Goal: Task Accomplishment & Management: Manage account settings

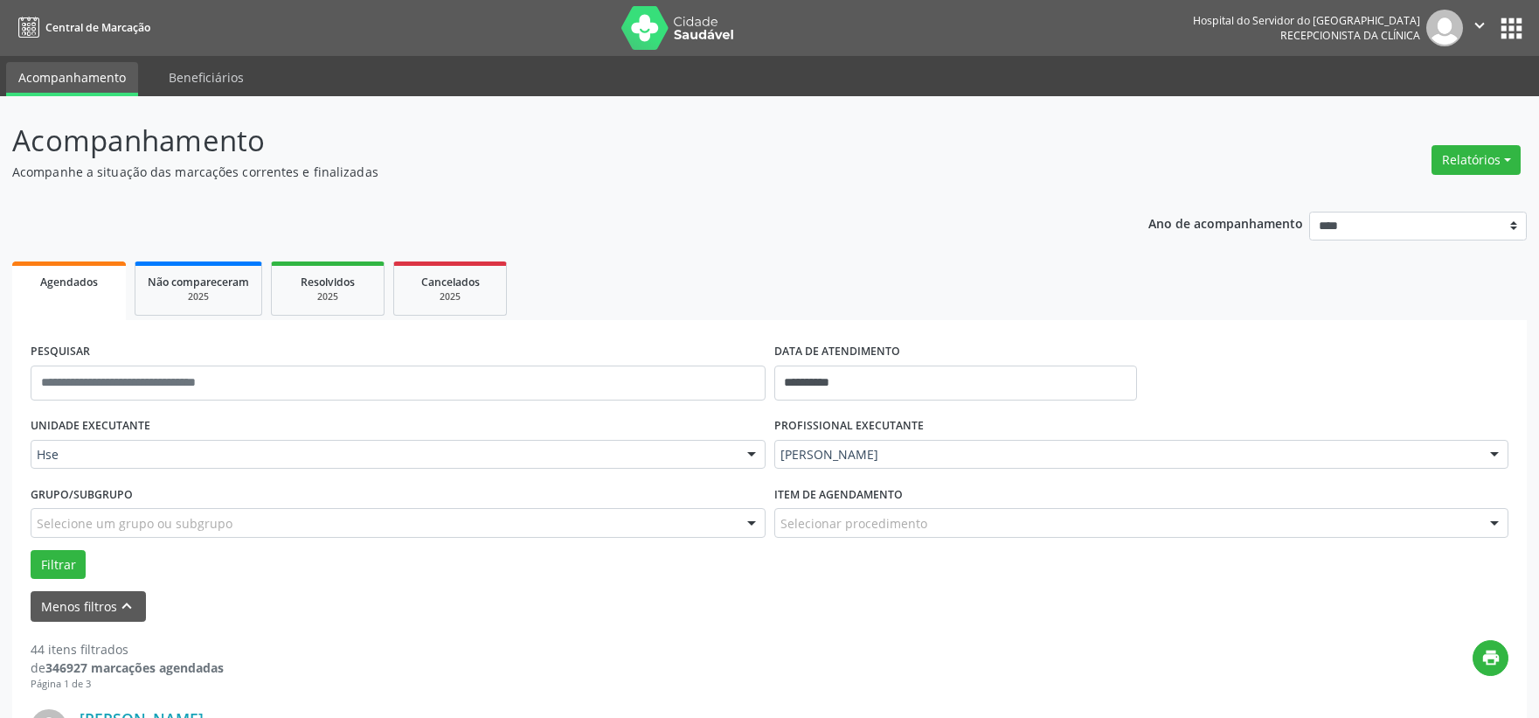
scroll to position [291, 0]
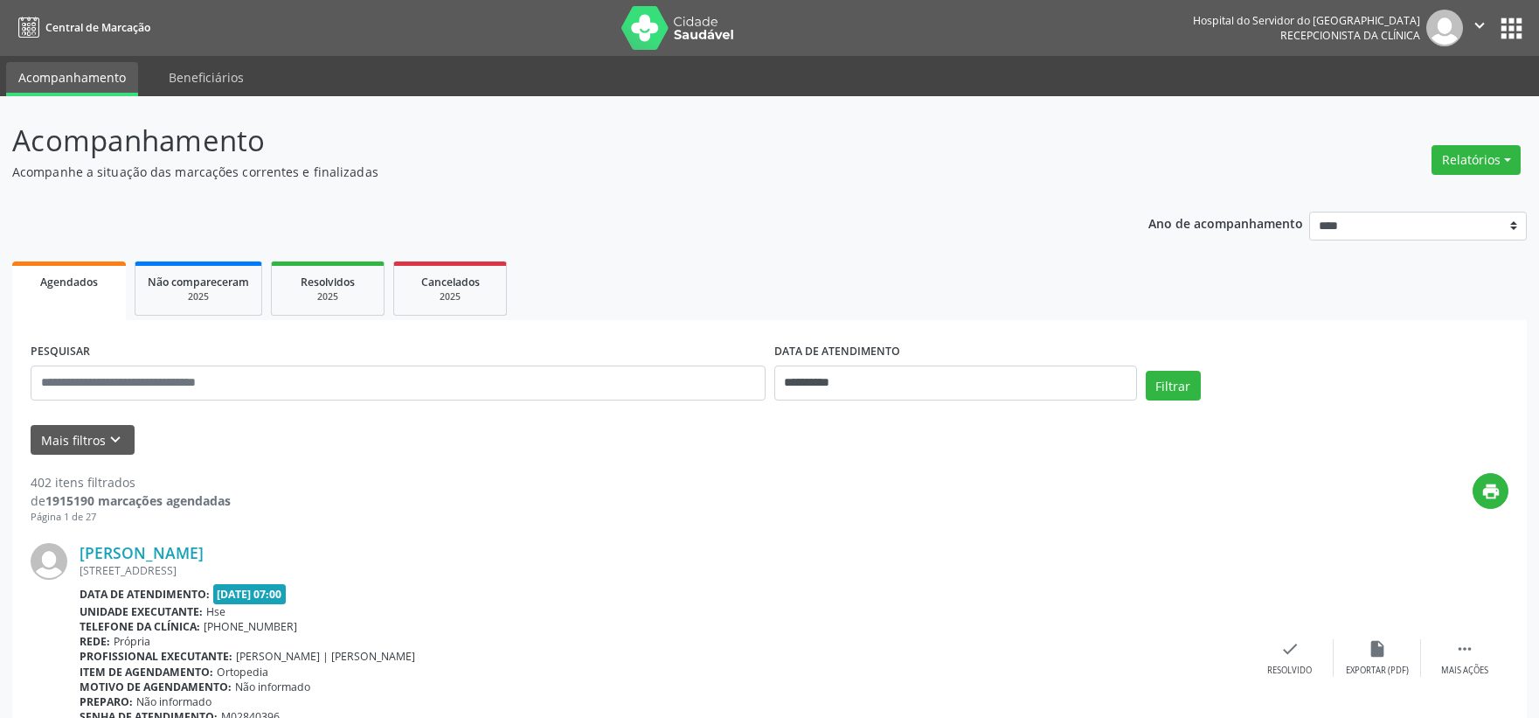
scroll to position [291, 0]
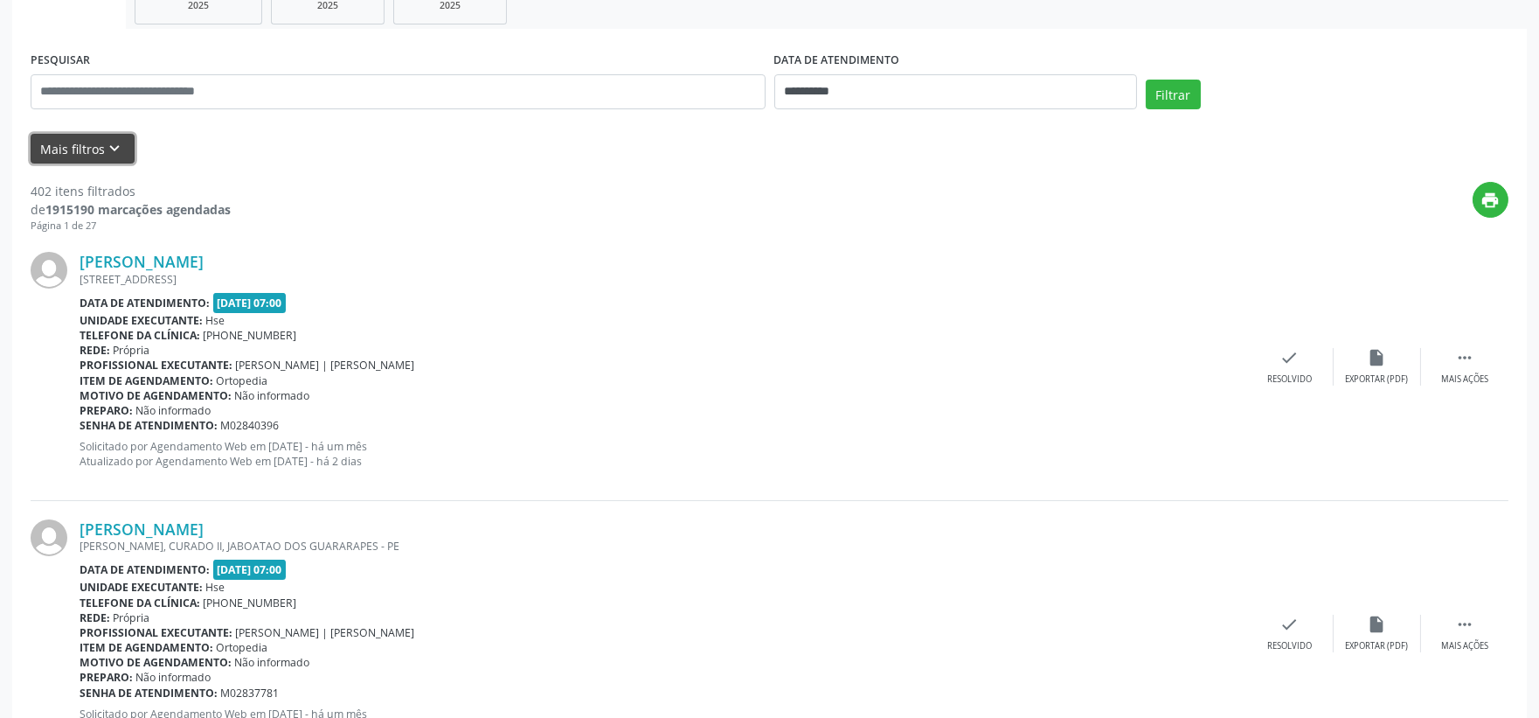
click at [125, 162] on button "Mais filtros keyboard_arrow_down" at bounding box center [83, 149] width 104 height 31
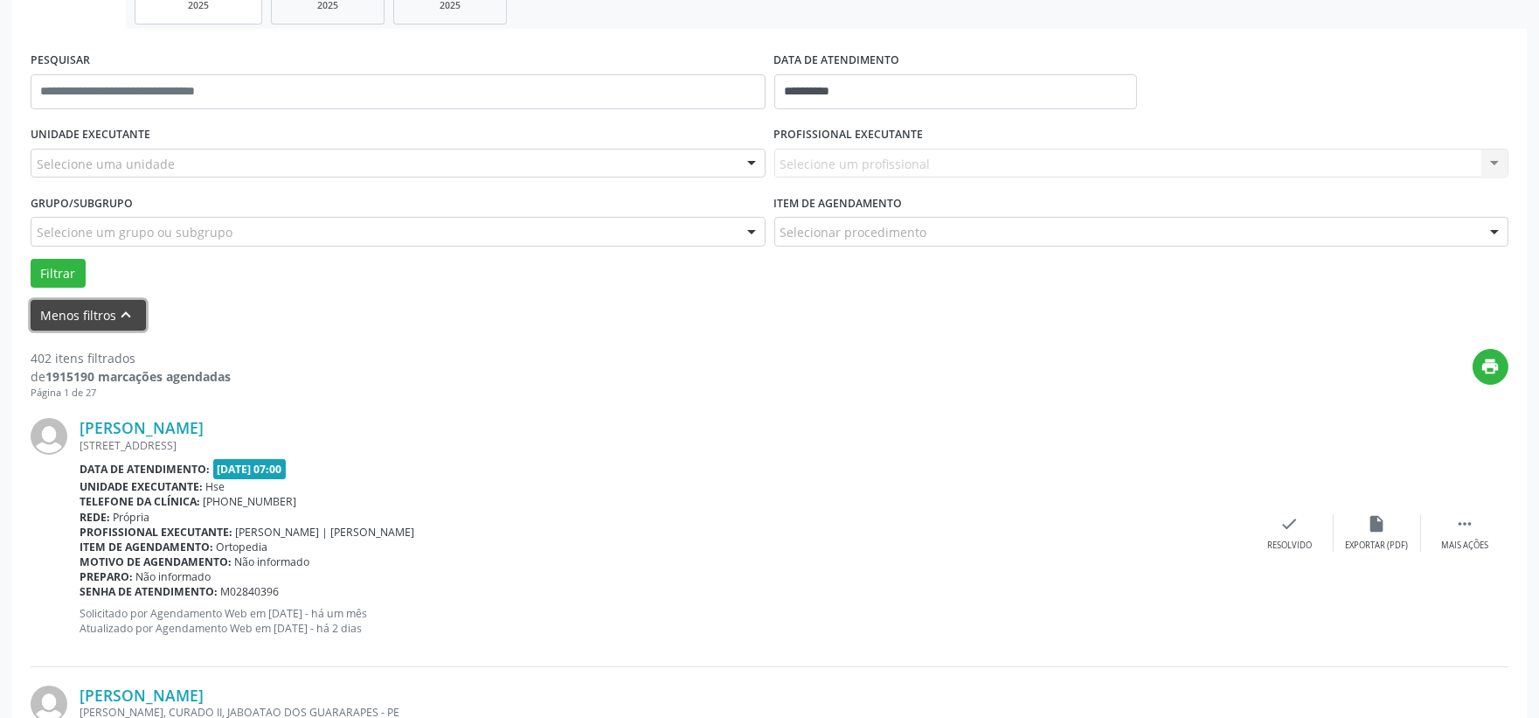
scroll to position [97, 0]
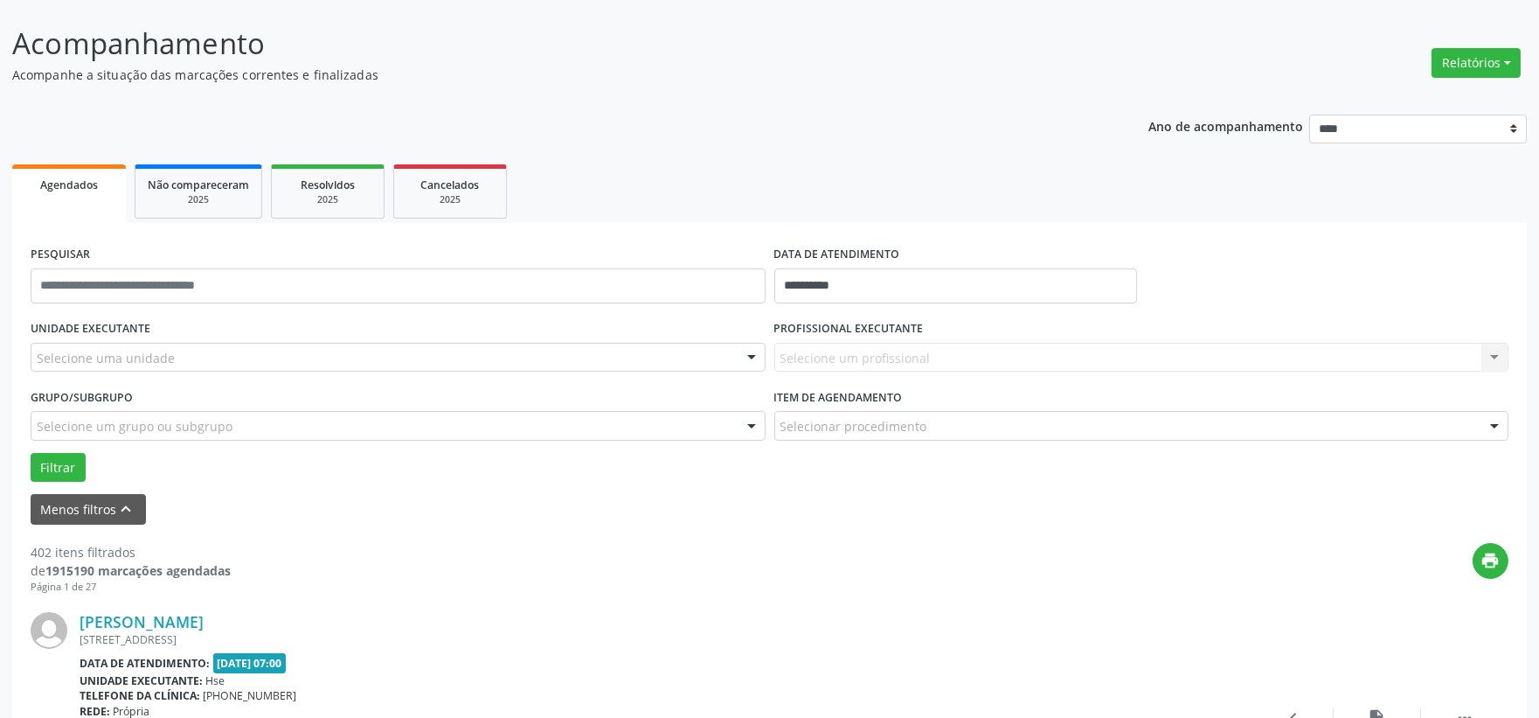
click at [263, 357] on div "Selecione uma unidade" at bounding box center [398, 358] width 735 height 30
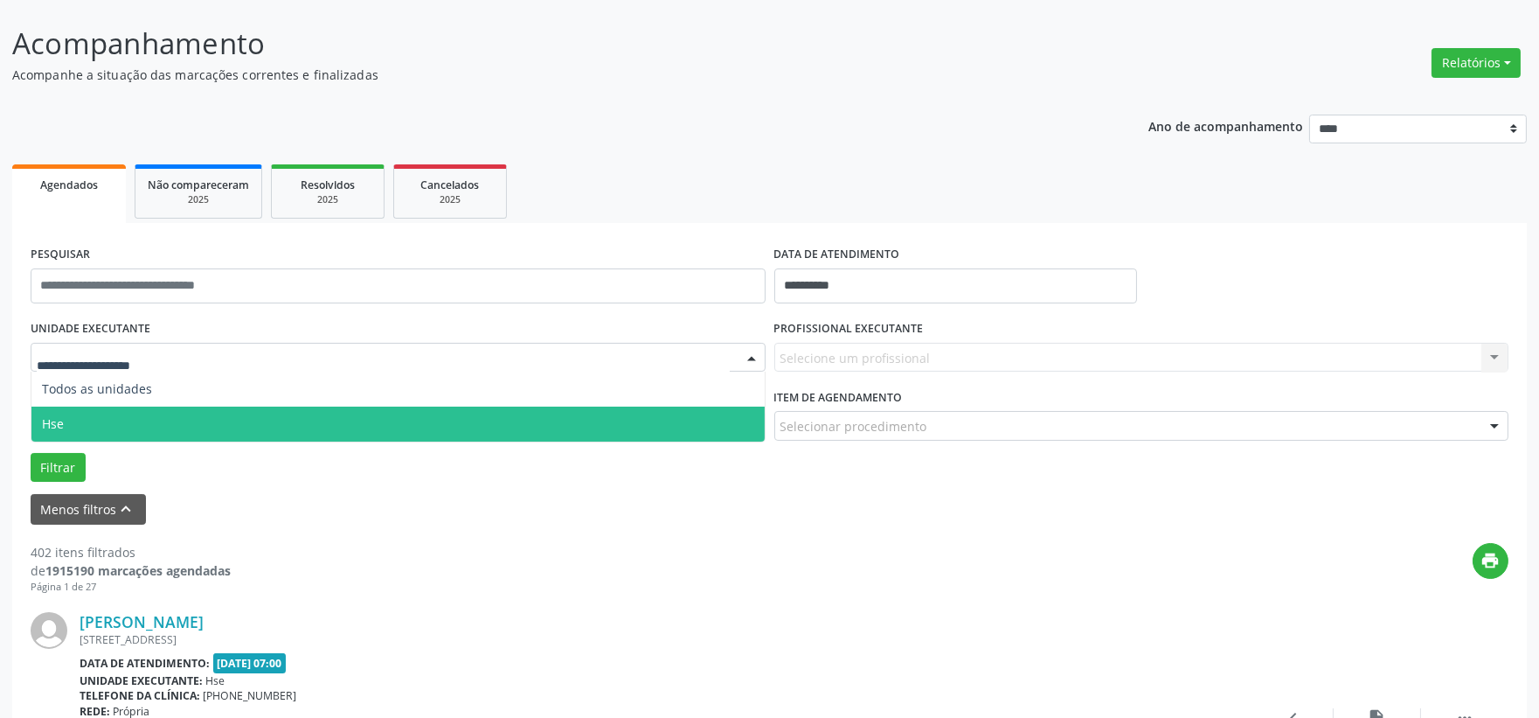
click at [163, 418] on span "Hse" at bounding box center [397, 424] width 733 height 35
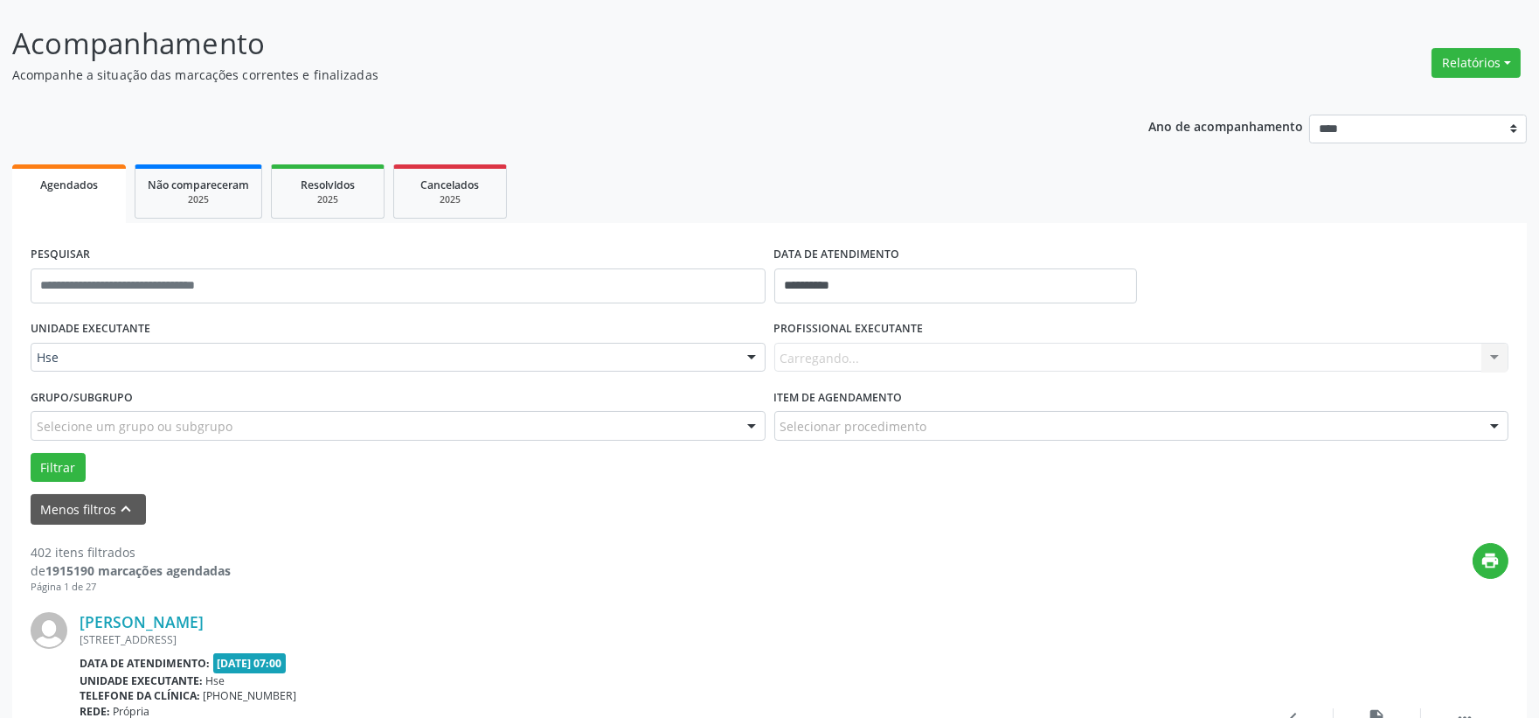
click at [846, 356] on div "Carregando... Nenhum resultado encontrado para: " " Não há nenhuma opção para s…" at bounding box center [1142, 358] width 735 height 30
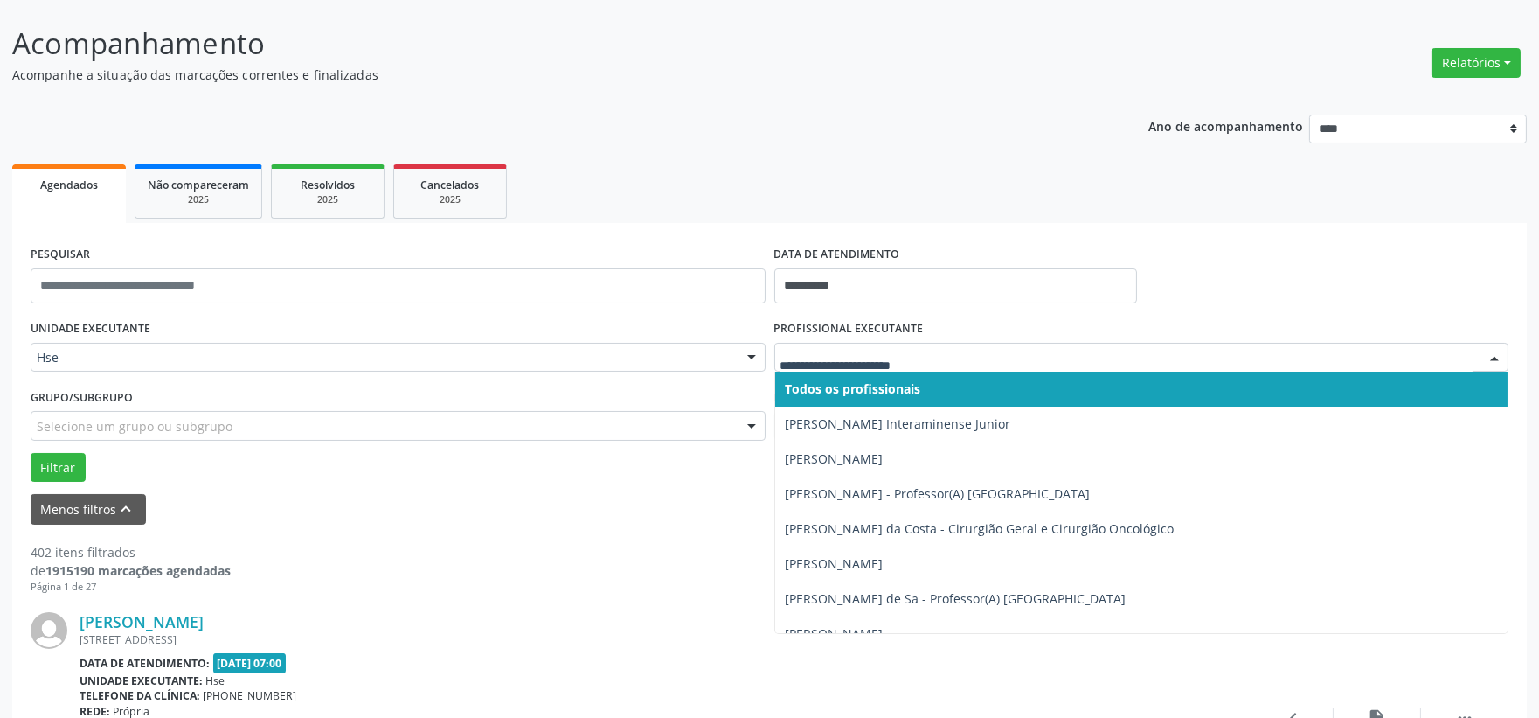
click at [845, 356] on input "text" at bounding box center [1127, 366] width 693 height 35
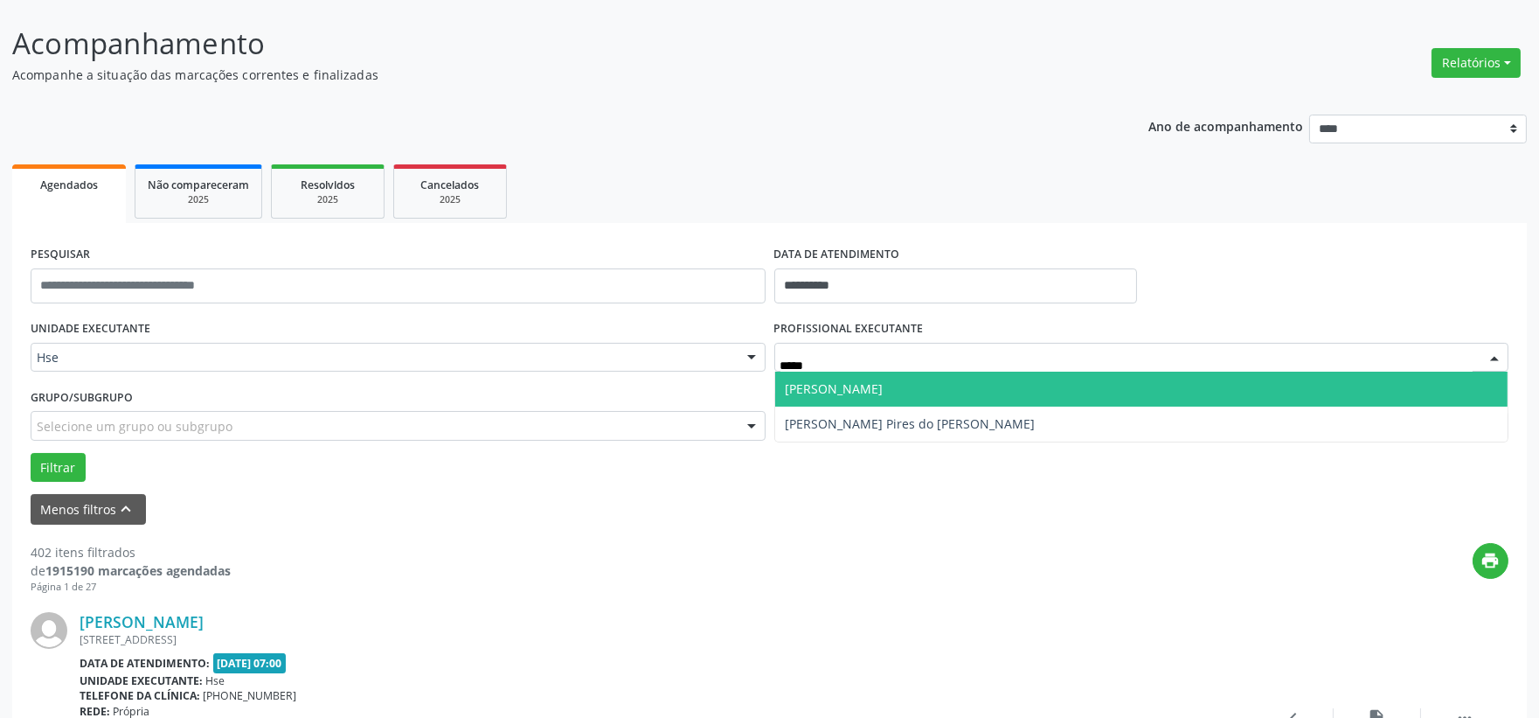
type input "******"
click at [823, 396] on span "[PERSON_NAME]" at bounding box center [1141, 389] width 733 height 35
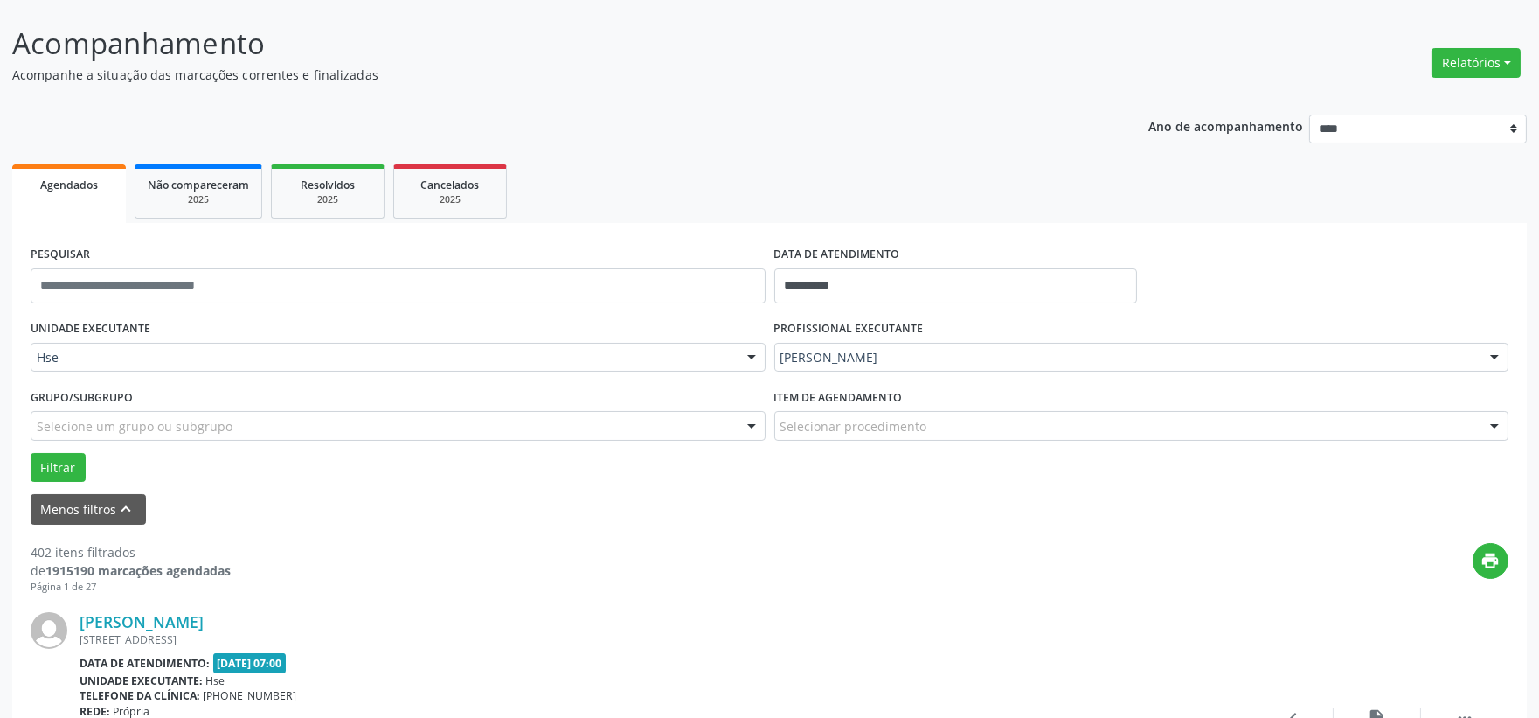
click at [68, 449] on div "Grupo/Subgrupo Selecione um grupo ou subgrupo Todos os grupos e subgrupos Nenhu…" at bounding box center [398, 418] width 744 height 68
click at [53, 467] on button "Filtrar" at bounding box center [58, 468] width 55 height 30
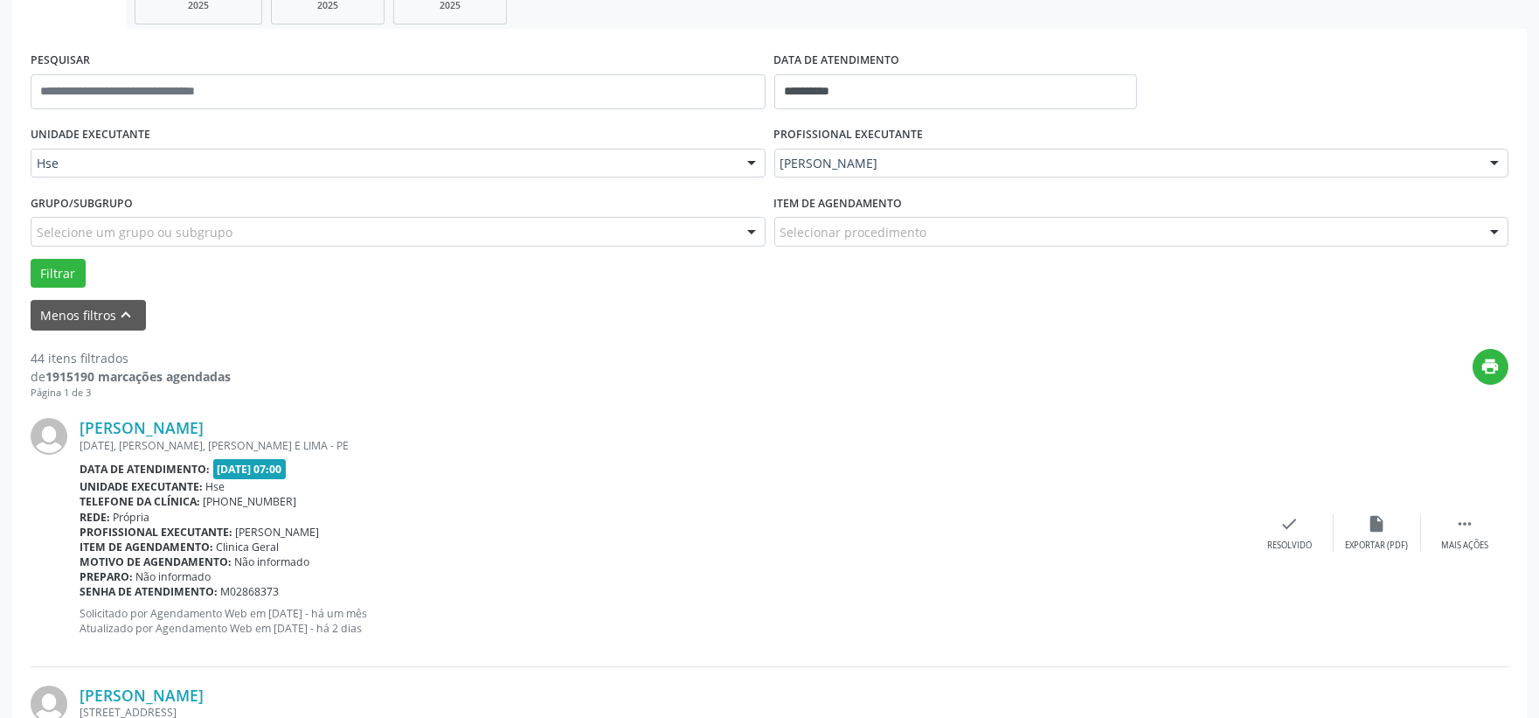
scroll to position [388, 0]
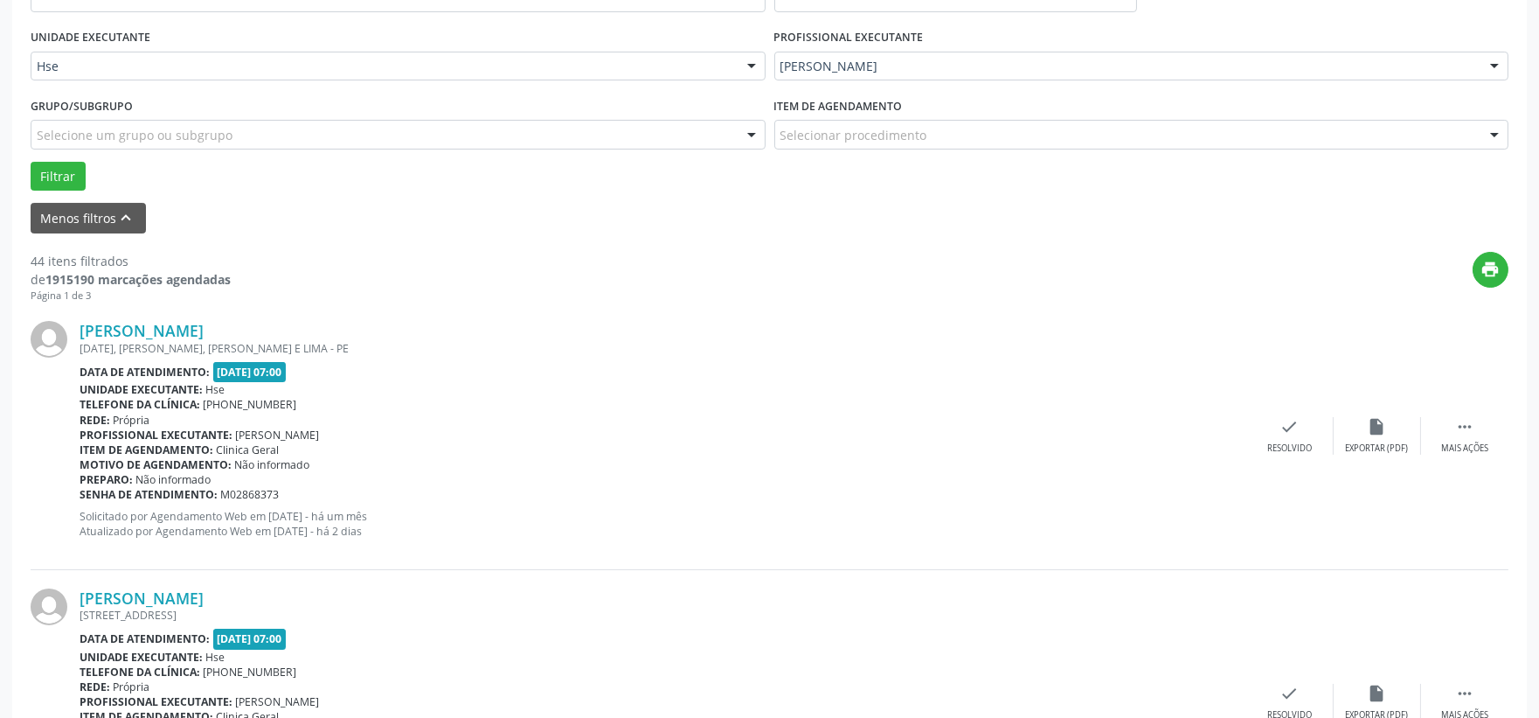
click at [573, 30] on div "UNIDADE EXECUTANTE Hse Todos as unidades Hse Nenhum resultado encontrado para: …" at bounding box center [398, 58] width 744 height 68
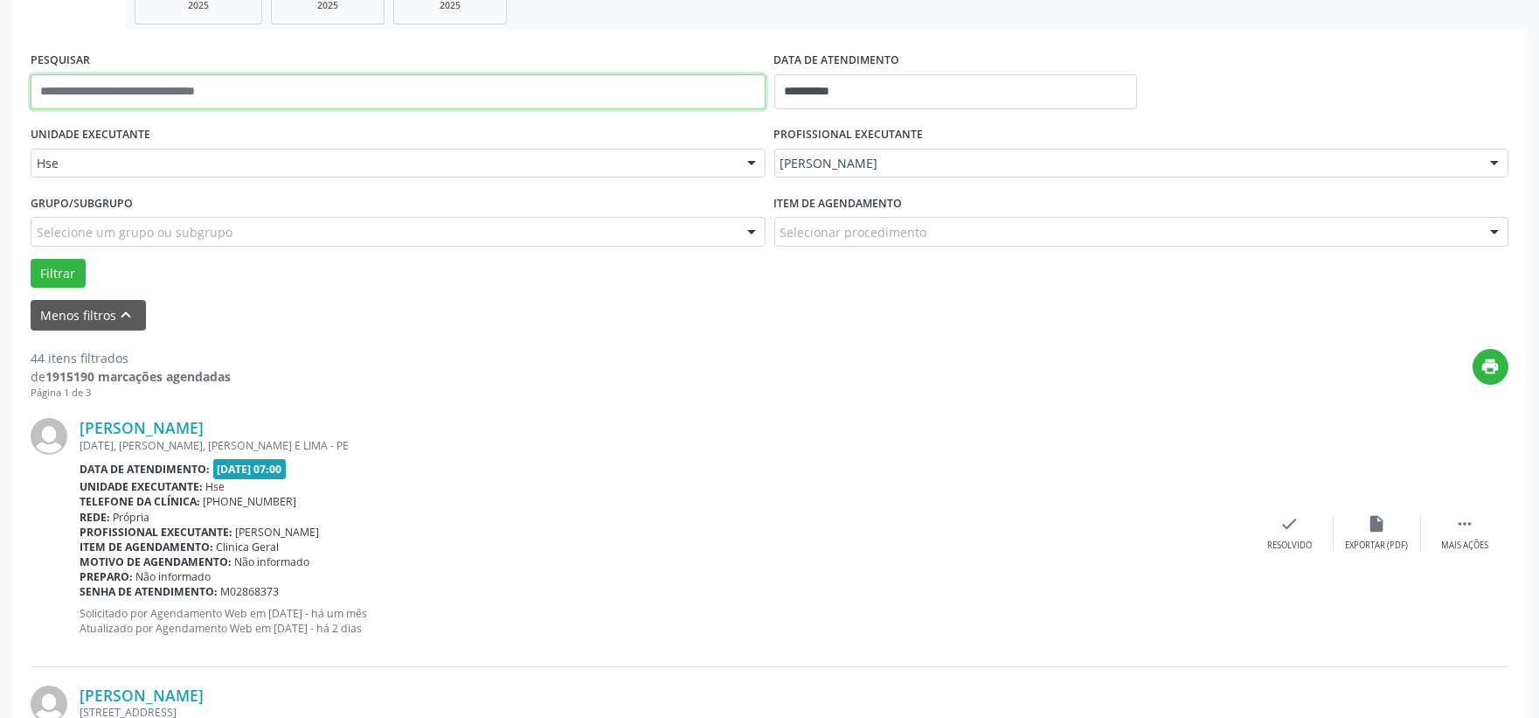
click at [511, 99] on input "text" at bounding box center [398, 91] width 735 height 35
type input "*****"
click at [31, 259] on button "Filtrar" at bounding box center [58, 274] width 55 height 30
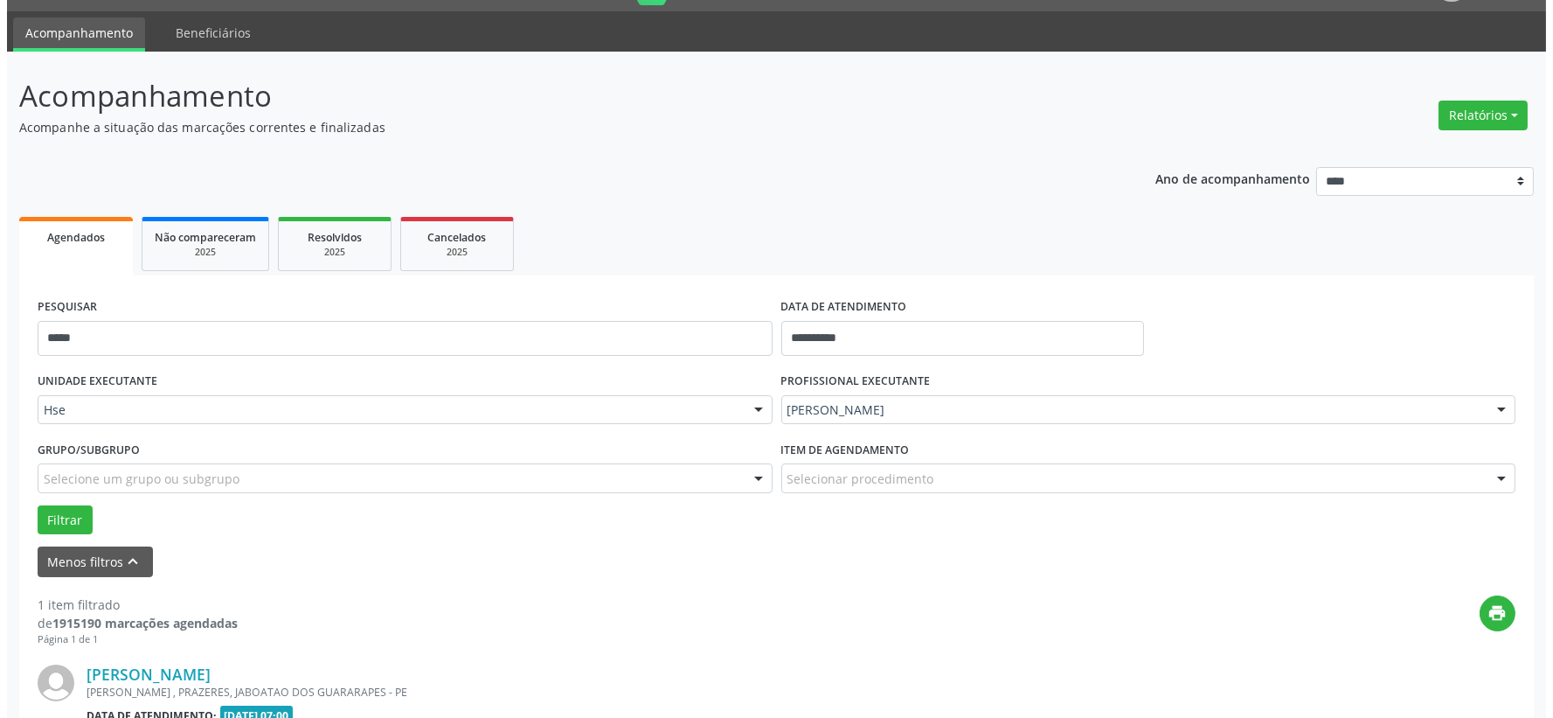
scroll to position [268, 0]
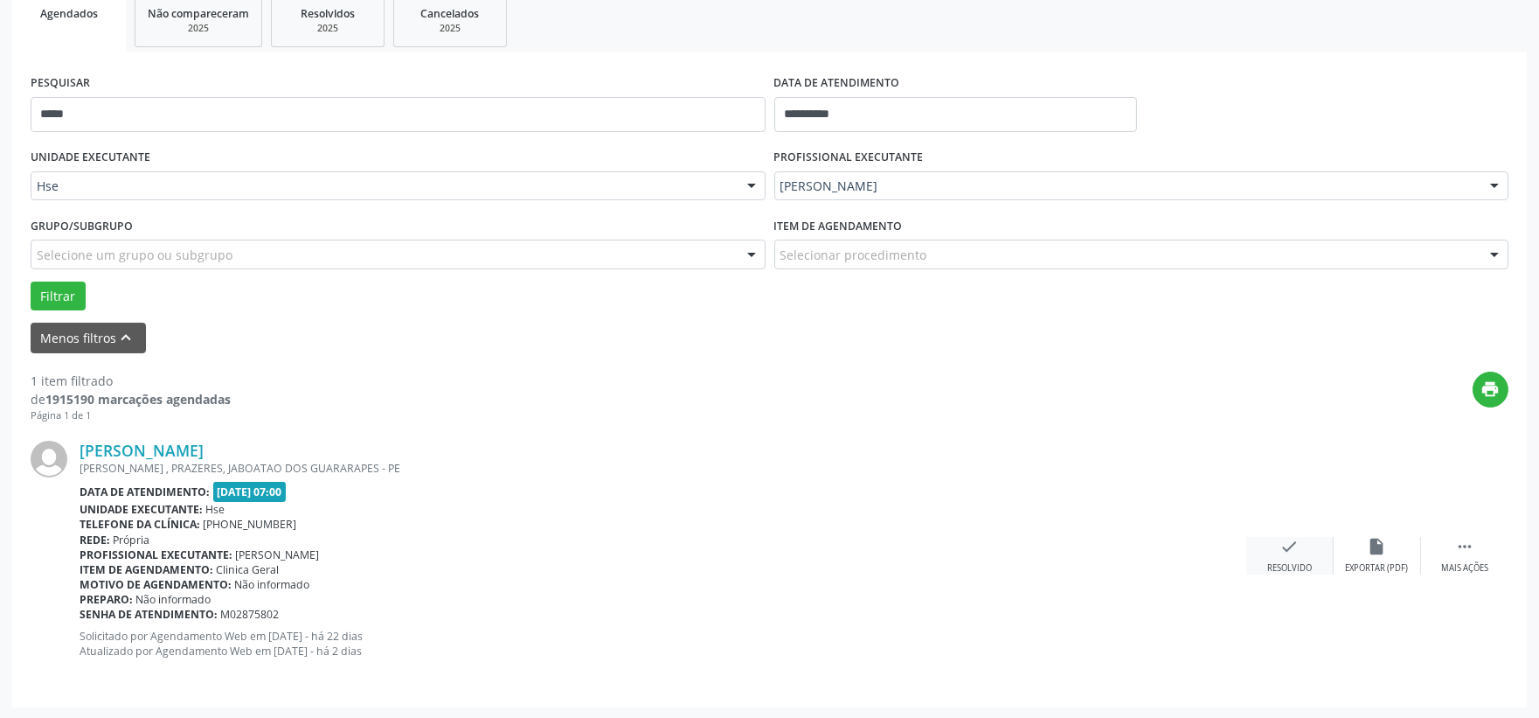
click at [1276, 547] on div "check Resolvido" at bounding box center [1290, 556] width 87 height 38
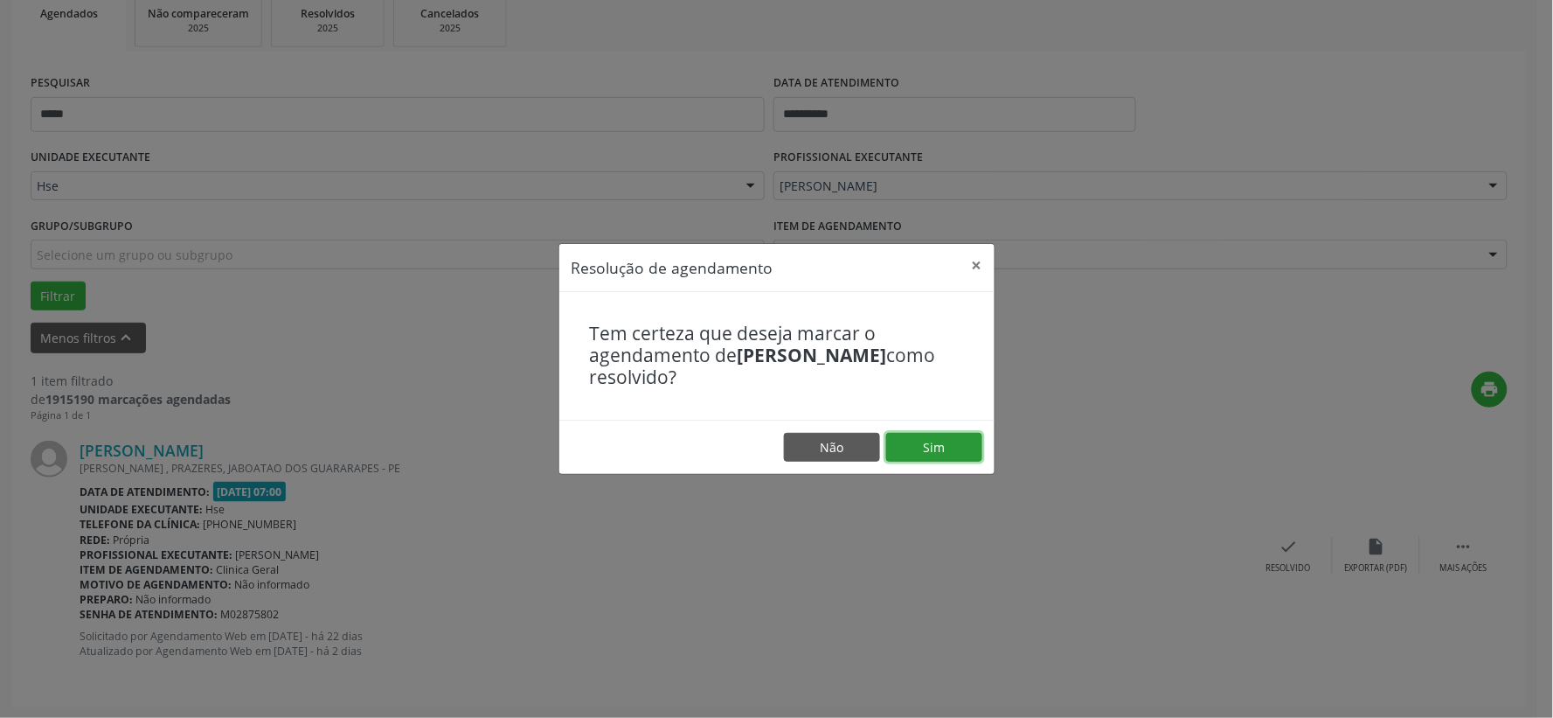
click at [953, 441] on button "Sim" at bounding box center [934, 448] width 96 height 30
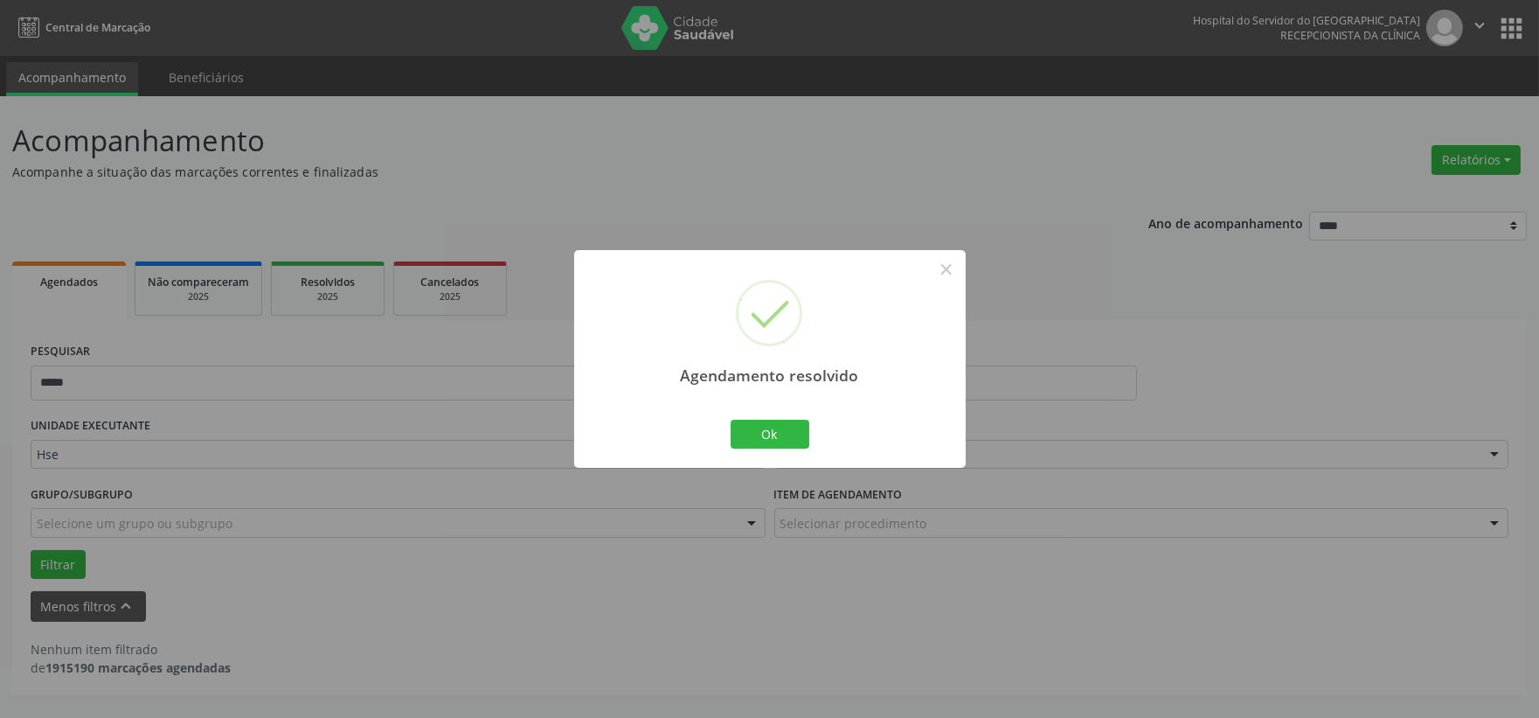
scroll to position [0, 0]
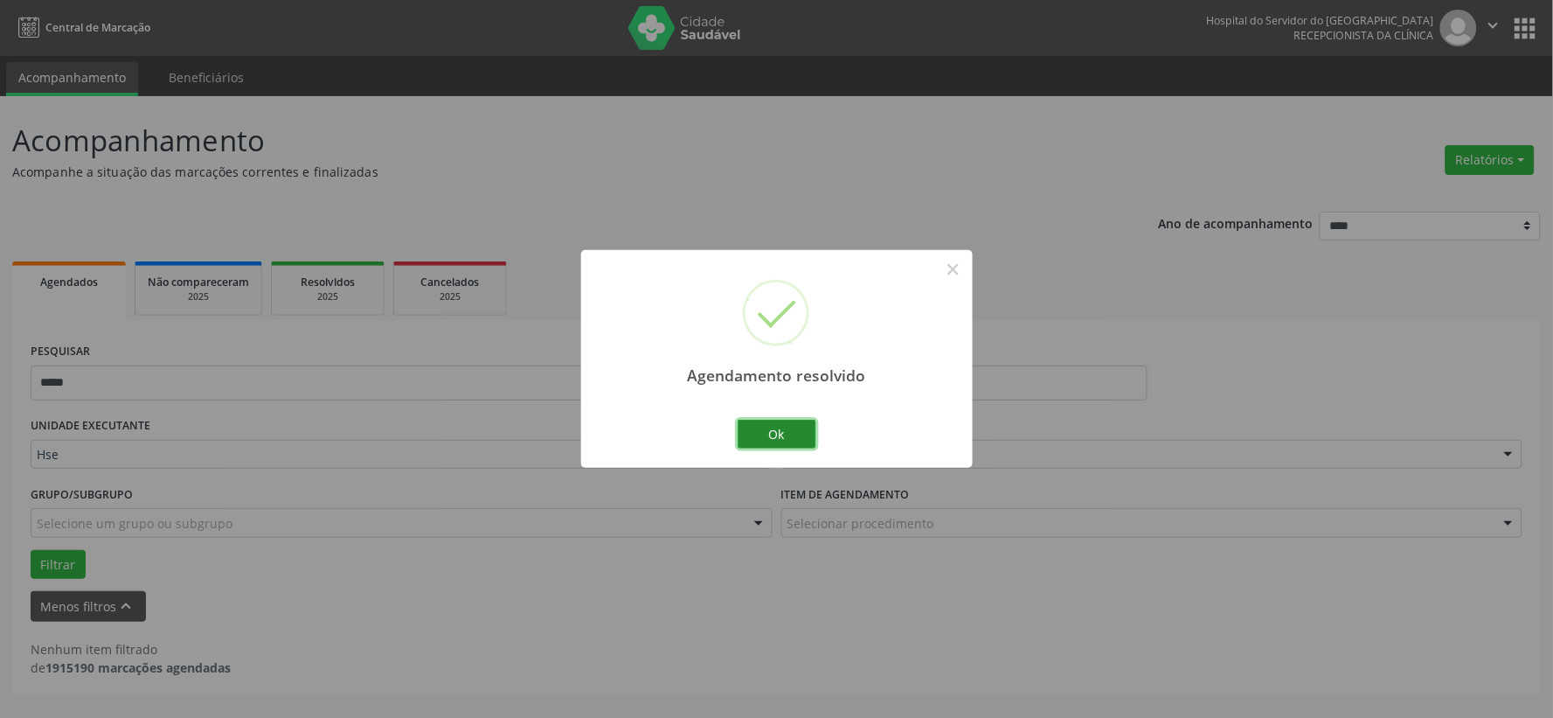
click at [763, 438] on button "Ok" at bounding box center [777, 435] width 79 height 30
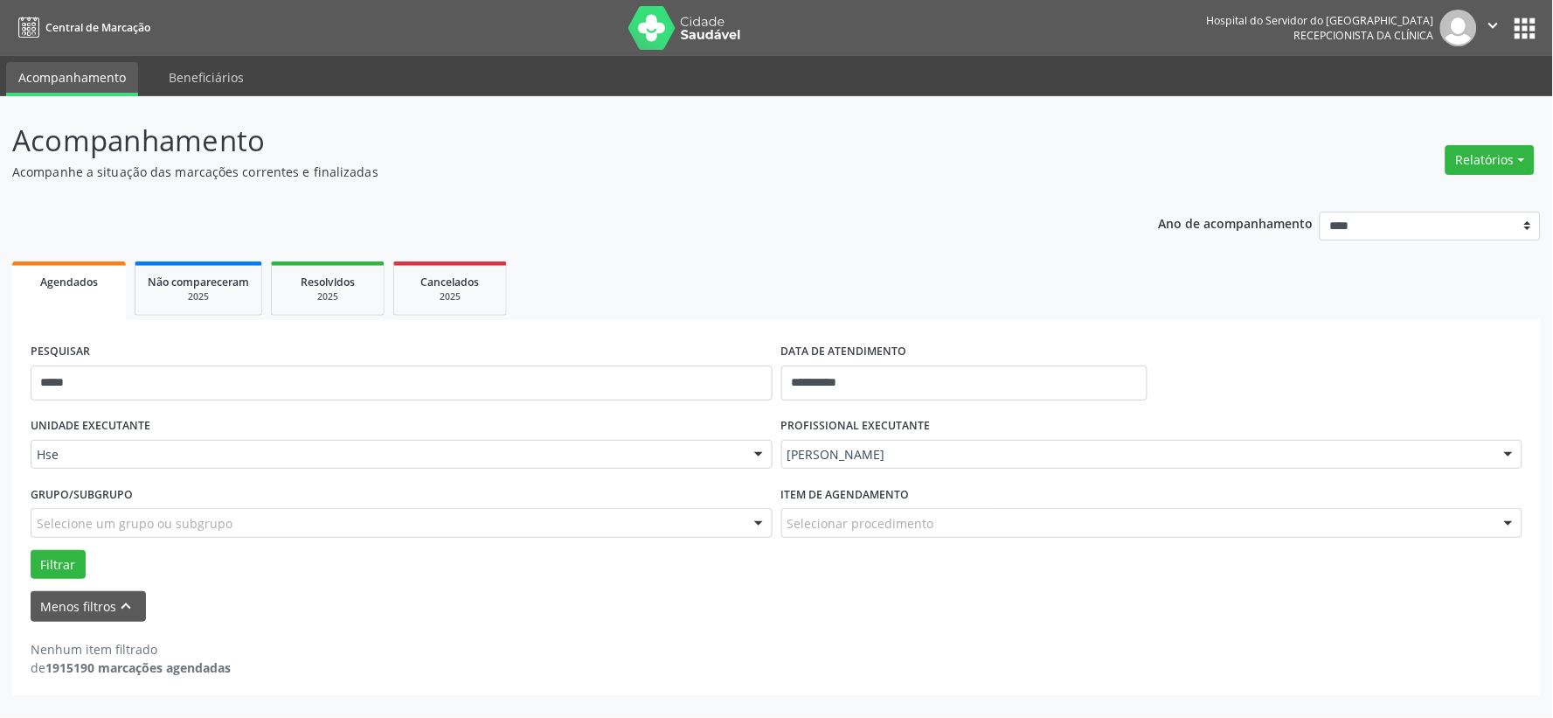
click at [593, 358] on div "PESQUISAR *****" at bounding box center [401, 375] width 751 height 74
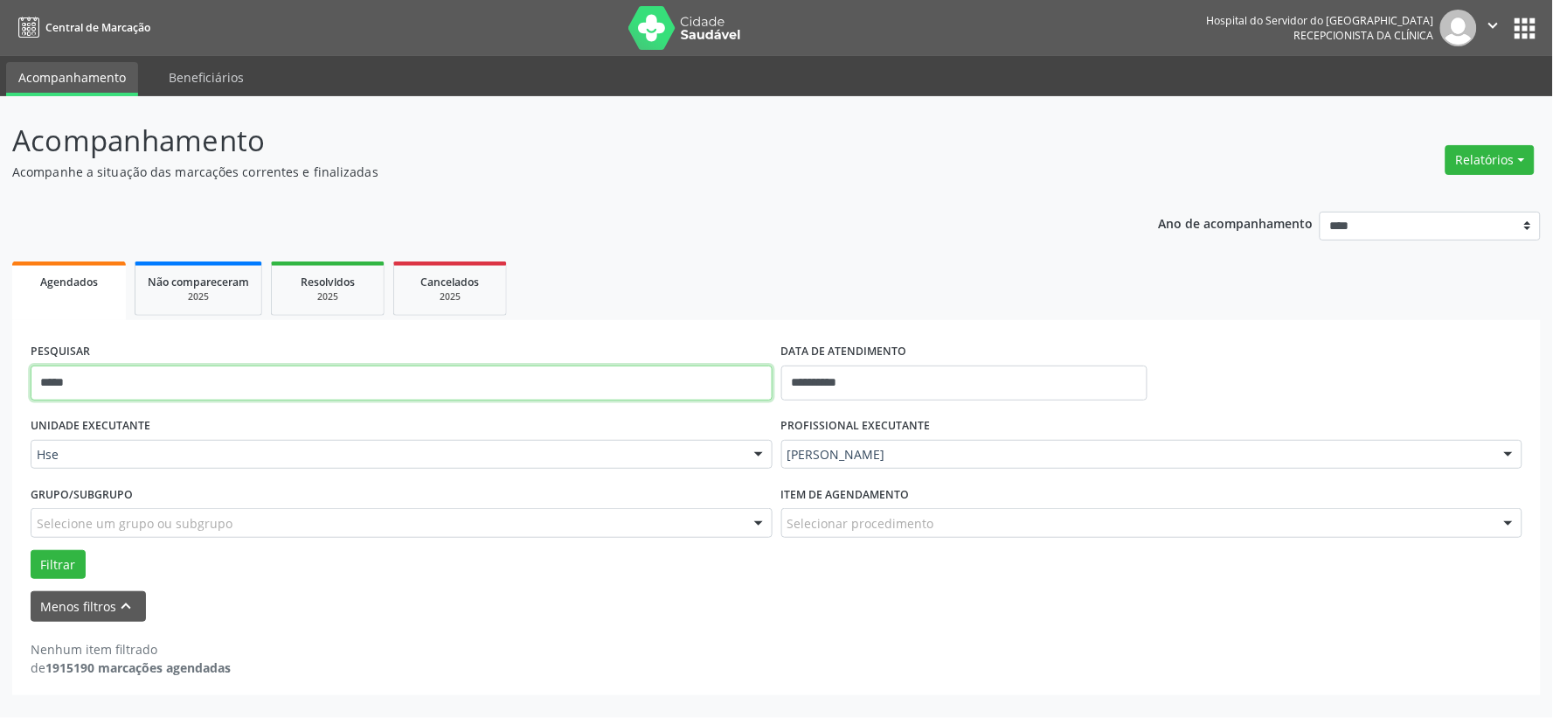
click at [578, 372] on input "*****" at bounding box center [402, 382] width 742 height 35
click at [31, 550] on button "Filtrar" at bounding box center [58, 565] width 55 height 30
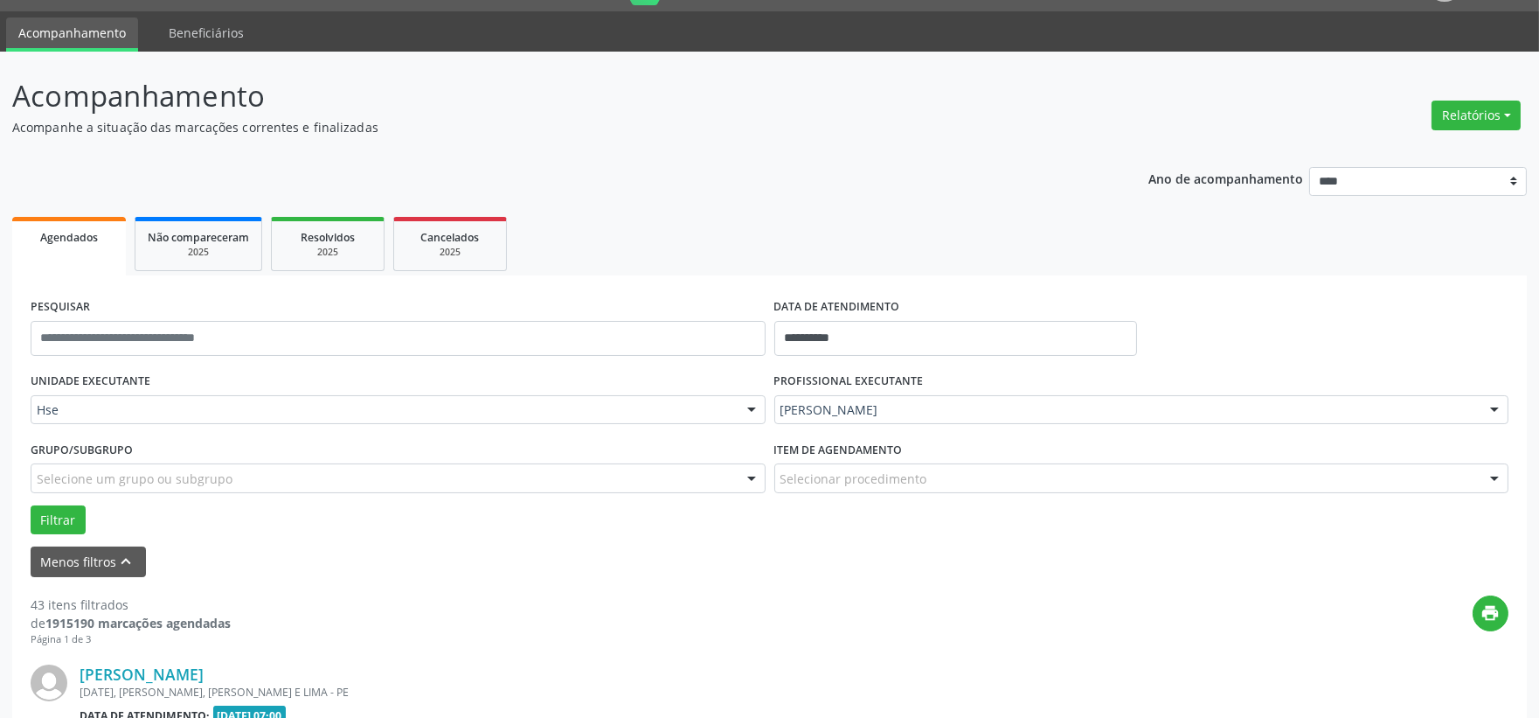
scroll to position [239, 0]
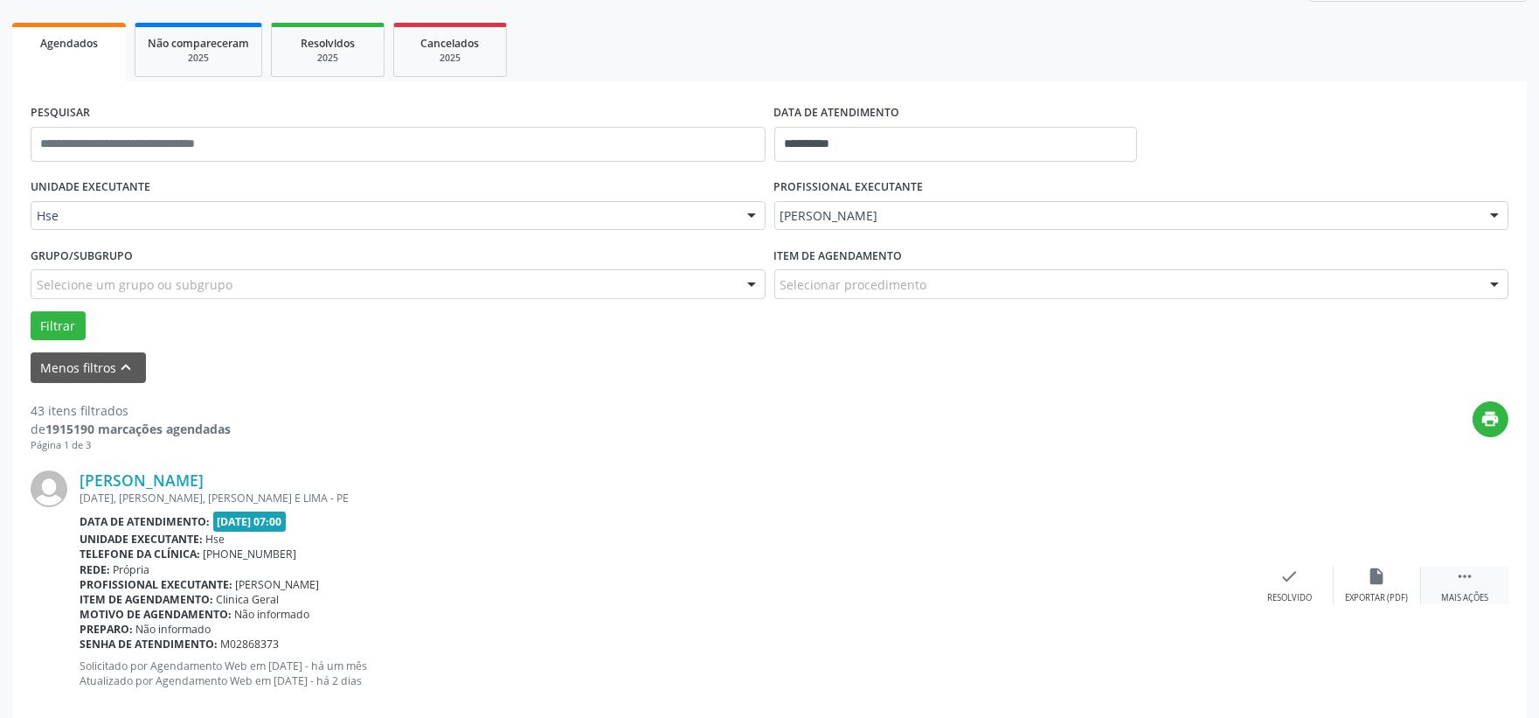
click at [1474, 587] on div " Mais ações" at bounding box center [1464, 585] width 87 height 38
click at [1365, 575] on div "alarm_off Não compareceu" at bounding box center [1377, 585] width 87 height 38
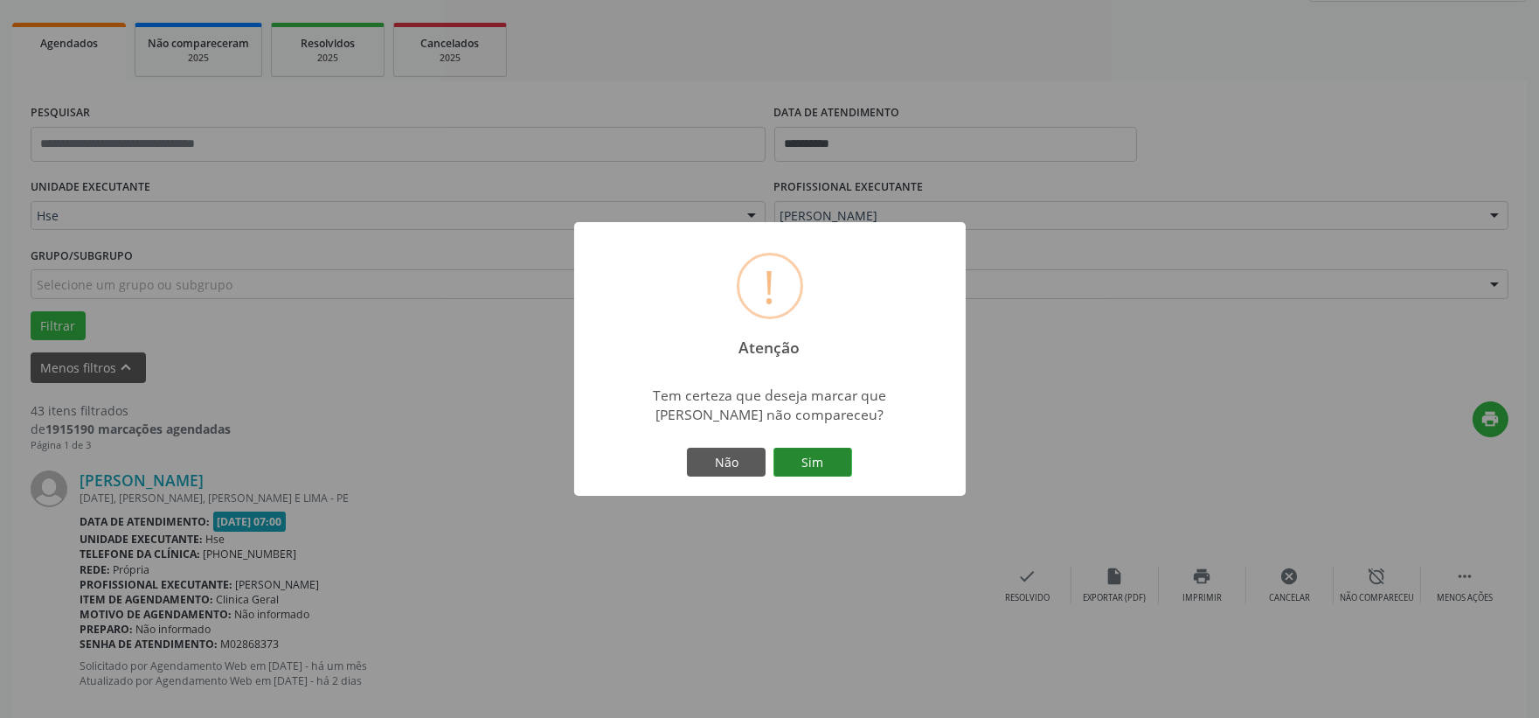
click at [830, 453] on button "Sim" at bounding box center [813, 463] width 79 height 30
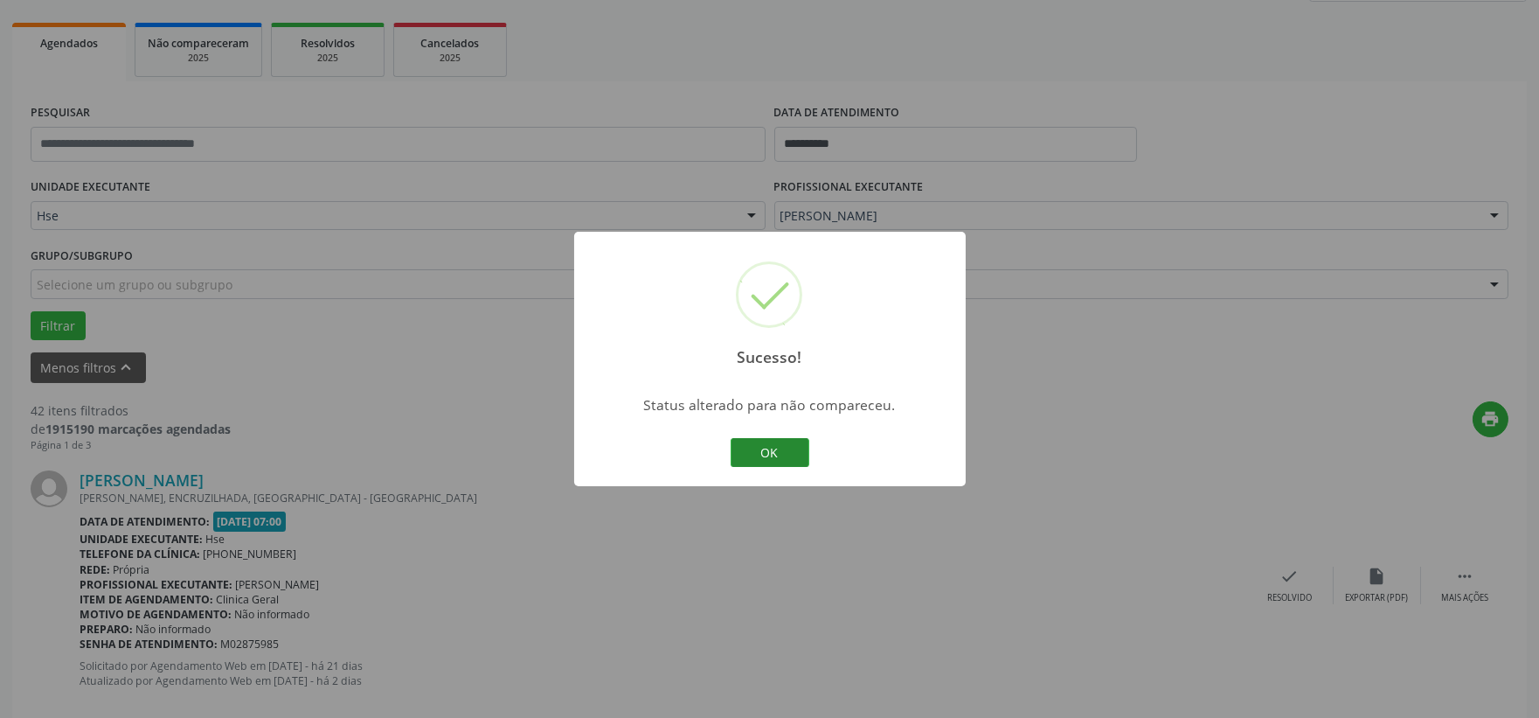
click at [794, 443] on button "OK" at bounding box center [770, 453] width 79 height 30
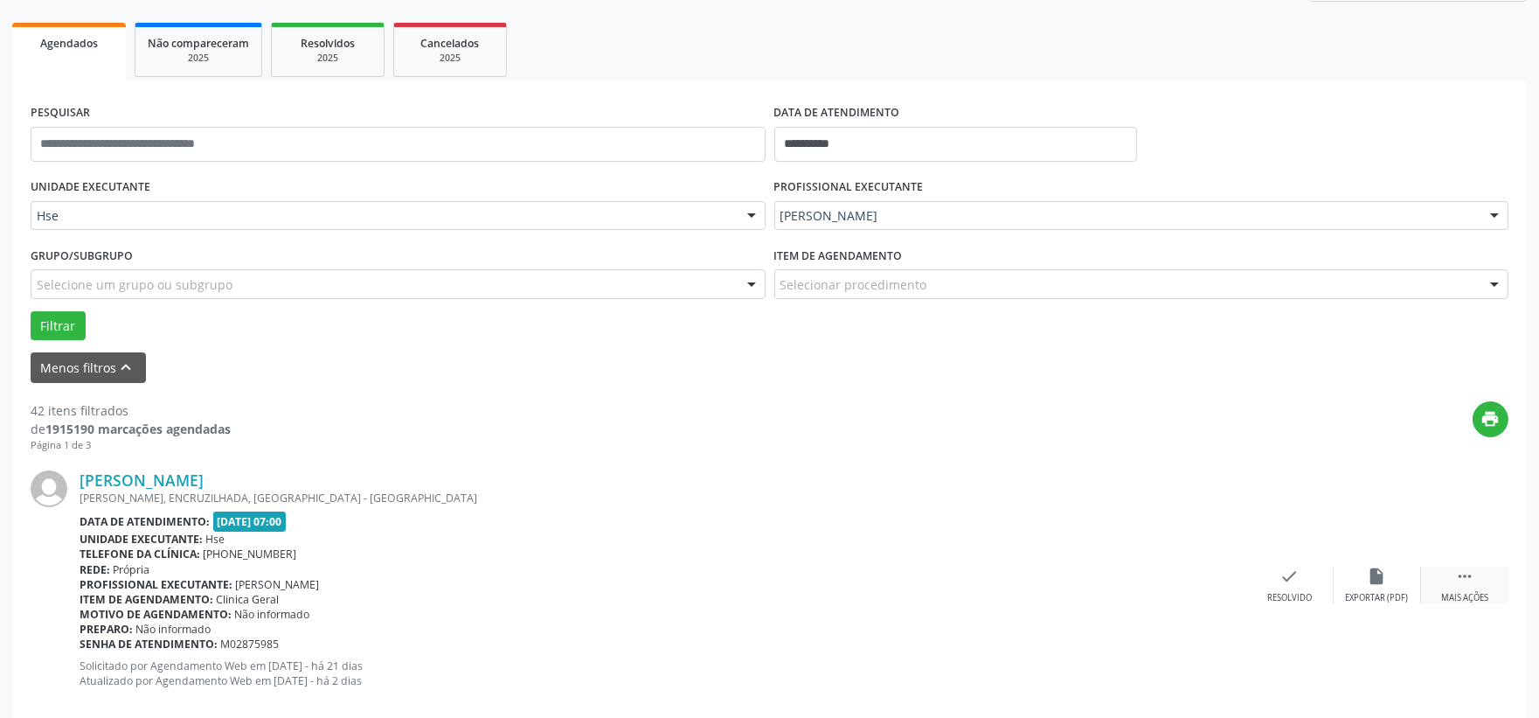
click at [1477, 588] on div " Mais ações" at bounding box center [1464, 585] width 87 height 38
click at [1388, 589] on div "alarm_off Não compareceu" at bounding box center [1377, 585] width 87 height 38
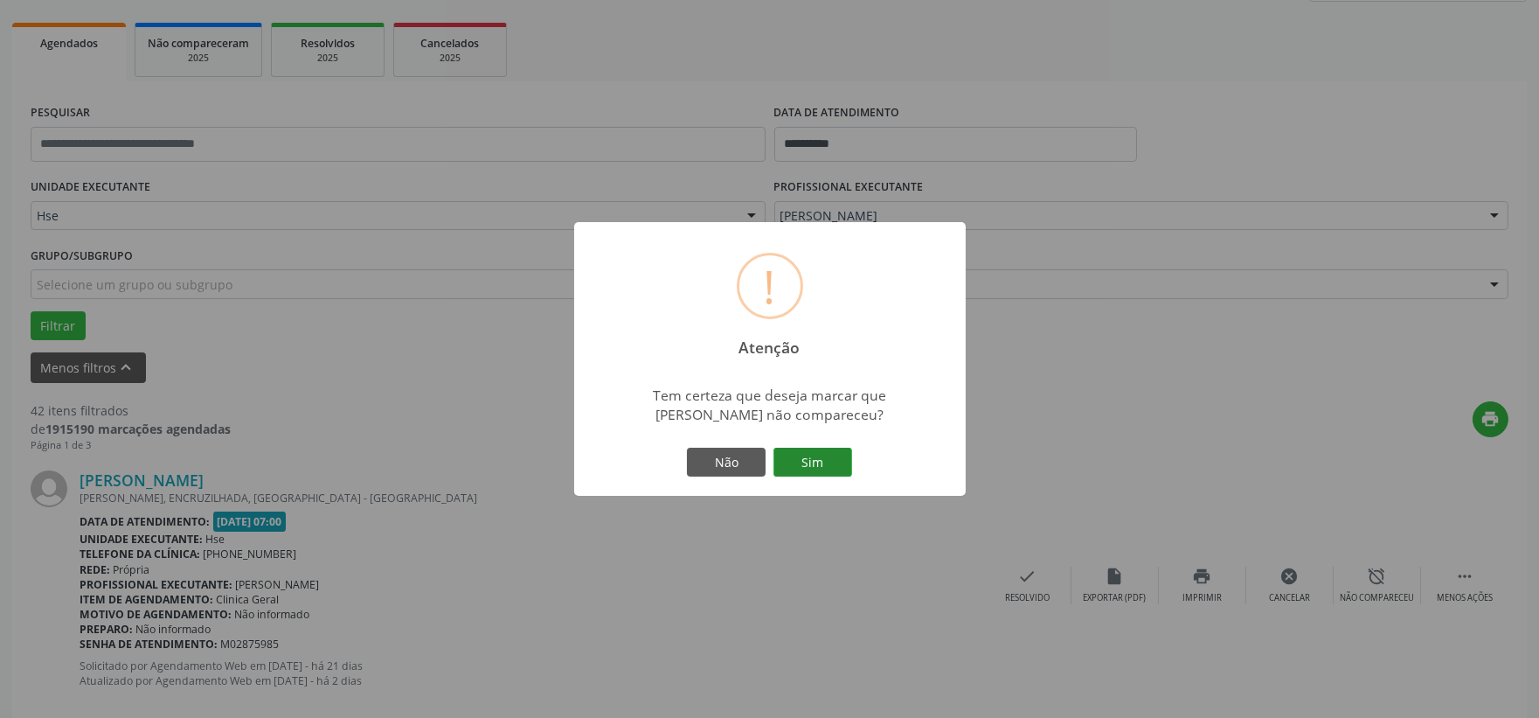
click at [831, 467] on button "Sim" at bounding box center [813, 463] width 79 height 30
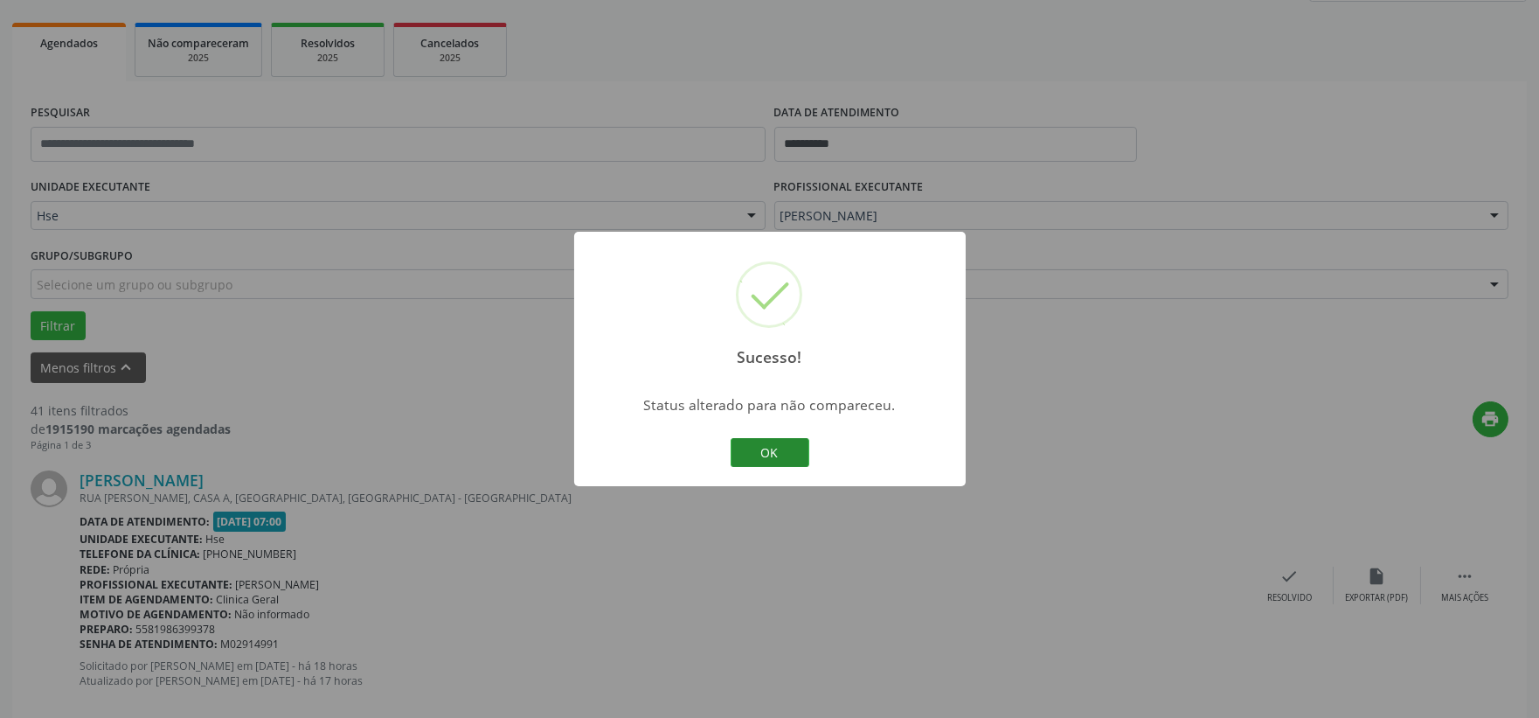
click at [796, 455] on button "OK" at bounding box center [770, 453] width 79 height 30
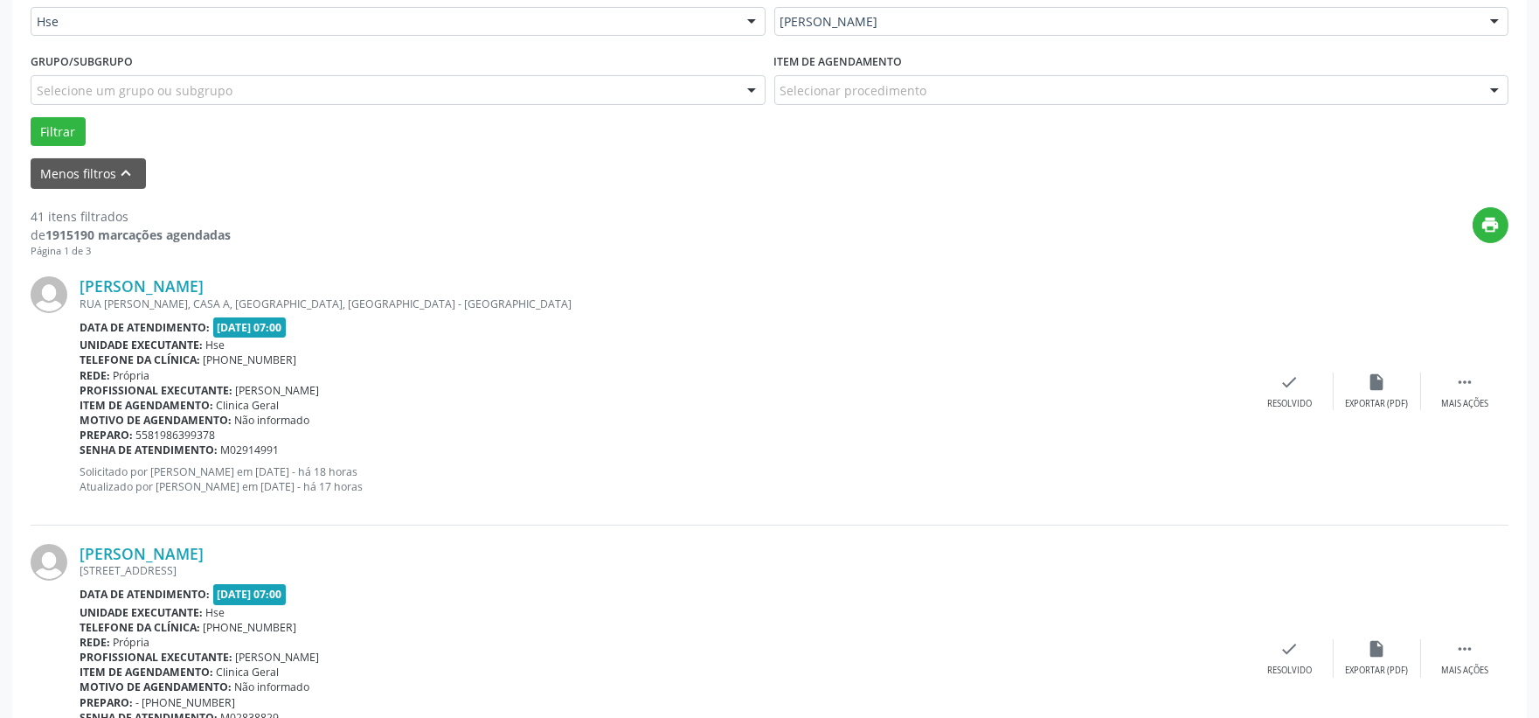
scroll to position [530, 0]
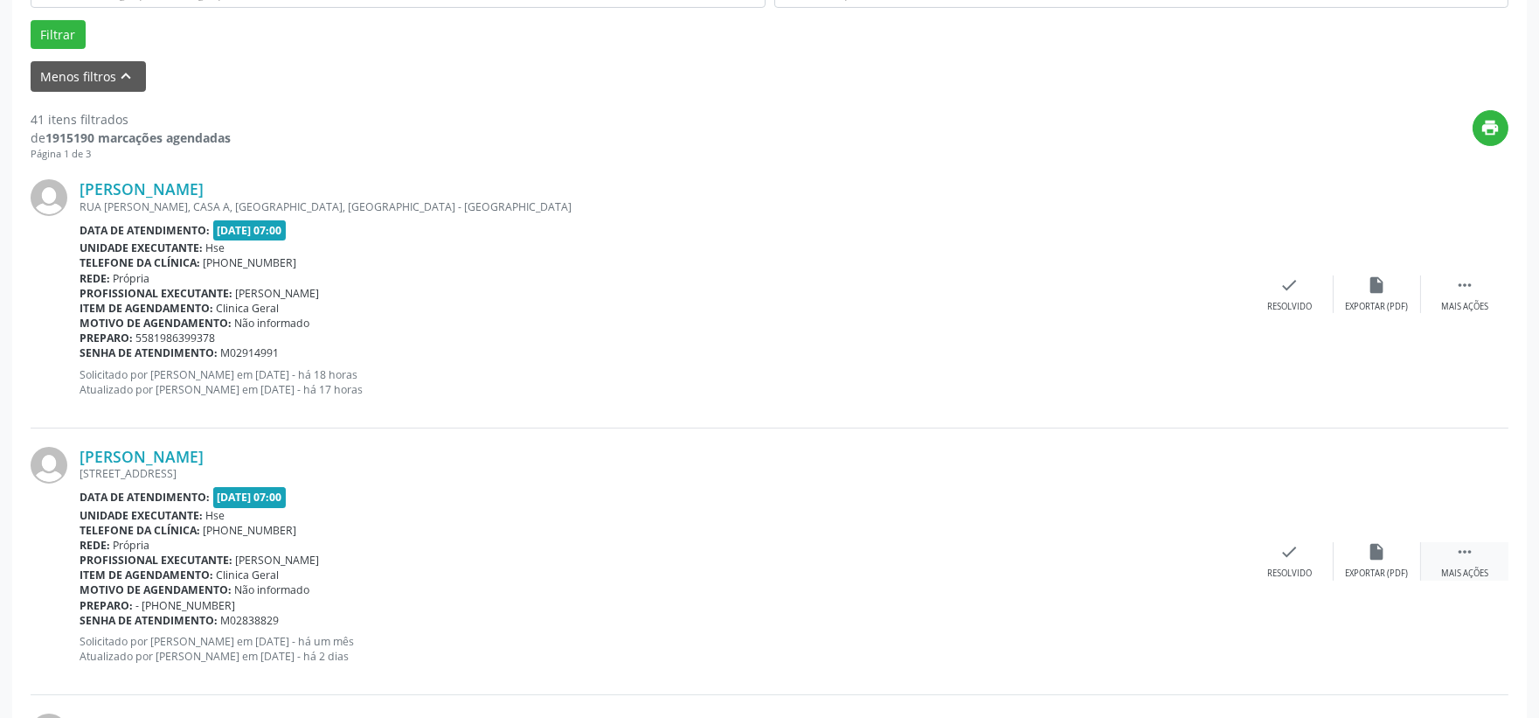
click at [1461, 558] on icon "" at bounding box center [1465, 551] width 19 height 19
click at [1387, 554] on div "alarm_off Não compareceu" at bounding box center [1377, 561] width 87 height 38
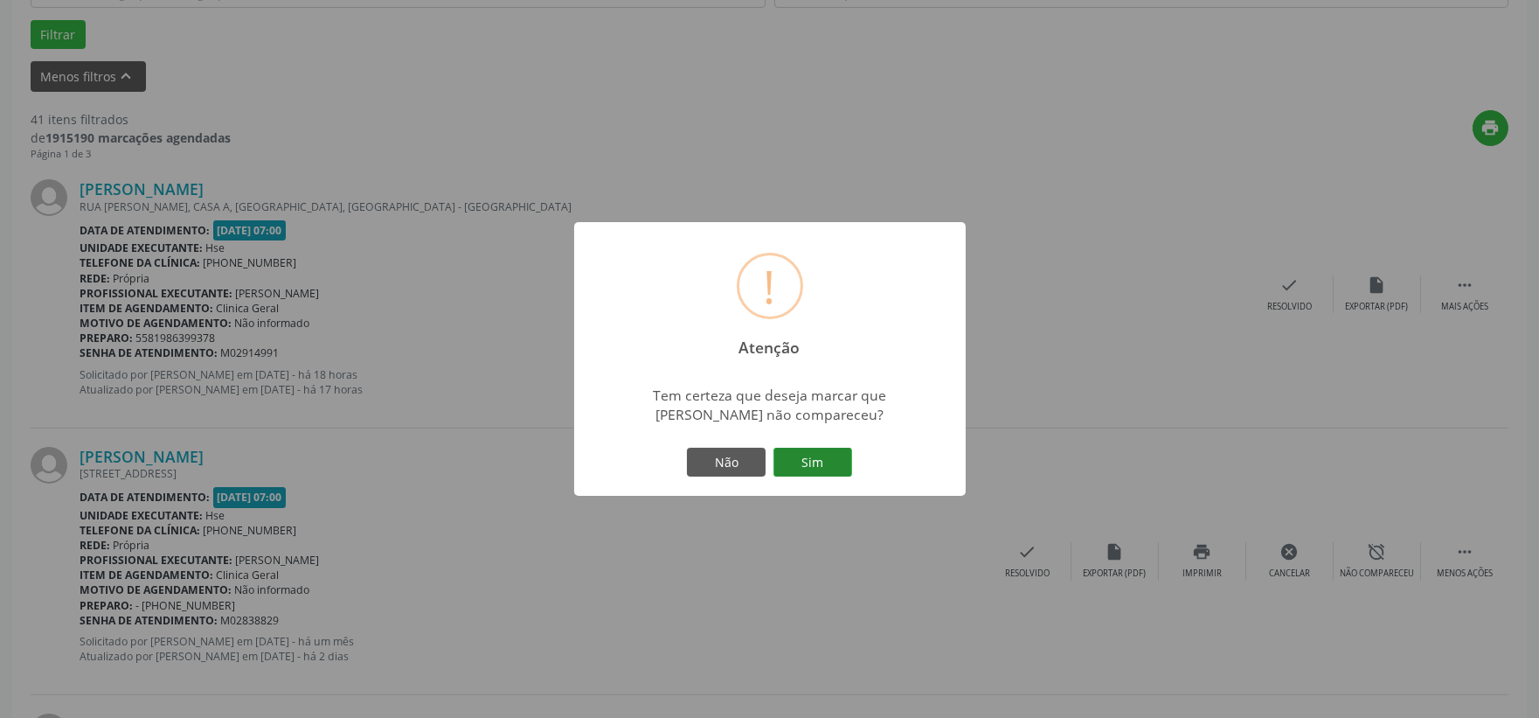
click at [850, 472] on button "Sim" at bounding box center [813, 463] width 79 height 30
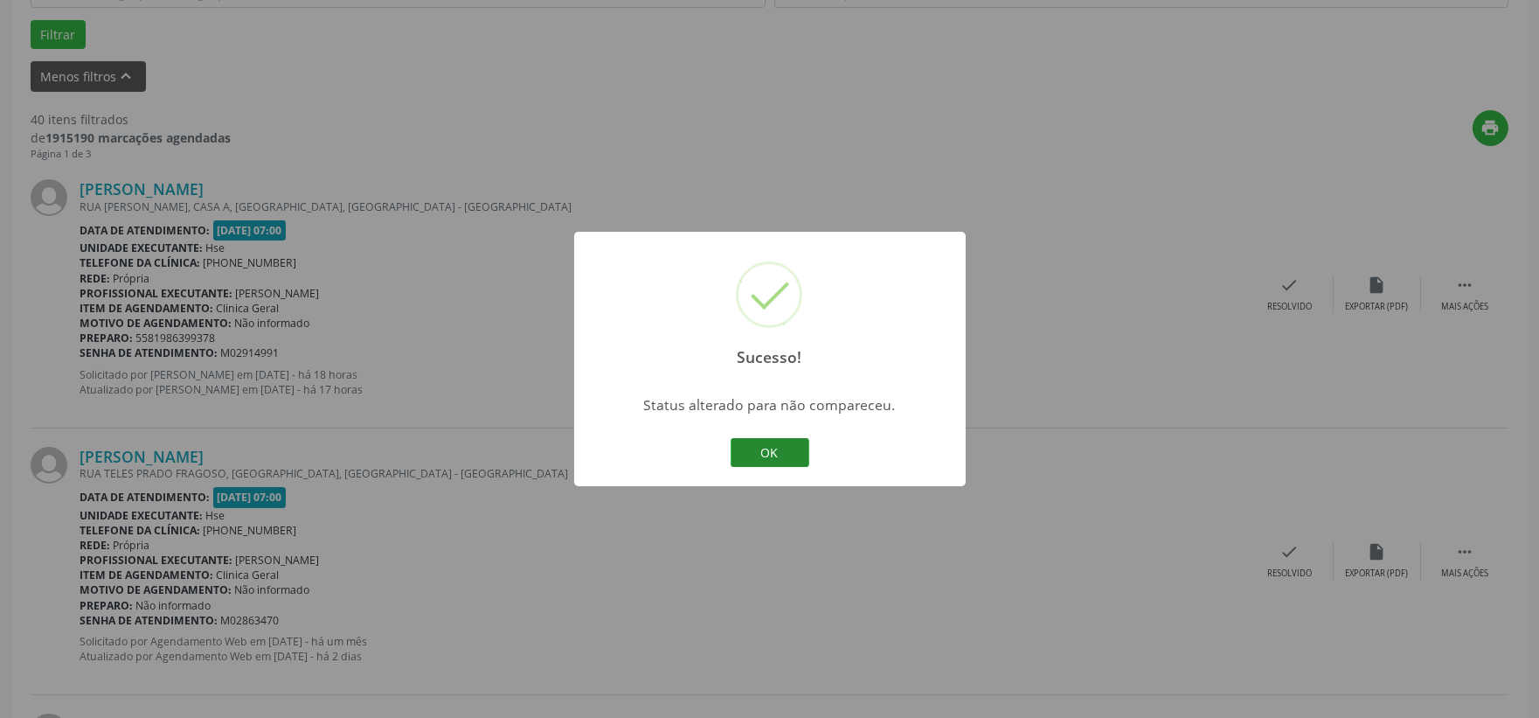
click at [779, 440] on button "OK" at bounding box center [770, 453] width 79 height 30
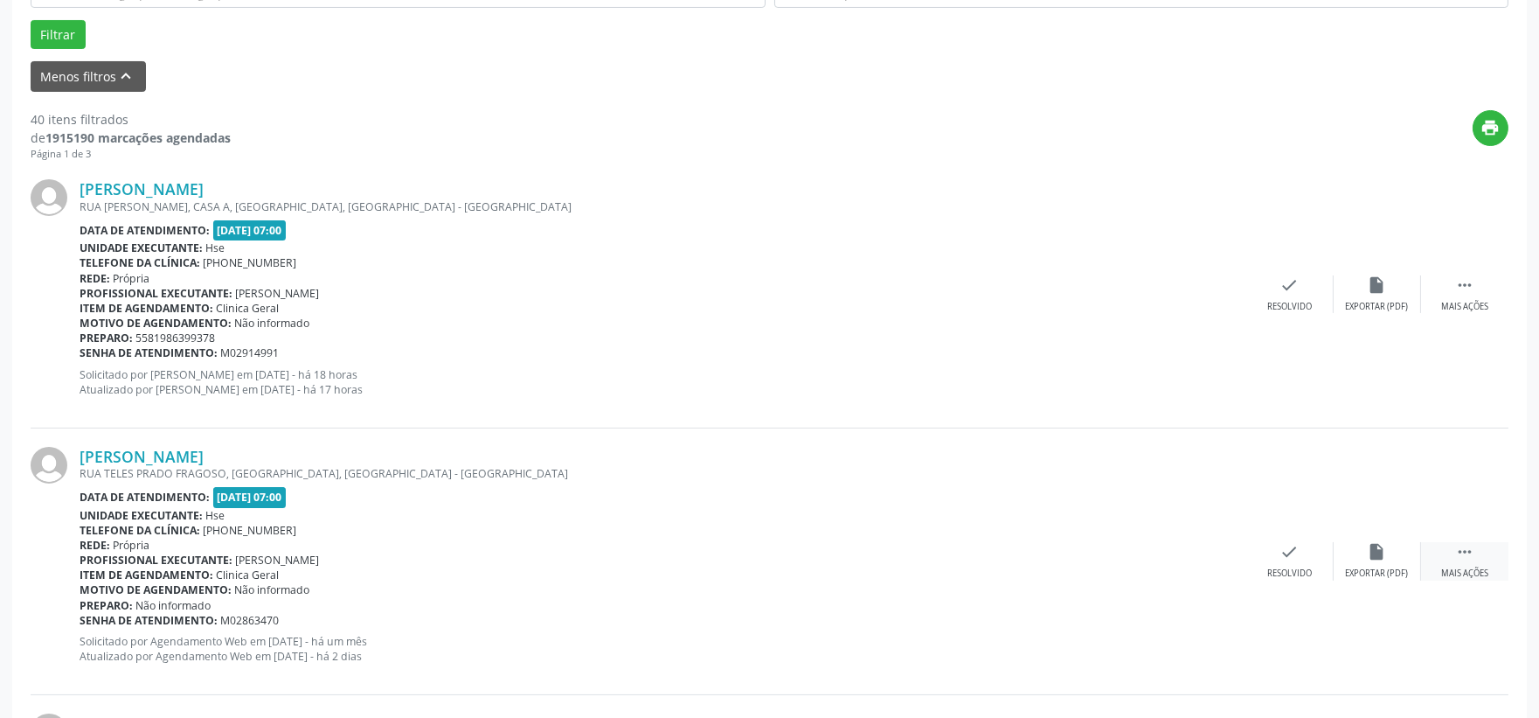
click at [1462, 547] on icon "" at bounding box center [1465, 551] width 19 height 19
click at [1385, 554] on icon "alarm_off" at bounding box center [1377, 551] width 19 height 19
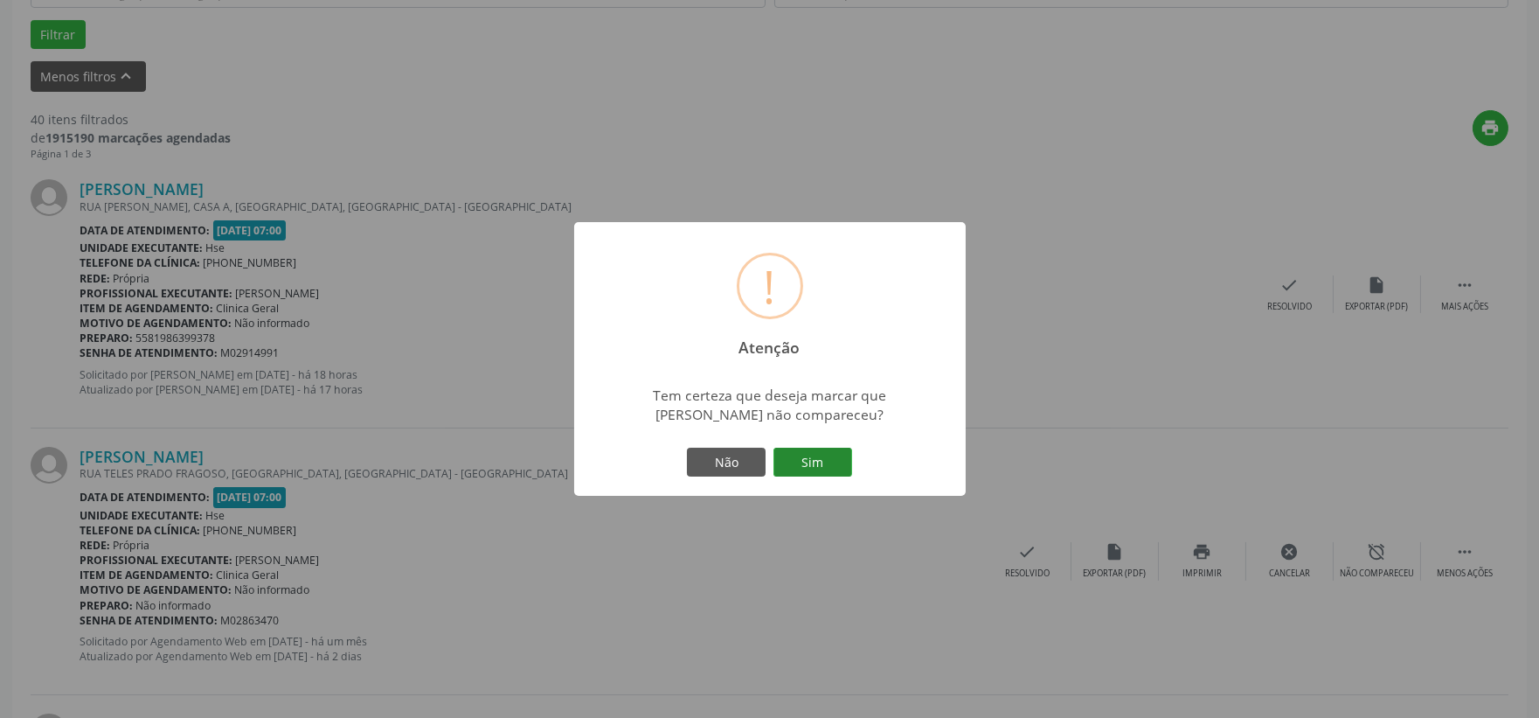
click at [816, 468] on button "Sim" at bounding box center [813, 463] width 79 height 30
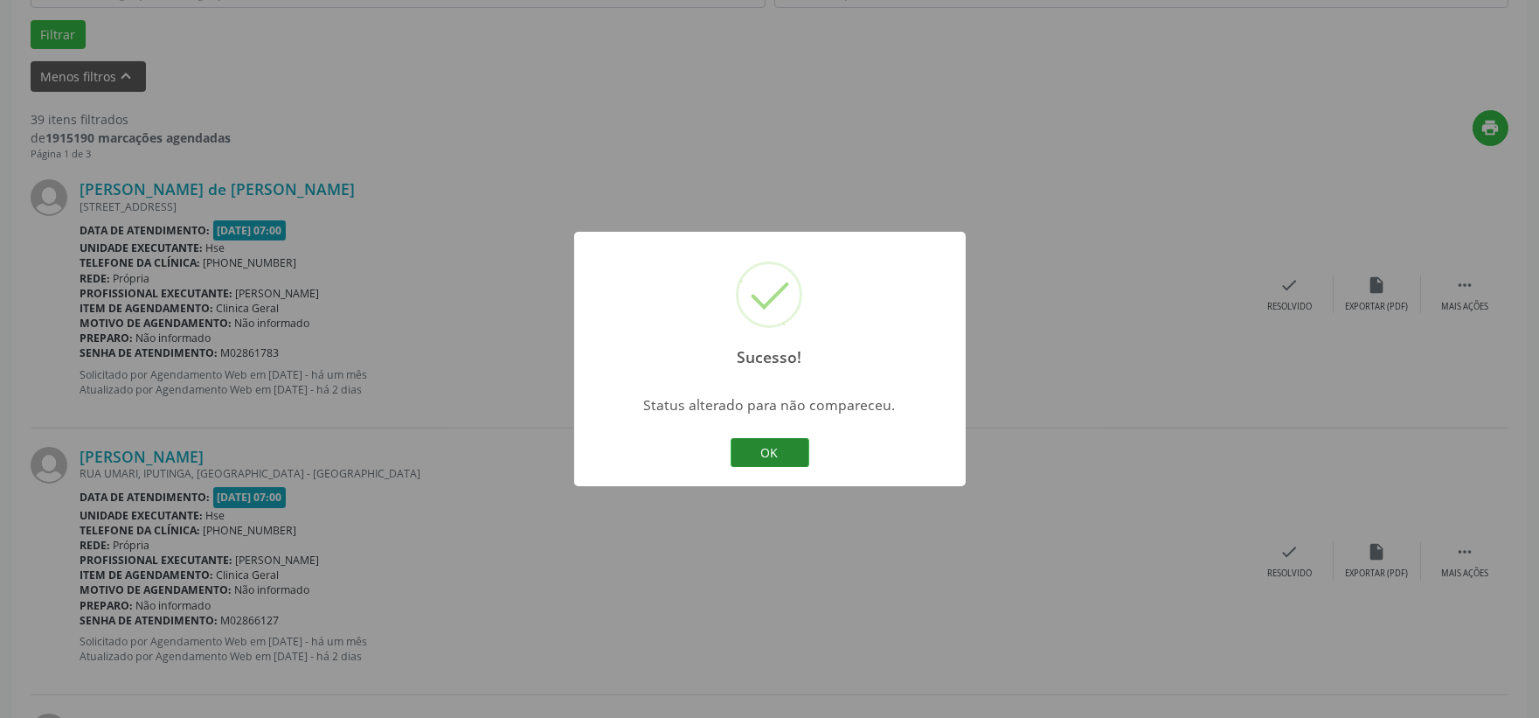
click at [790, 453] on button "OK" at bounding box center [770, 453] width 79 height 30
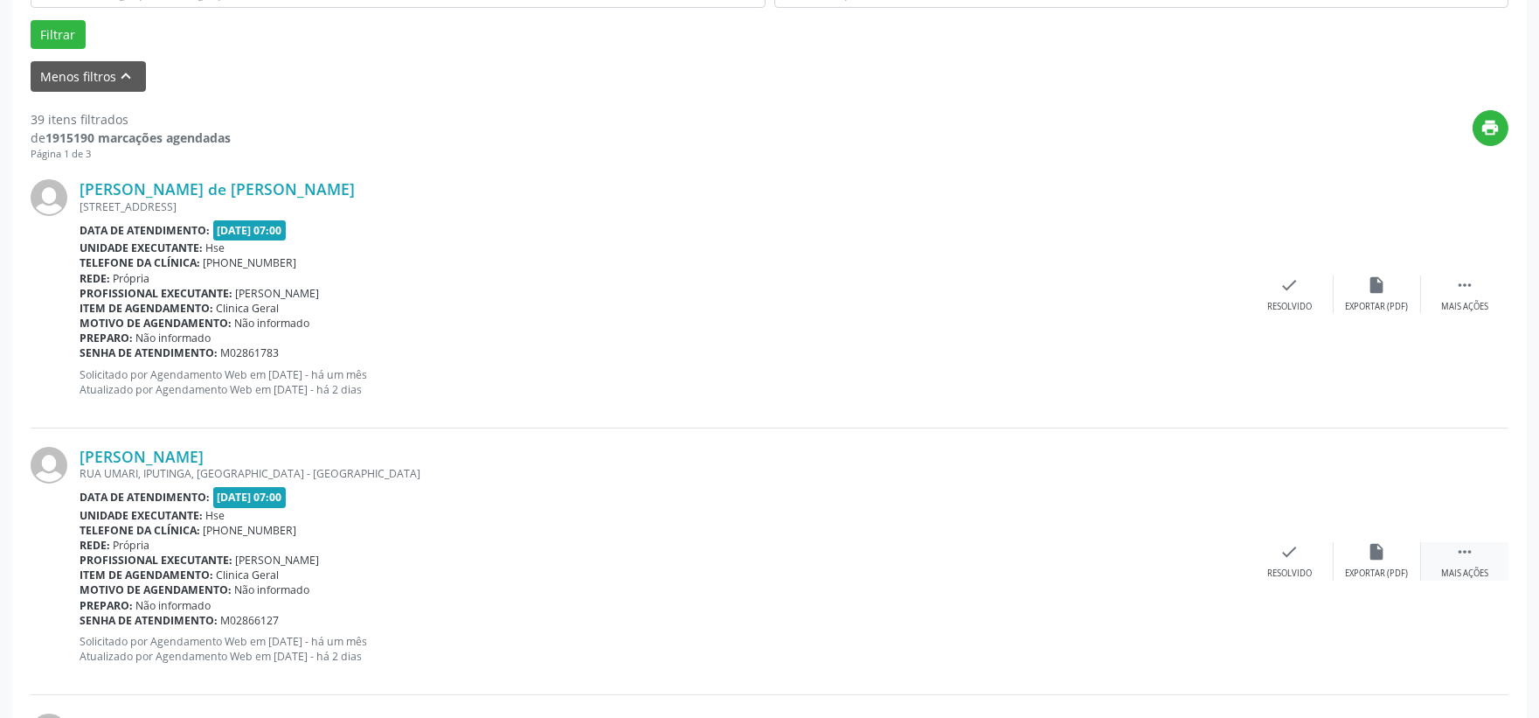
click at [1443, 552] on div " Mais ações" at bounding box center [1464, 561] width 87 height 38
click at [1373, 552] on icon "alarm_off" at bounding box center [1377, 551] width 19 height 19
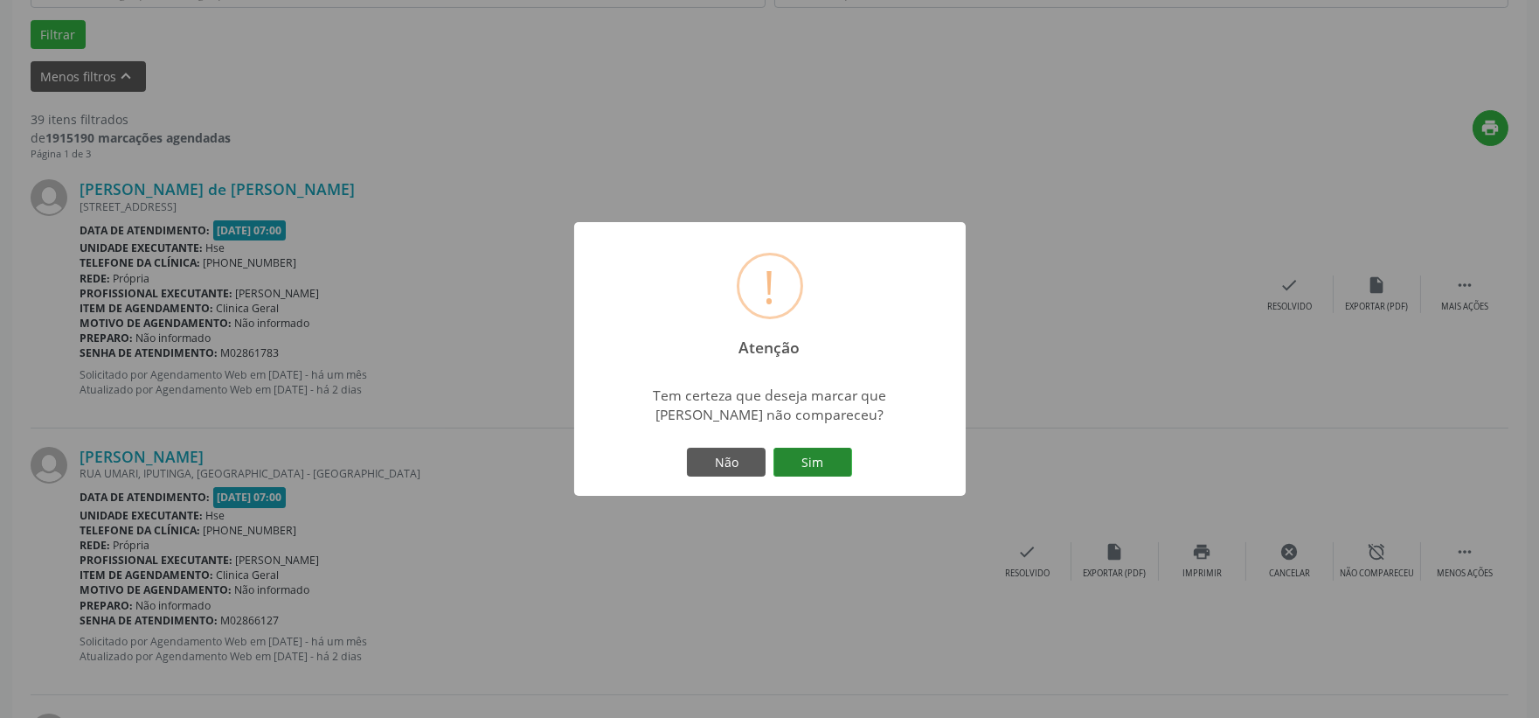
click at [833, 475] on button "Sim" at bounding box center [813, 463] width 79 height 30
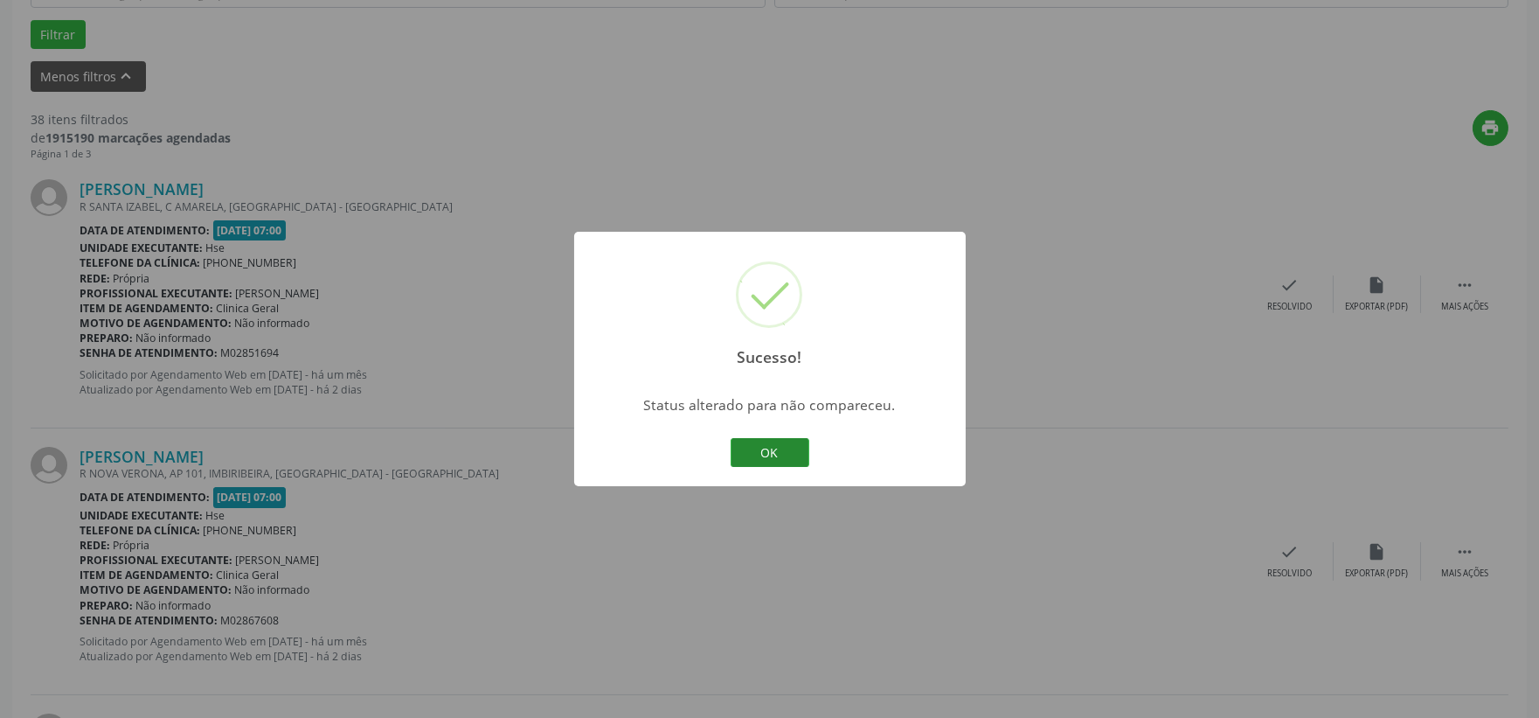
click at [774, 453] on button "OK" at bounding box center [770, 453] width 79 height 30
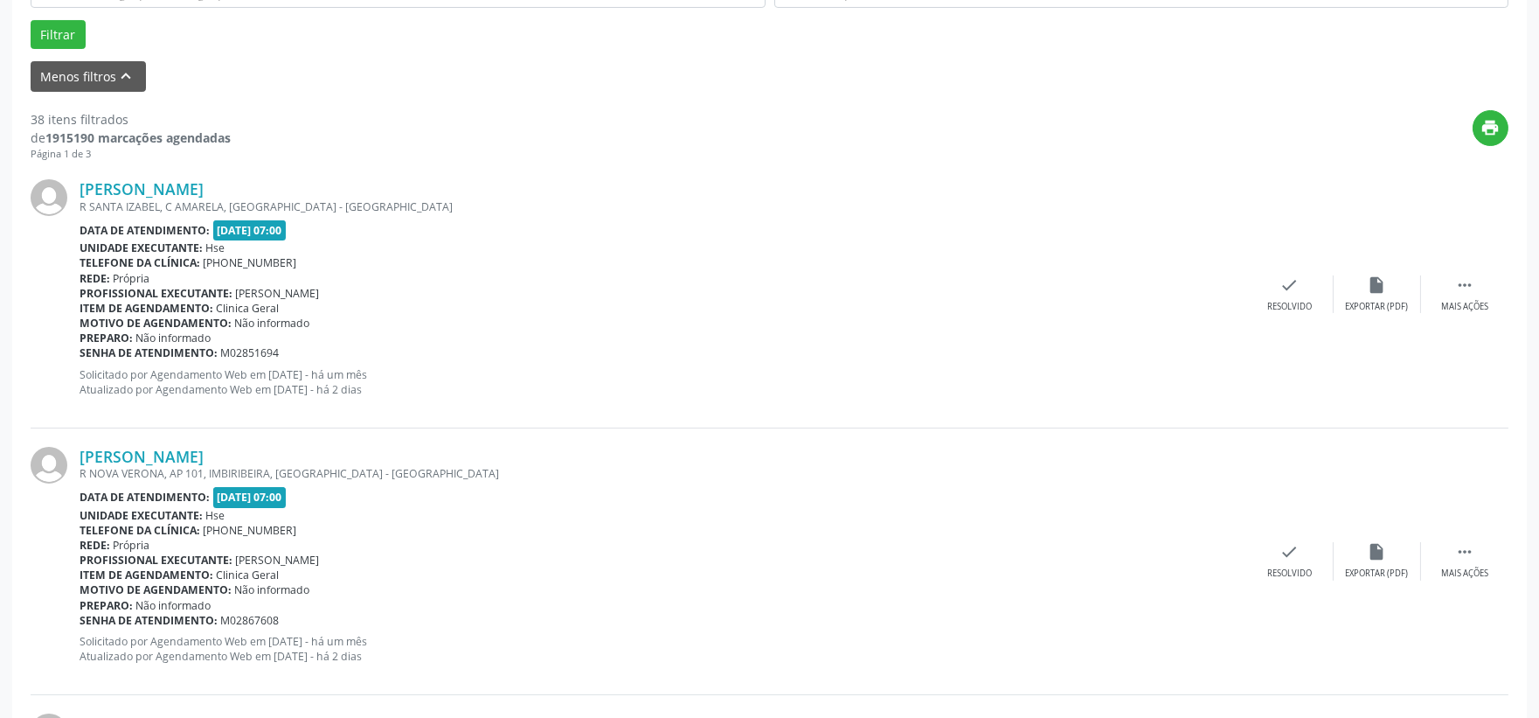
click at [1456, 580] on div "[PERSON_NAME] R NOVA VERONA, AP 101, [GEOGRAPHIC_DATA], [GEOGRAPHIC_DATA] - [GE…" at bounding box center [770, 561] width 1478 height 267
click at [1445, 567] on div "Mais ações" at bounding box center [1465, 573] width 47 height 12
click at [1342, 565] on div "alarm_off Não compareceu" at bounding box center [1377, 561] width 87 height 38
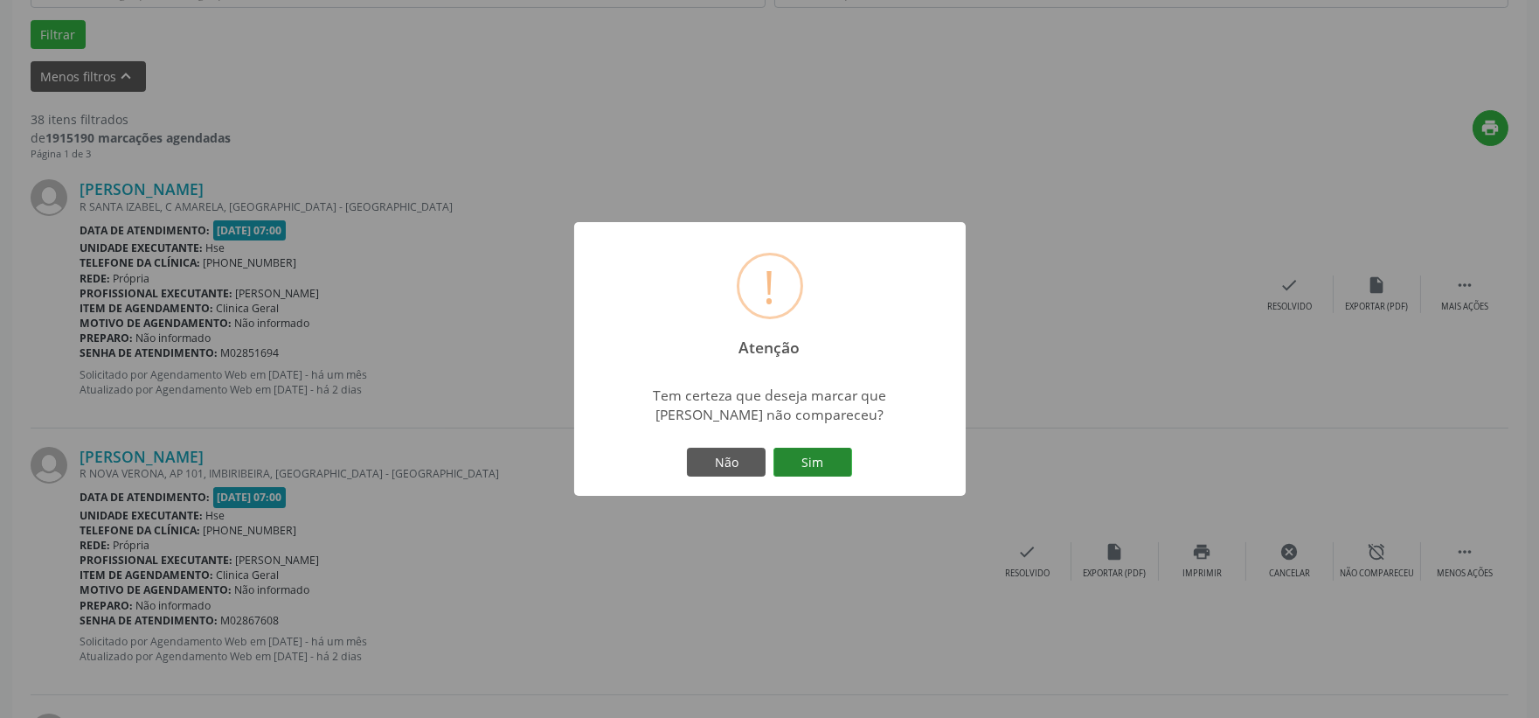
click at [832, 461] on button "Sim" at bounding box center [813, 463] width 79 height 30
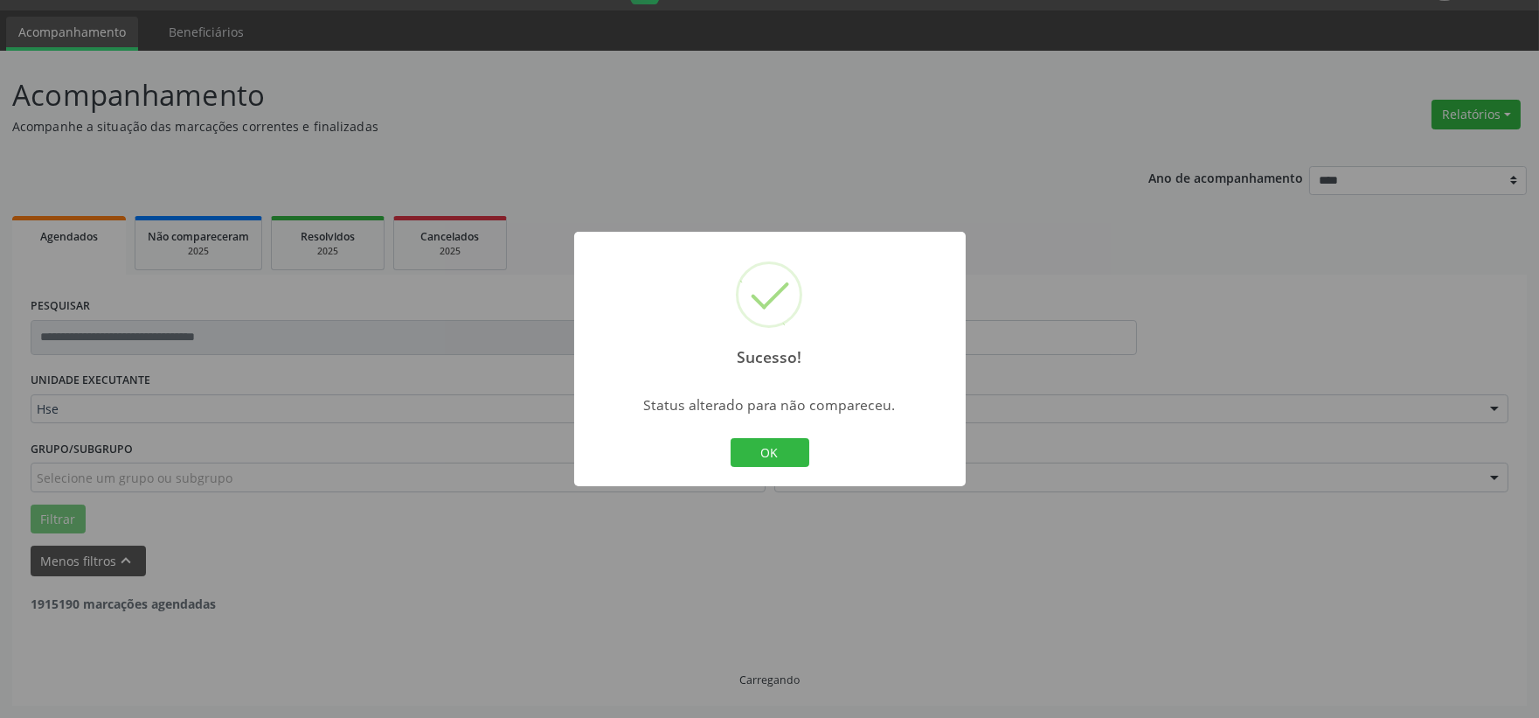
scroll to position [45, 0]
click at [793, 441] on button "OK" at bounding box center [770, 453] width 79 height 30
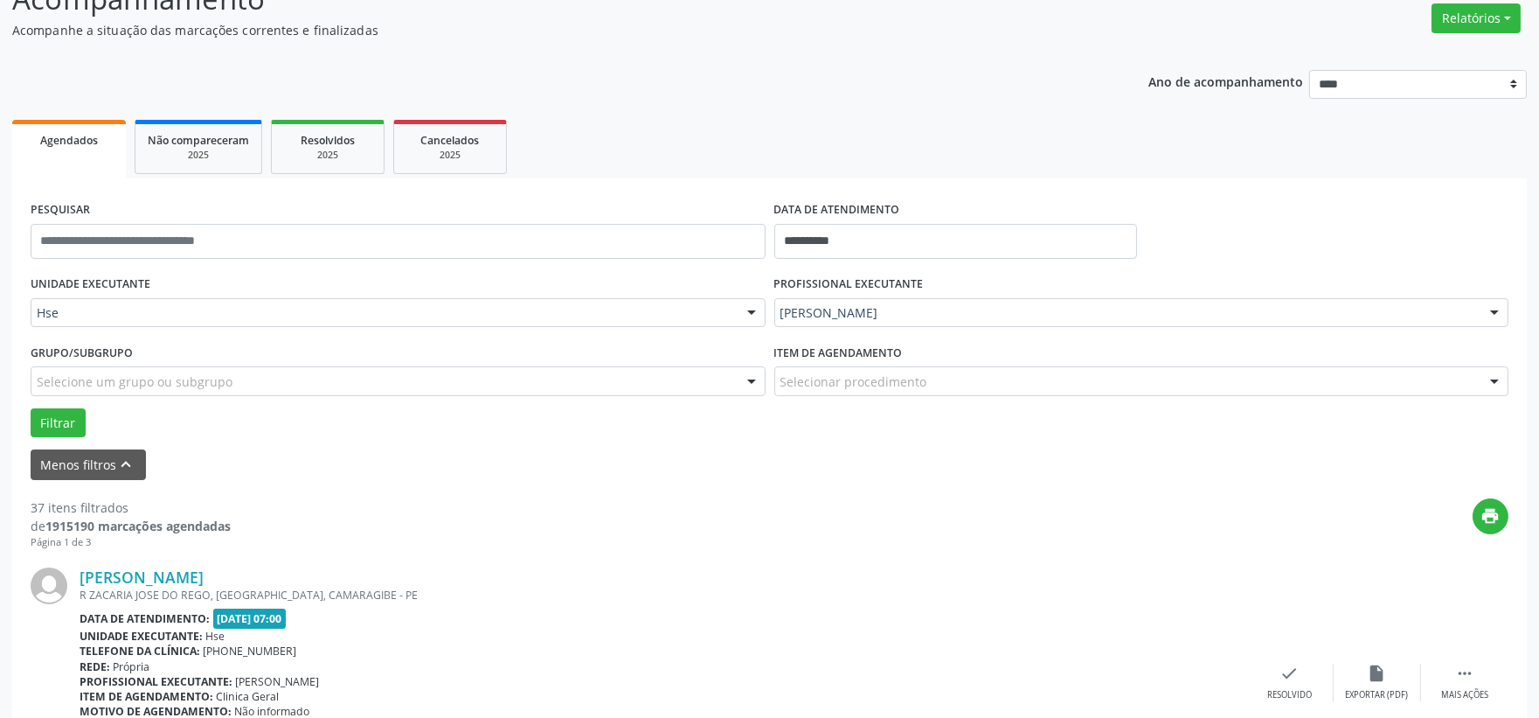
scroll to position [336, 0]
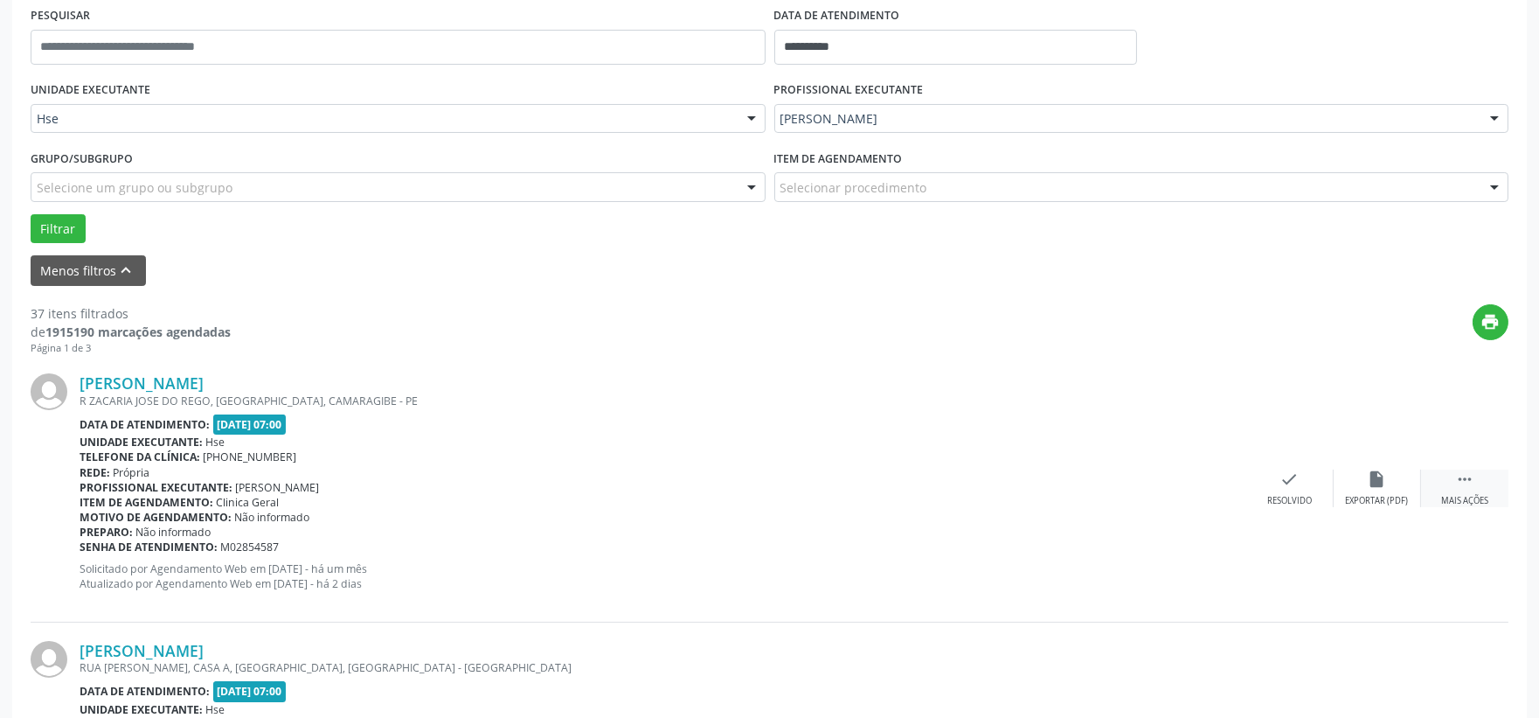
click at [1470, 483] on icon "" at bounding box center [1465, 478] width 19 height 19
click at [1358, 486] on div "alarm_off Não compareceu" at bounding box center [1377, 488] width 87 height 38
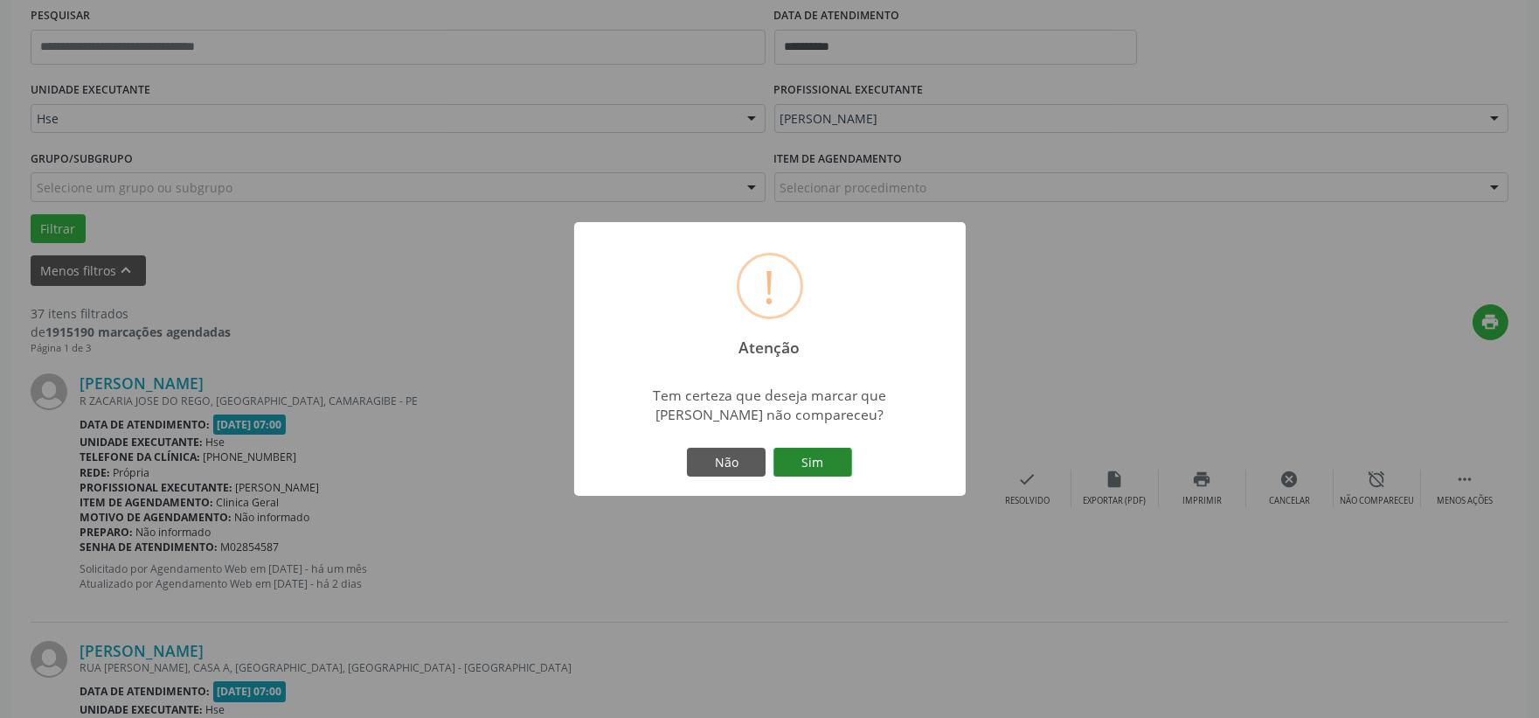
click at [851, 457] on button "Sim" at bounding box center [813, 463] width 79 height 30
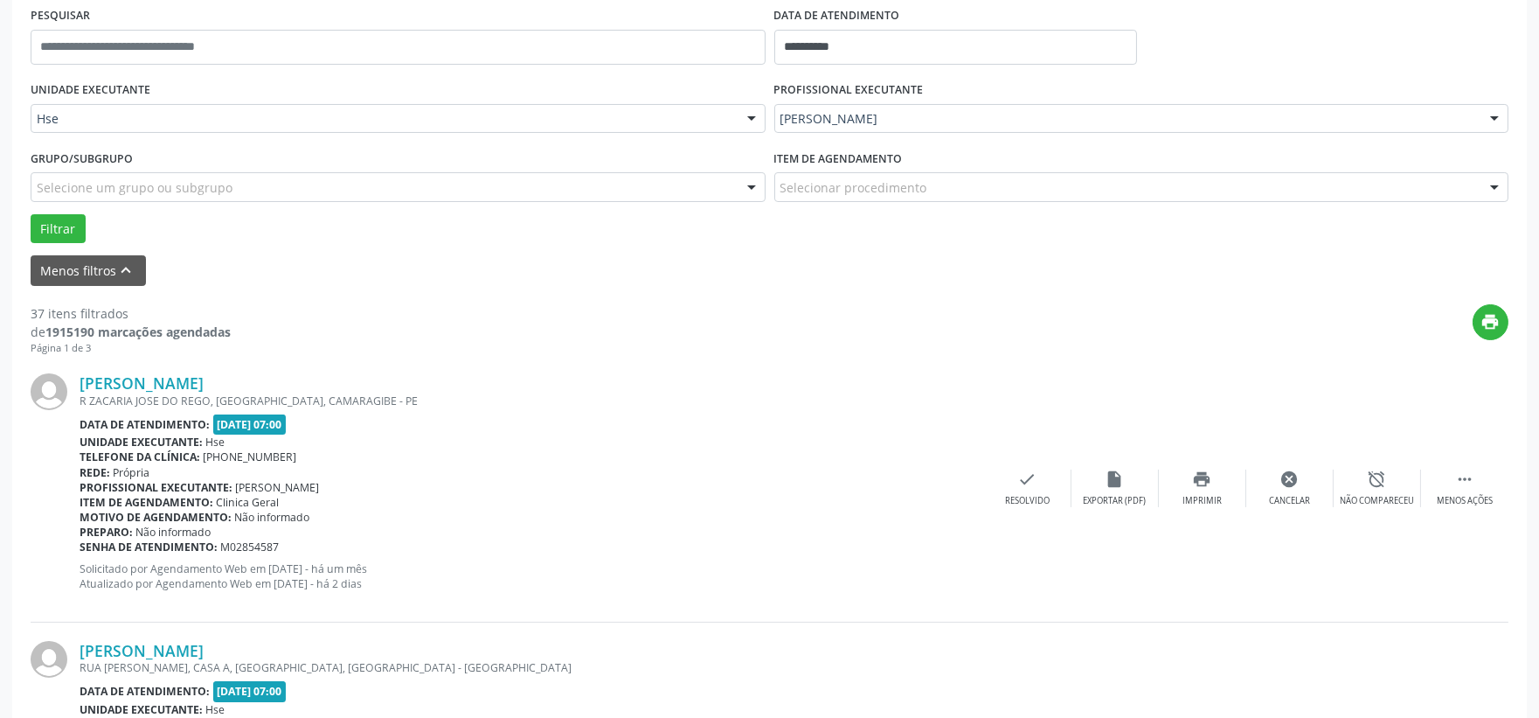
scroll to position [45, 0]
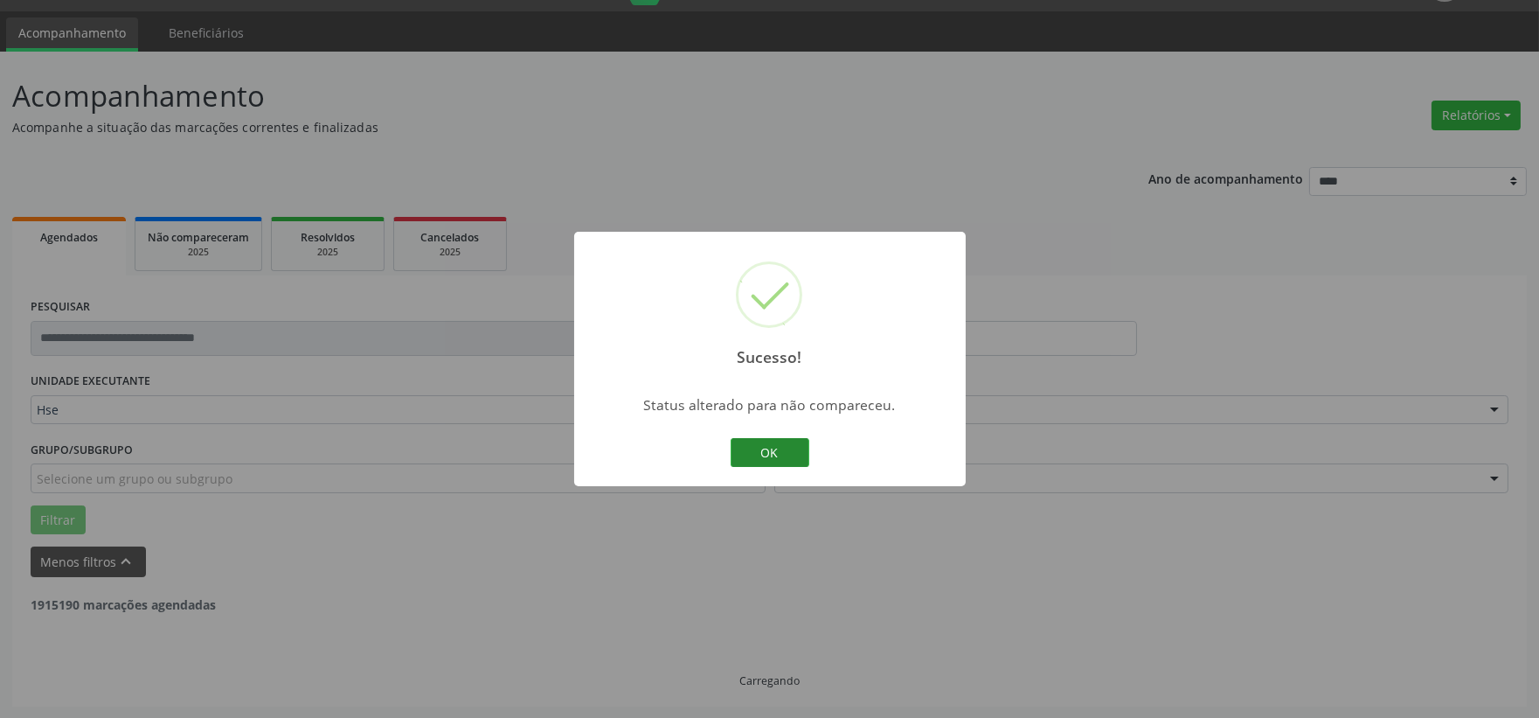
click at [779, 443] on button "OK" at bounding box center [770, 453] width 79 height 30
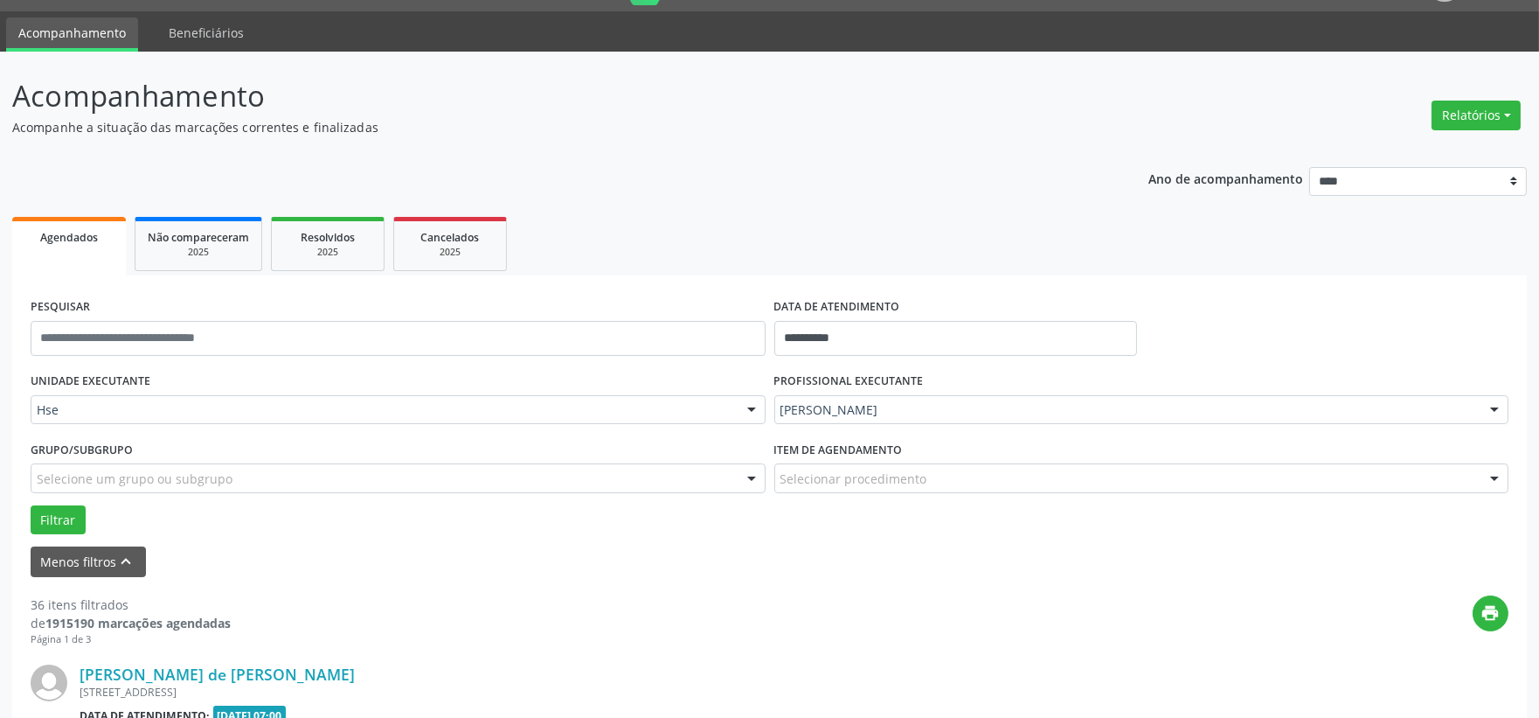
scroll to position [336, 0]
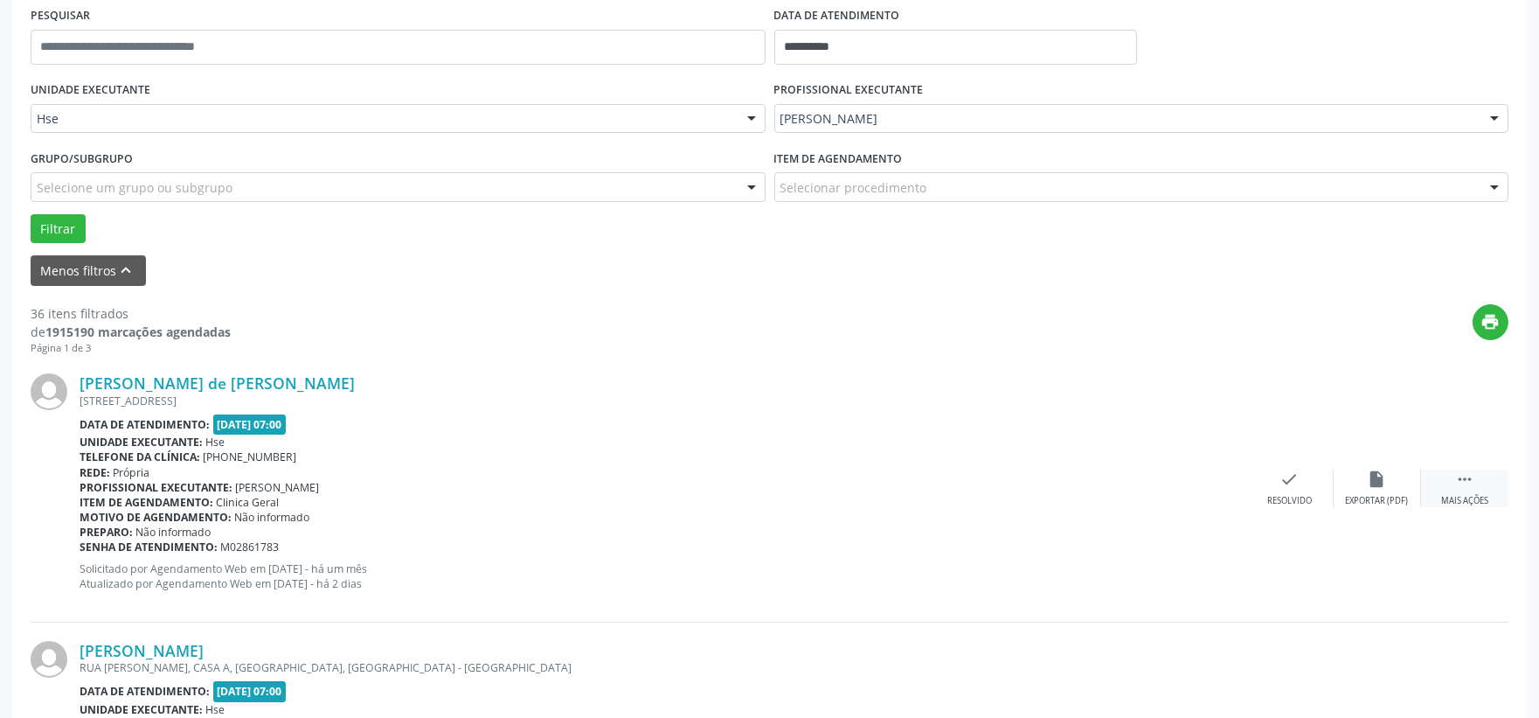
click at [1449, 491] on div " Mais ações" at bounding box center [1464, 488] width 87 height 38
click at [1404, 492] on div "alarm_off Não compareceu" at bounding box center [1377, 488] width 87 height 38
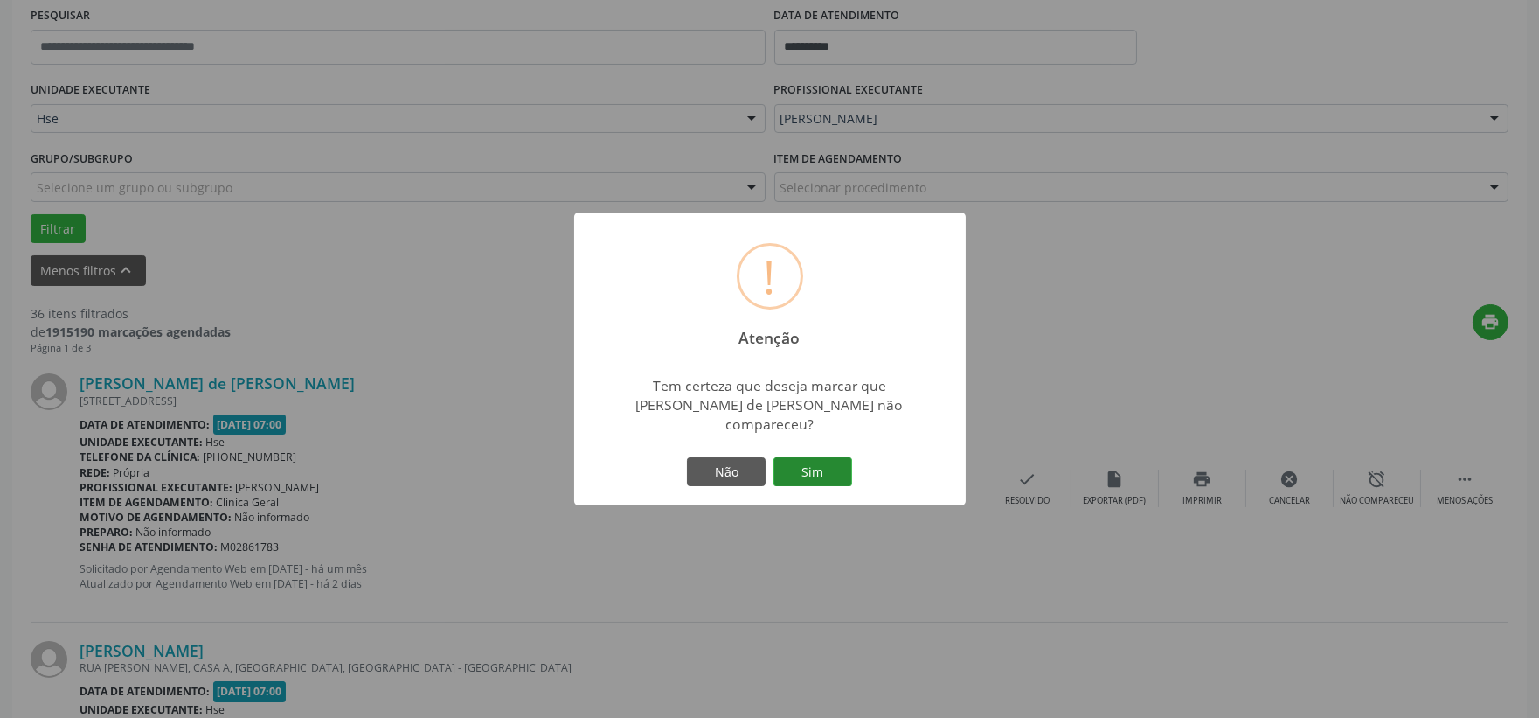
click at [828, 457] on button "Sim" at bounding box center [813, 472] width 79 height 30
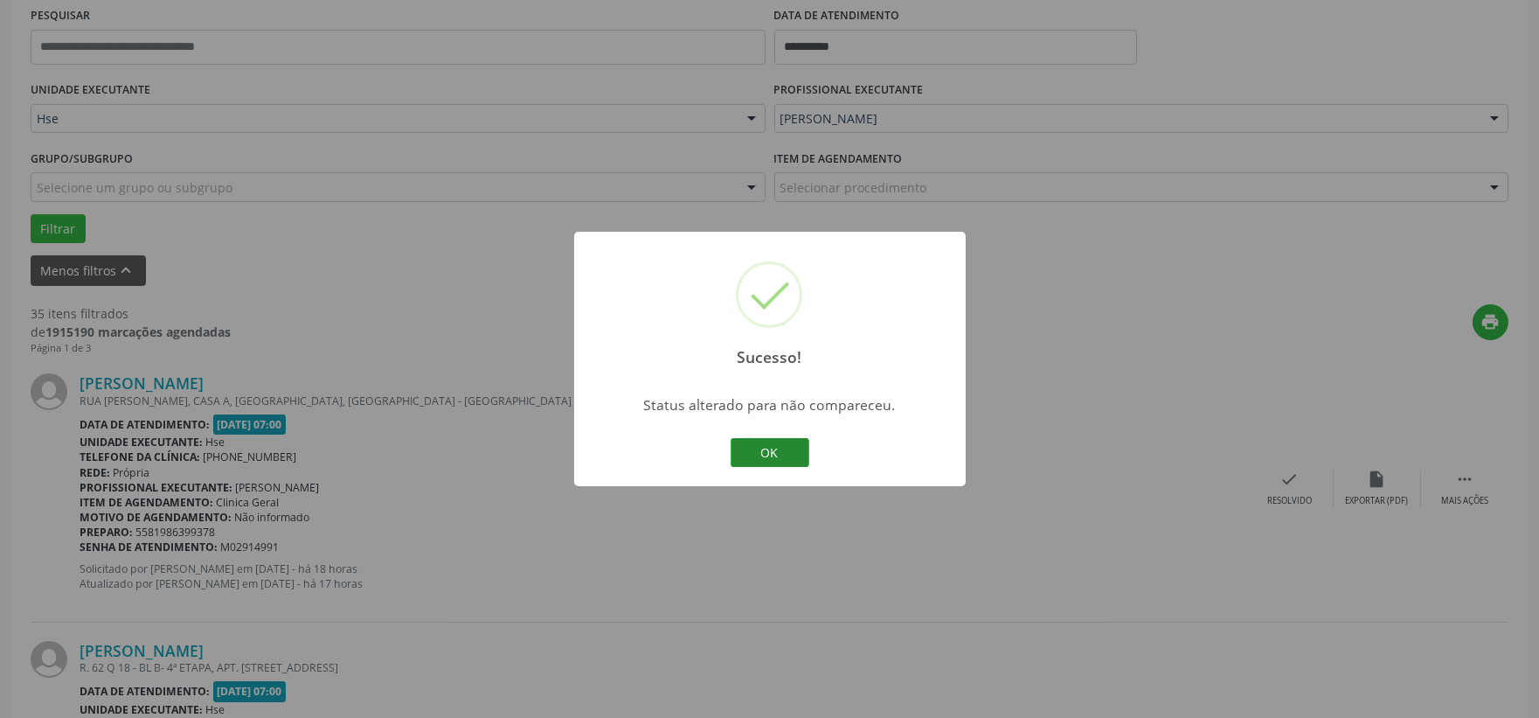
click at [761, 451] on button "OK" at bounding box center [770, 453] width 79 height 30
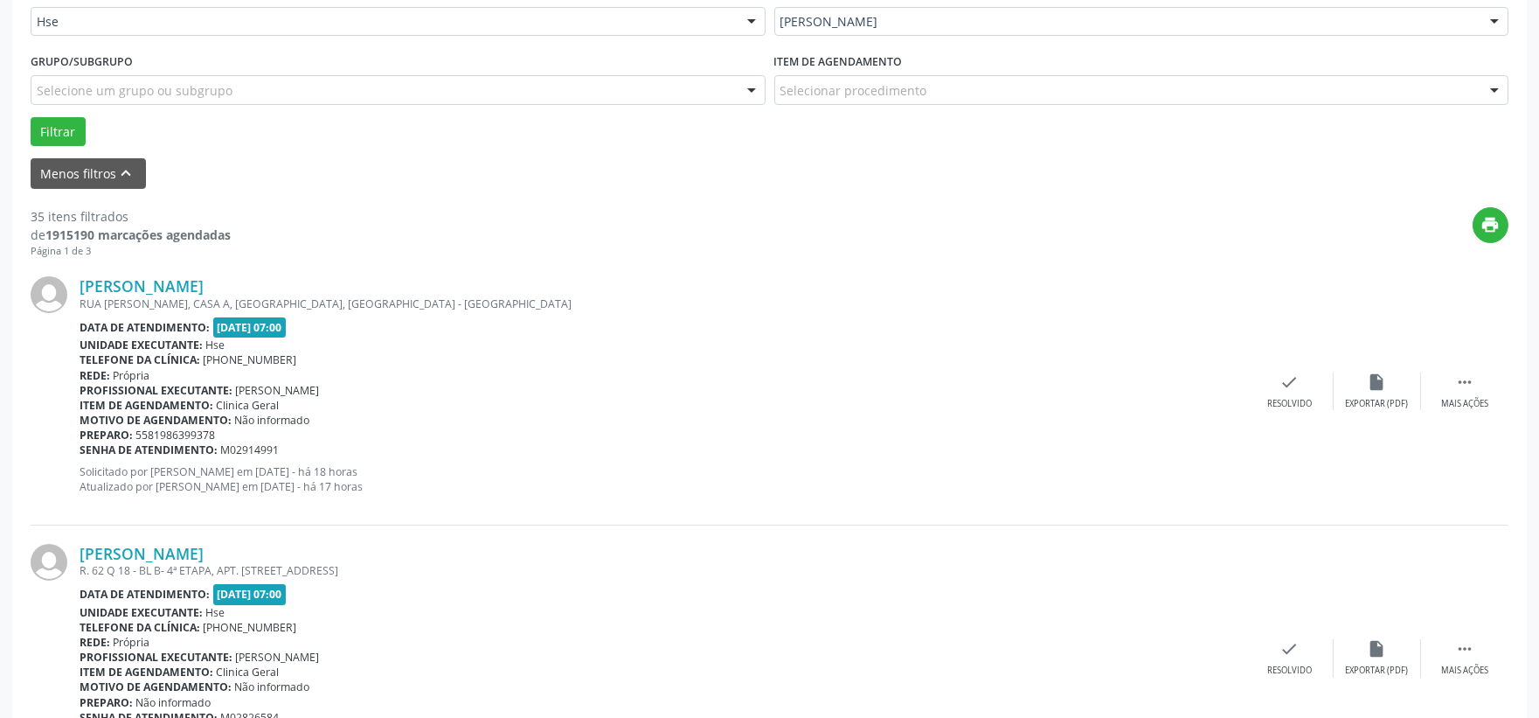
scroll to position [530, 0]
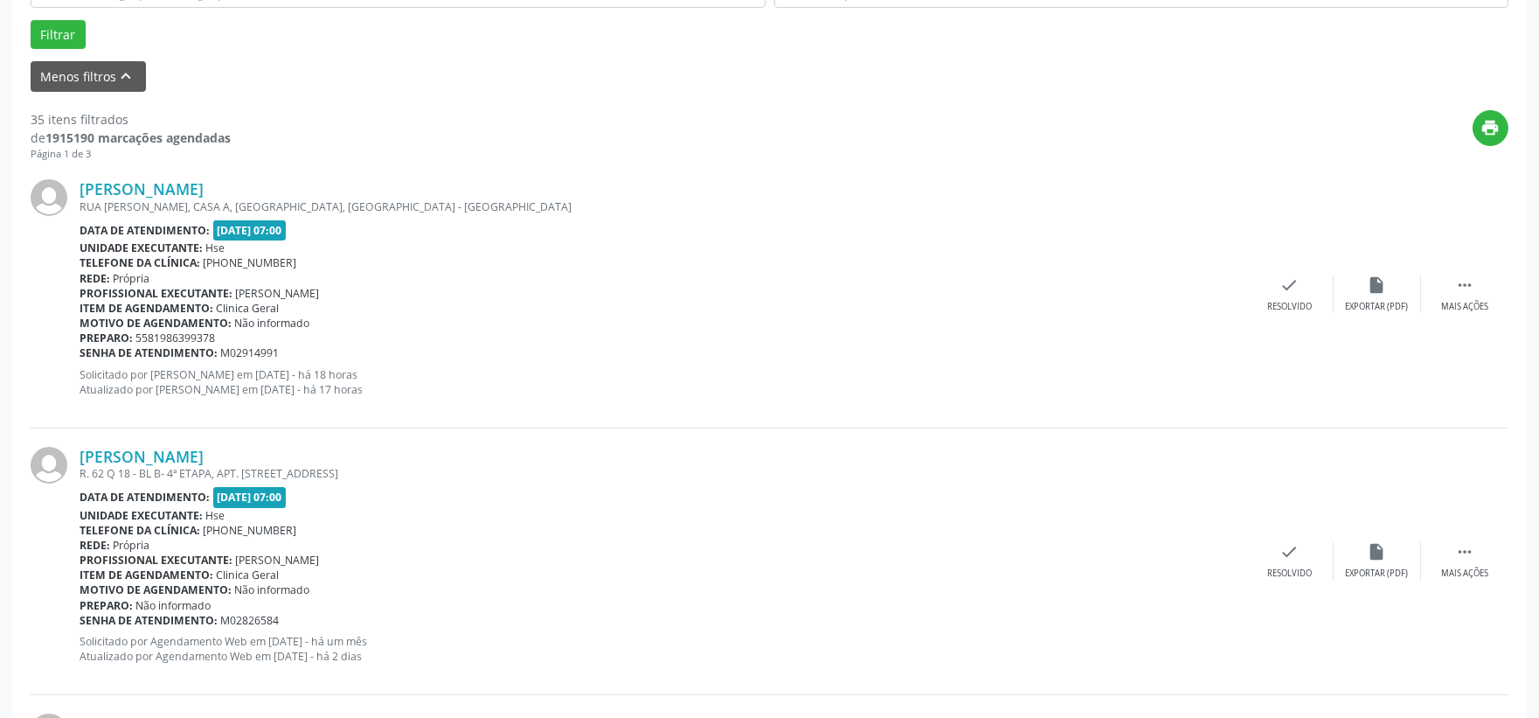
click at [1449, 537] on div "[PERSON_NAME] R. 62 Q 18 - BL B- 4ª ETAPA, APT. [STREET_ADDRESS] Data de atendi…" at bounding box center [770, 561] width 1478 height 267
click at [1449, 549] on div " Mais ações" at bounding box center [1464, 561] width 87 height 38
click at [1356, 568] on div "Não compareceu" at bounding box center [1377, 573] width 74 height 12
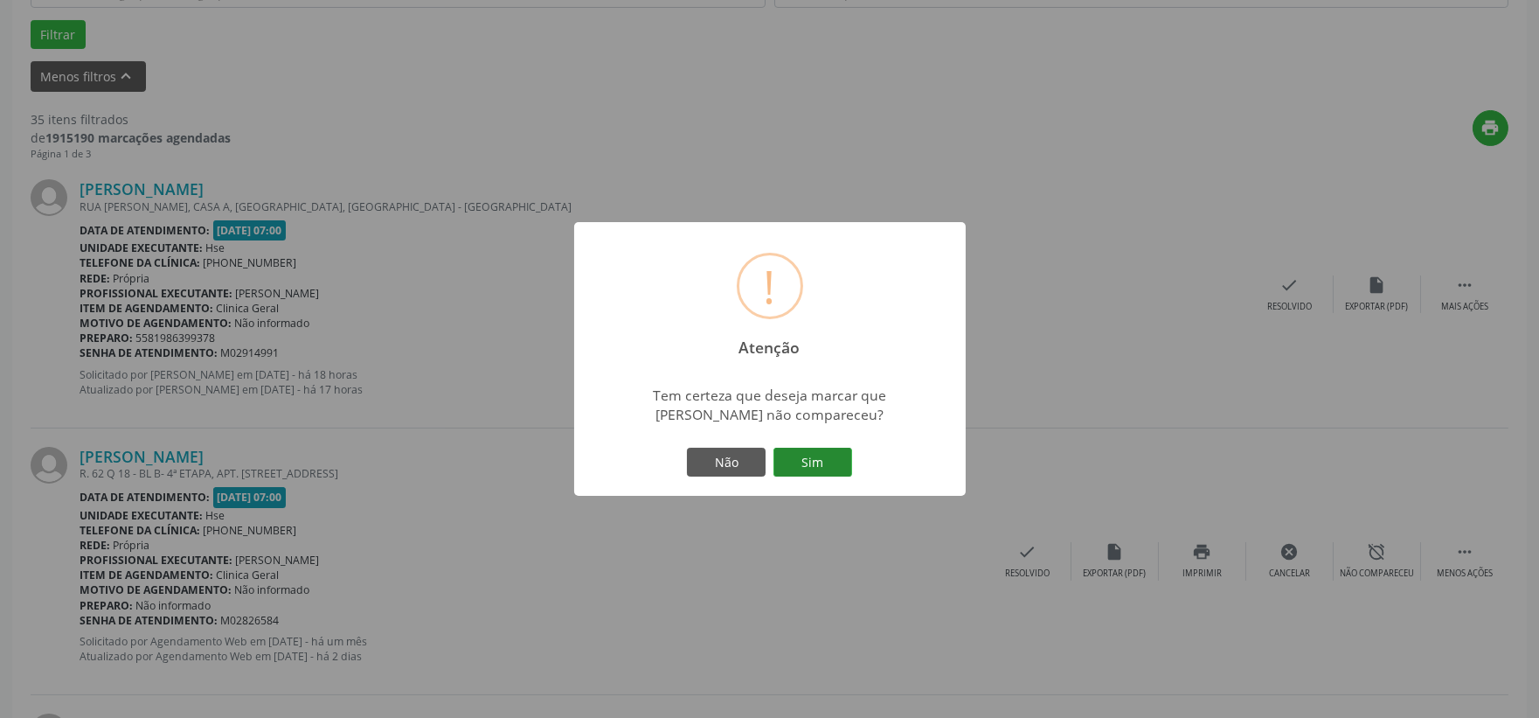
click at [817, 461] on button "Sim" at bounding box center [813, 463] width 79 height 30
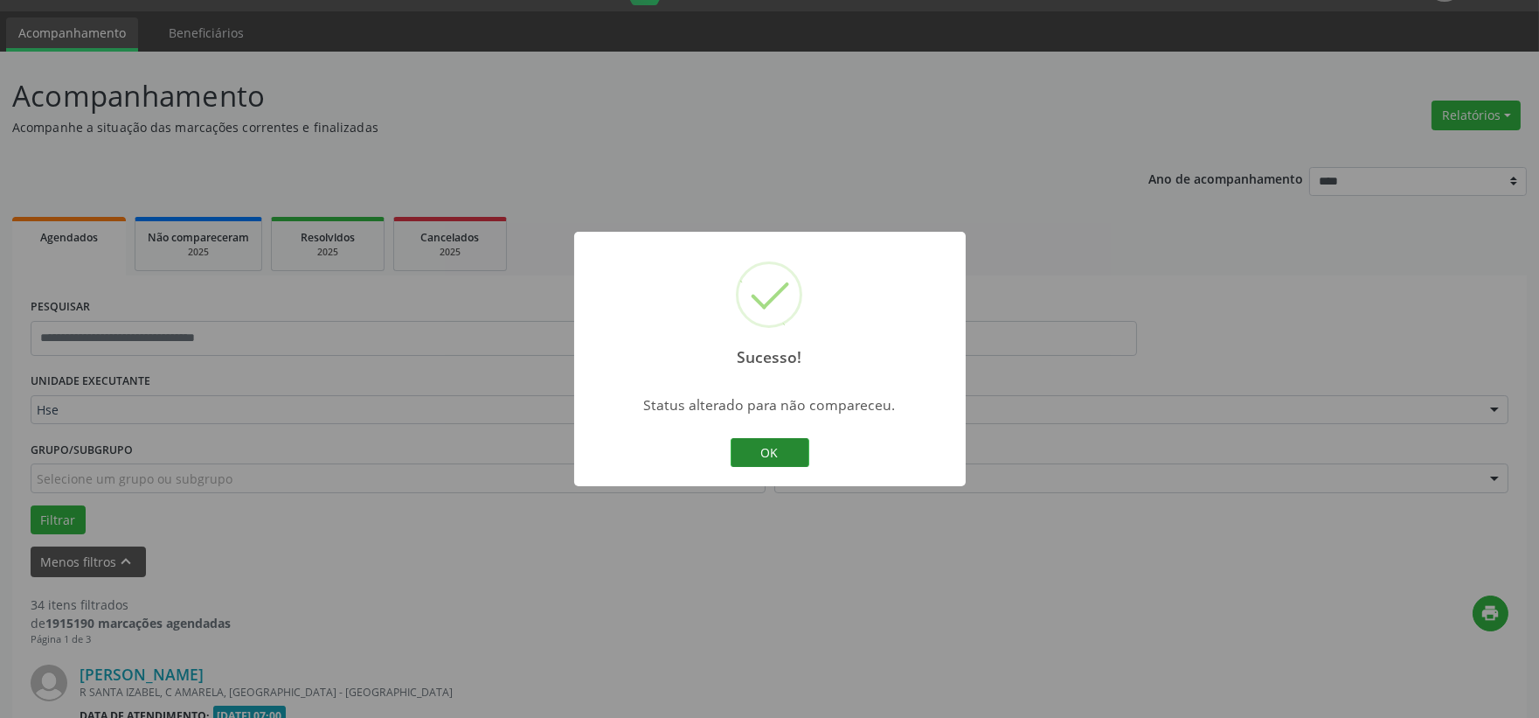
click at [775, 457] on button "OK" at bounding box center [770, 453] width 79 height 30
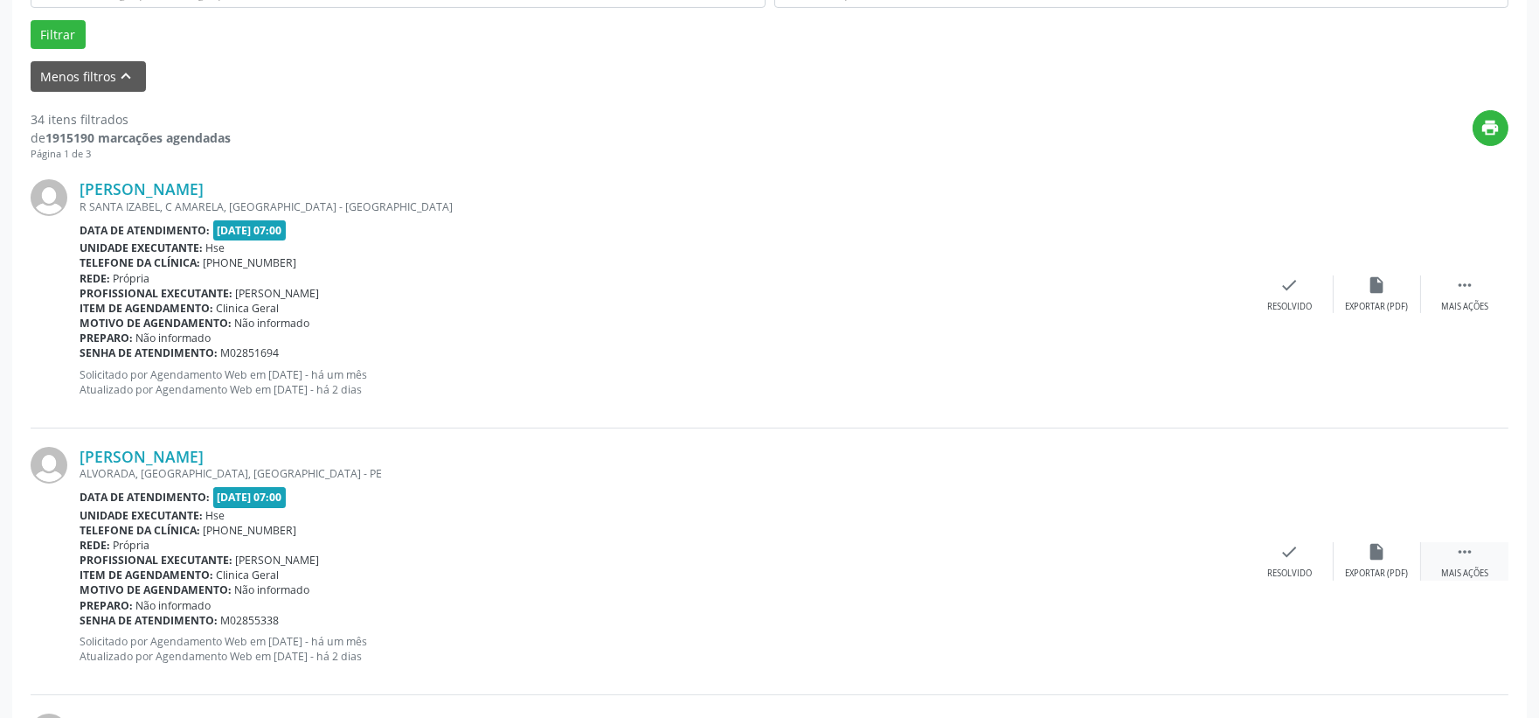
click at [1442, 567] on div "Mais ações" at bounding box center [1465, 573] width 47 height 12
click at [1403, 561] on div "alarm_off Não compareceu" at bounding box center [1377, 561] width 87 height 38
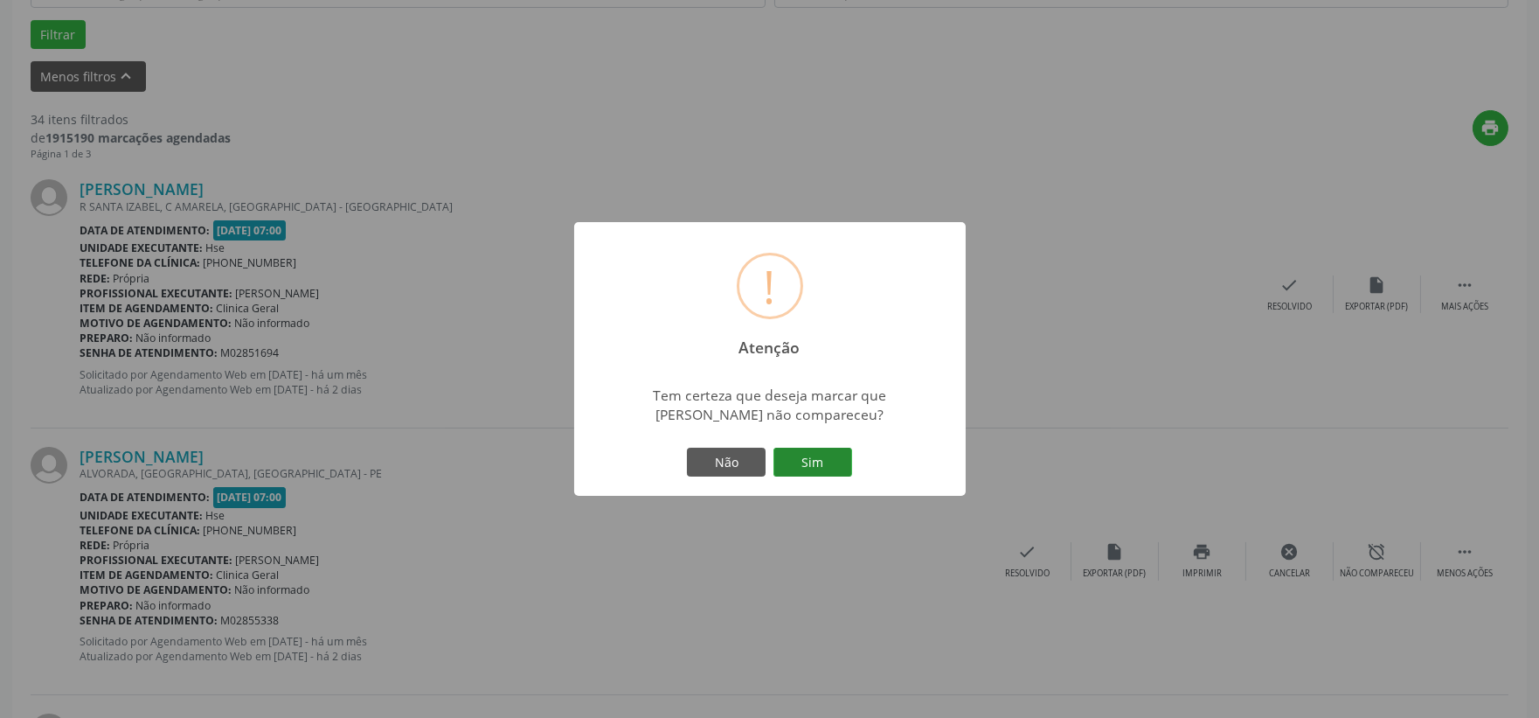
click at [817, 463] on button "Sim" at bounding box center [813, 463] width 79 height 30
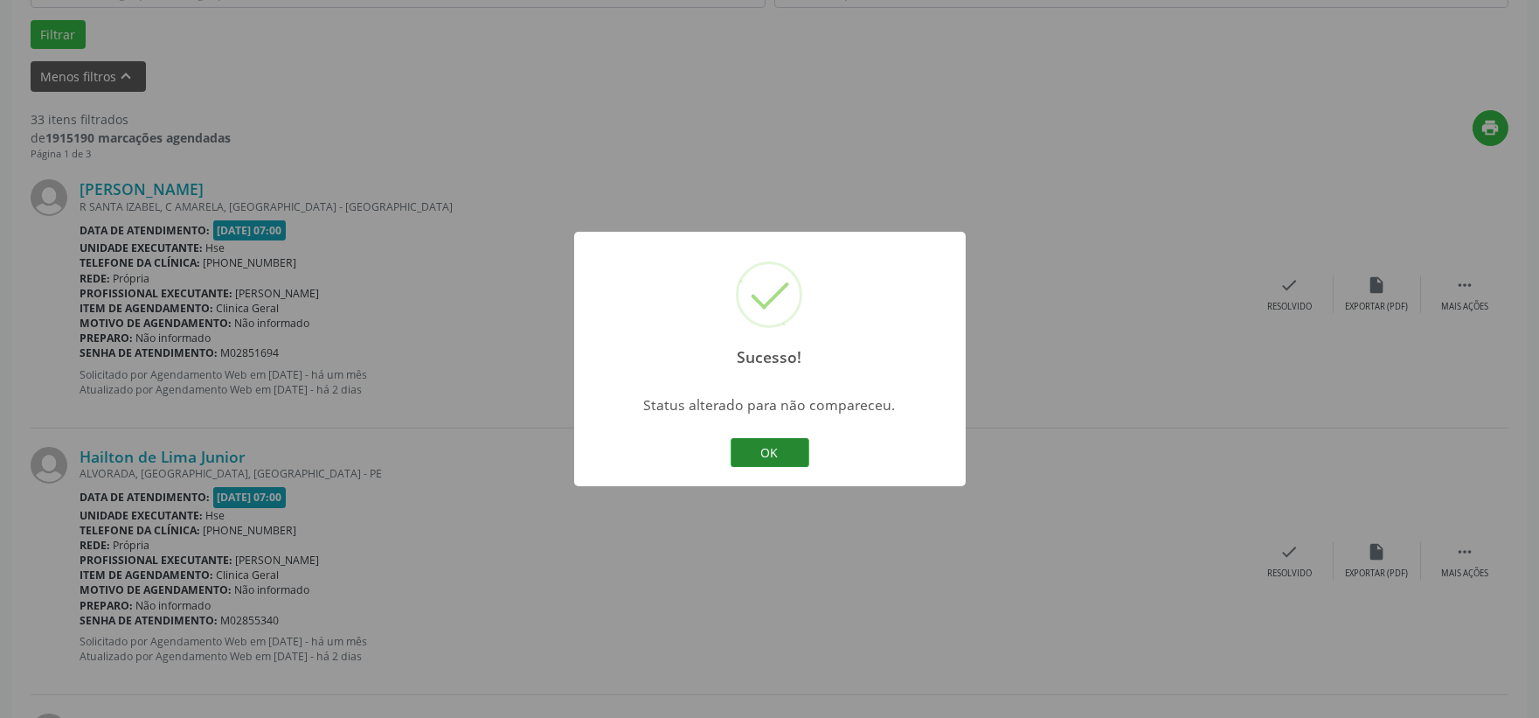
click at [753, 453] on button "OK" at bounding box center [770, 453] width 79 height 30
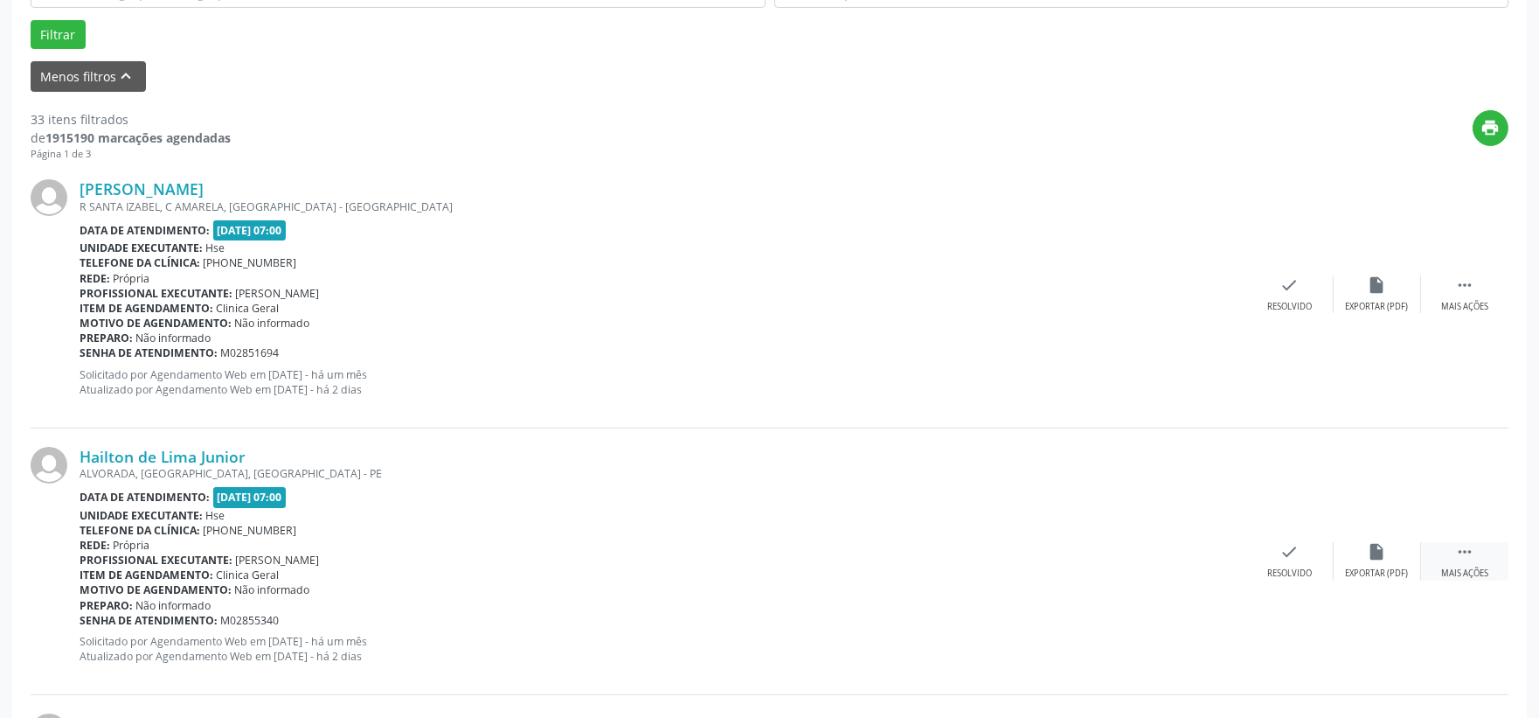
click at [1483, 572] on div "Mais ações" at bounding box center [1465, 573] width 47 height 12
click at [1376, 560] on icon "alarm_off" at bounding box center [1377, 551] width 19 height 19
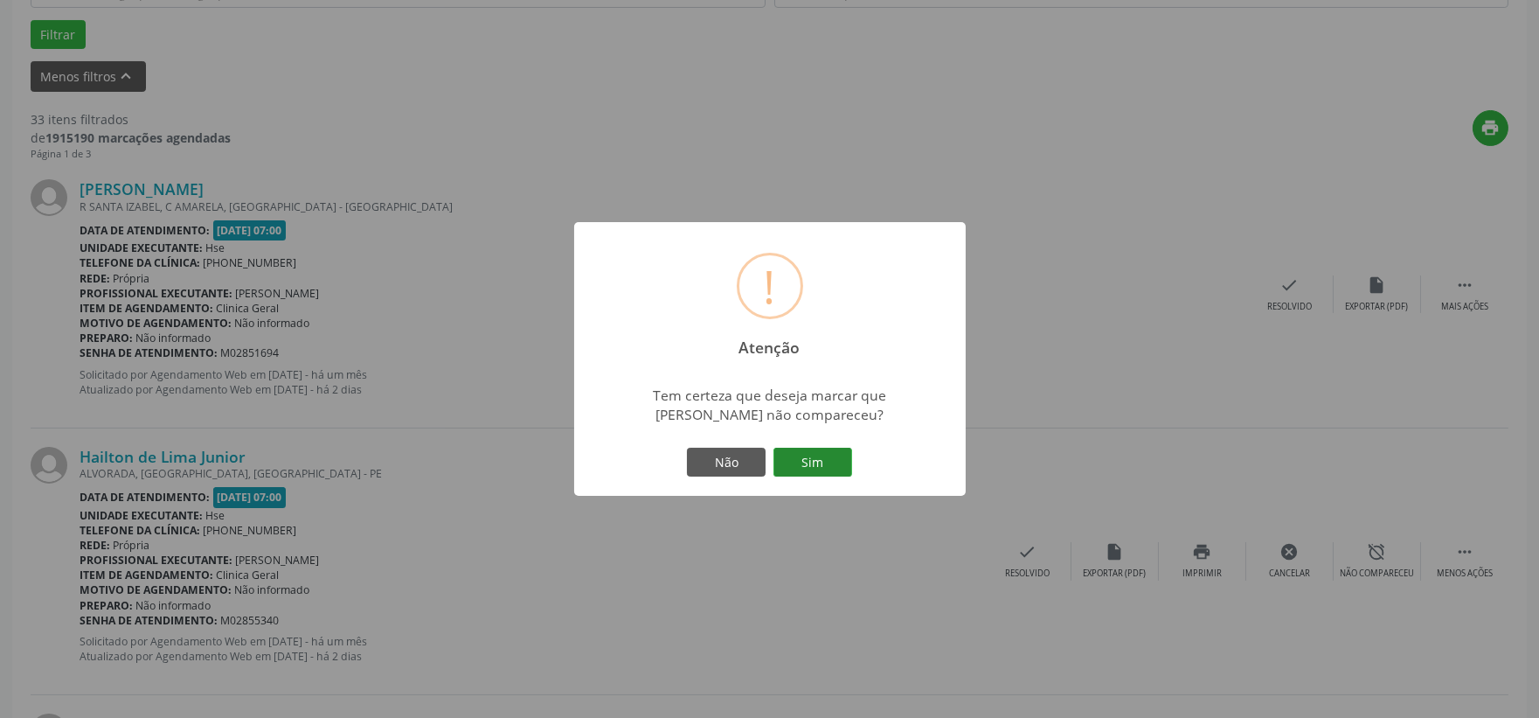
click at [813, 462] on button "Sim" at bounding box center [813, 463] width 79 height 30
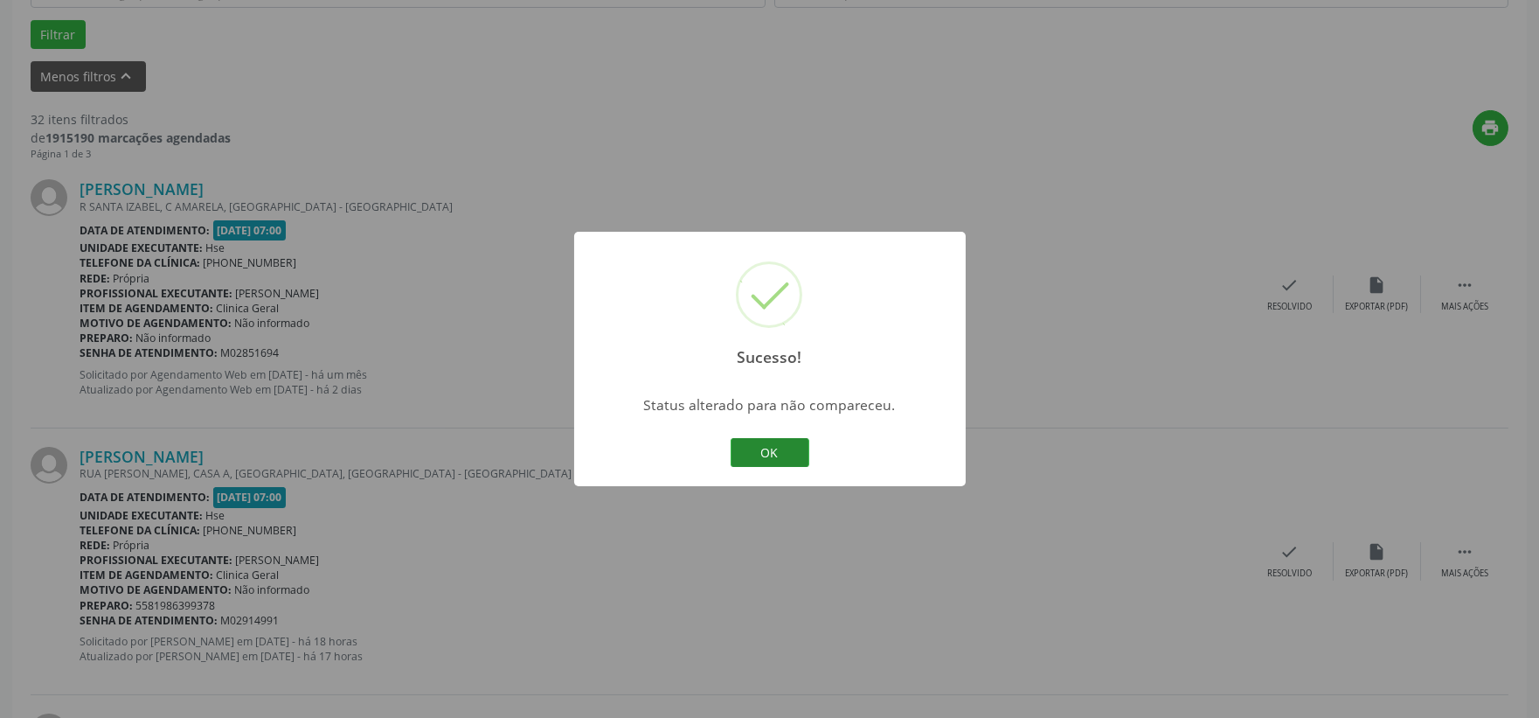
click at [767, 455] on button "OK" at bounding box center [770, 453] width 79 height 30
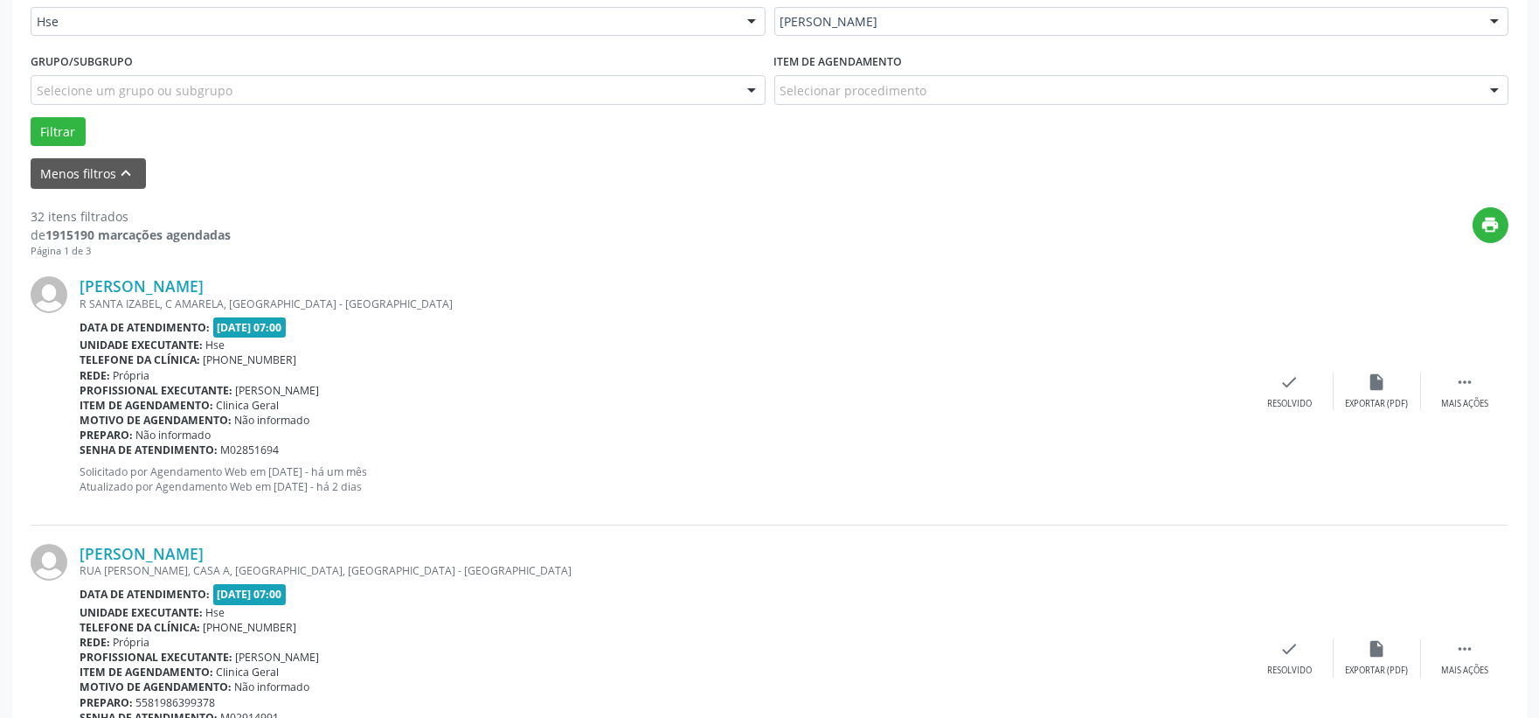
scroll to position [336, 0]
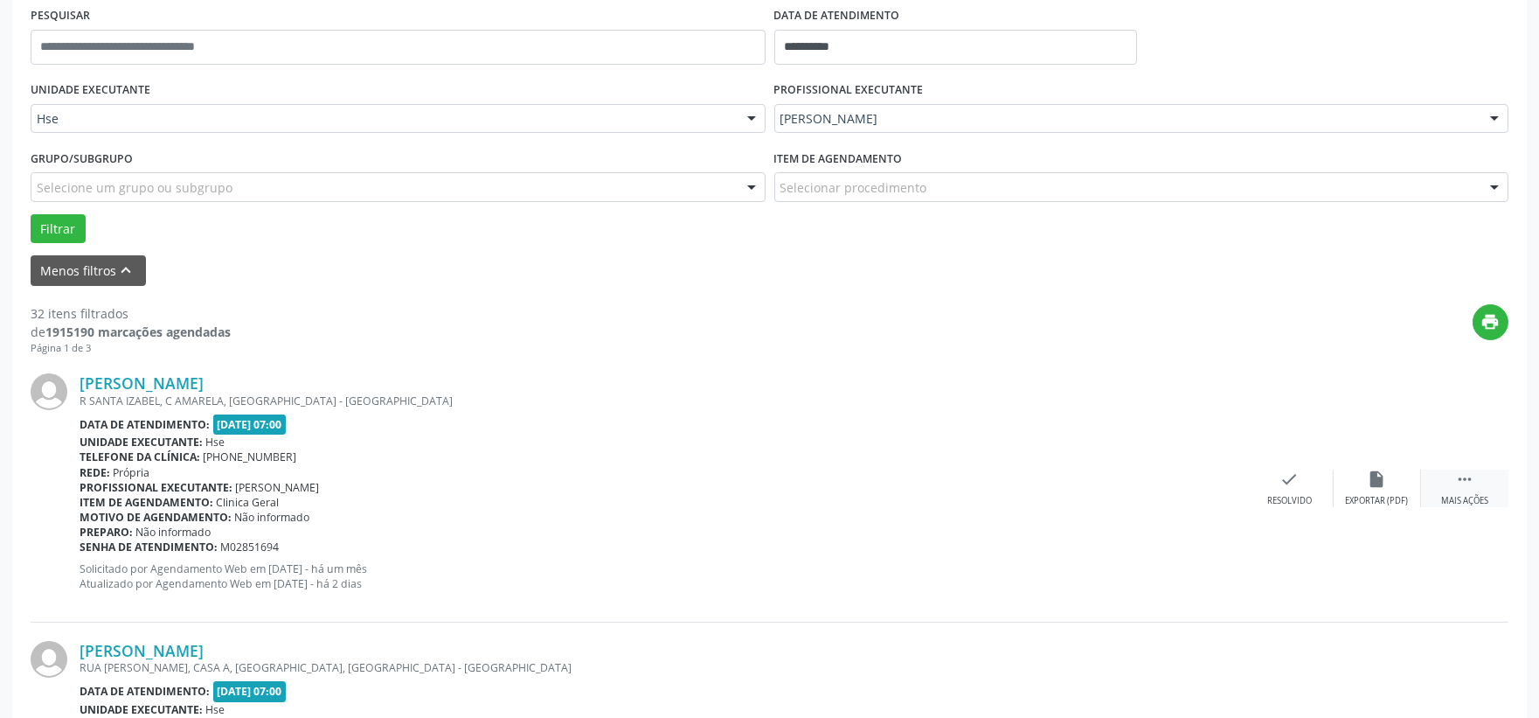
click at [1456, 487] on icon "" at bounding box center [1465, 478] width 19 height 19
click at [1386, 492] on div "alarm_off Não compareceu" at bounding box center [1377, 488] width 87 height 38
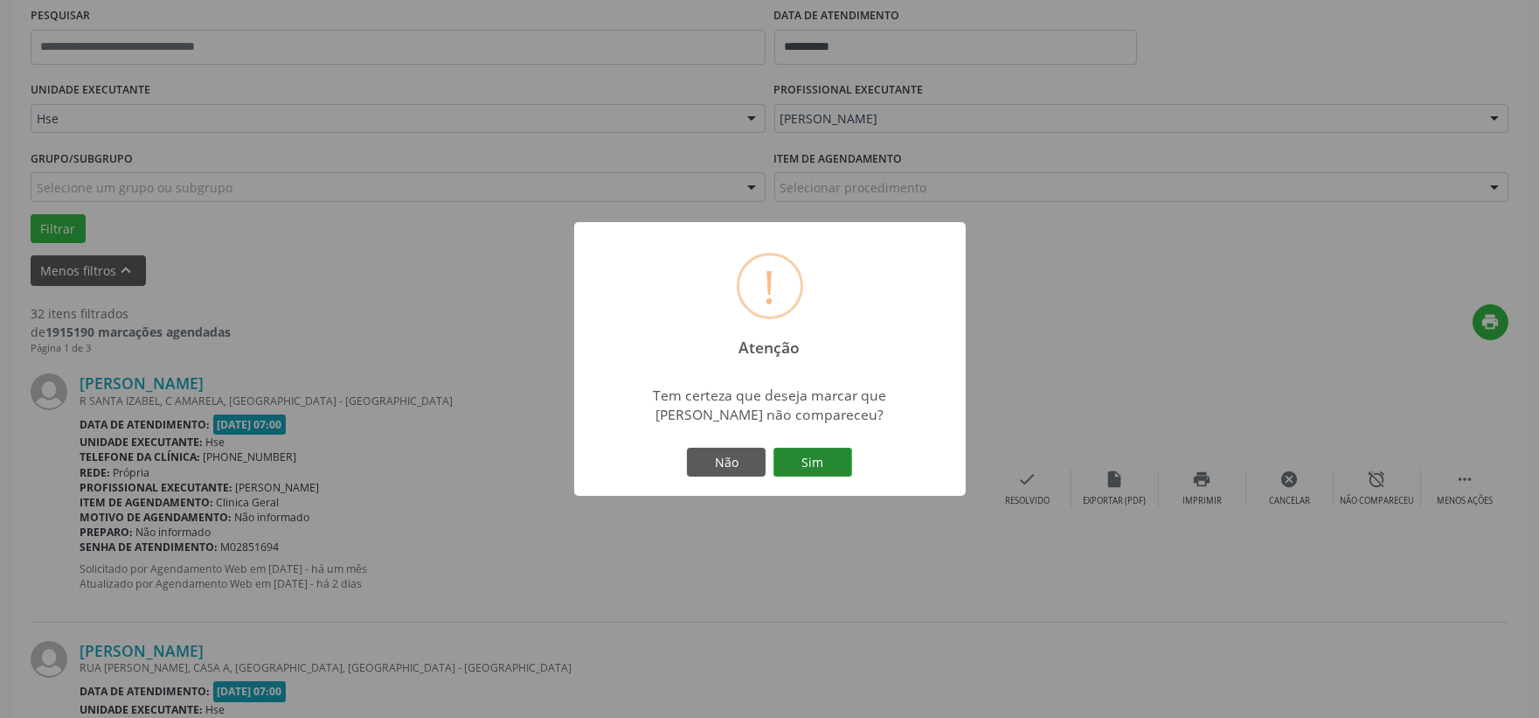
click at [827, 460] on button "Sim" at bounding box center [813, 463] width 79 height 30
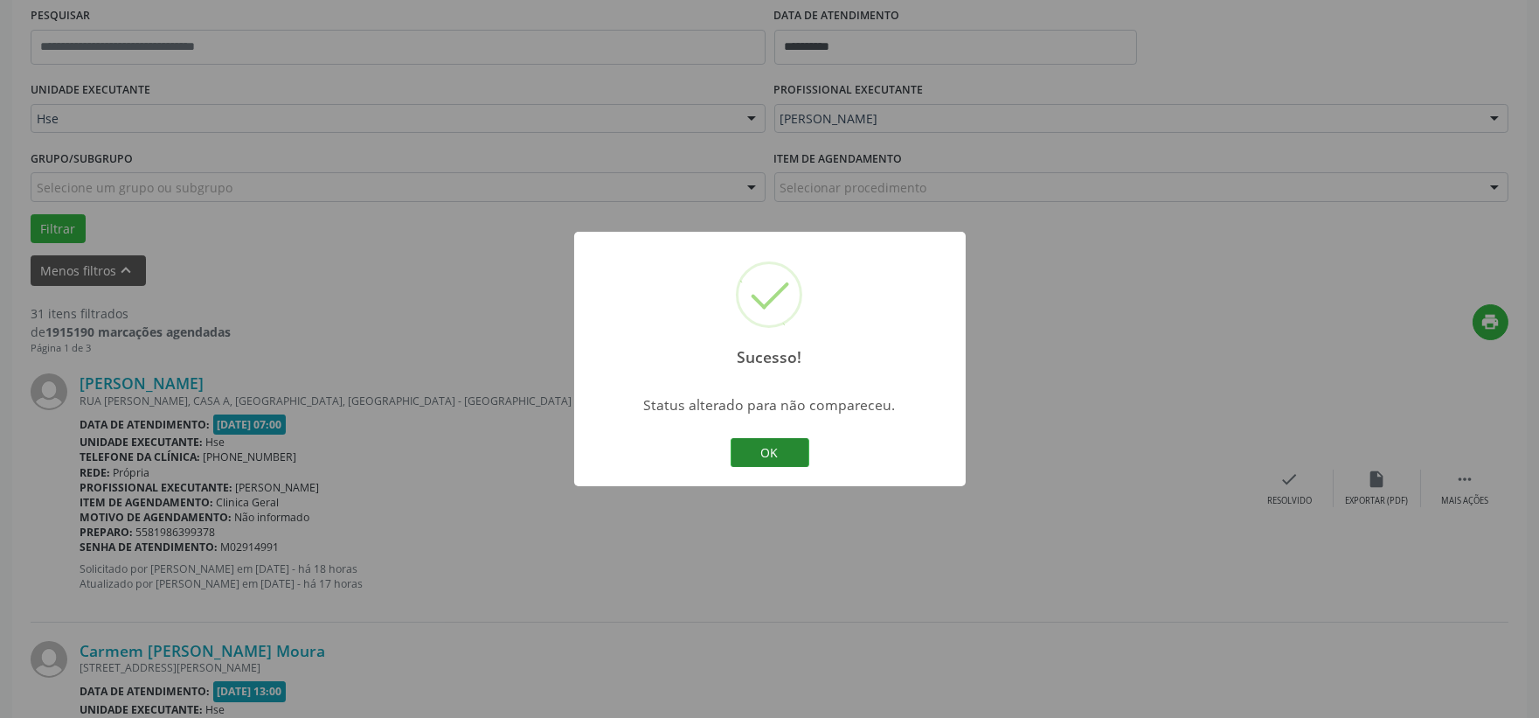
click at [759, 452] on button "OK" at bounding box center [770, 453] width 79 height 30
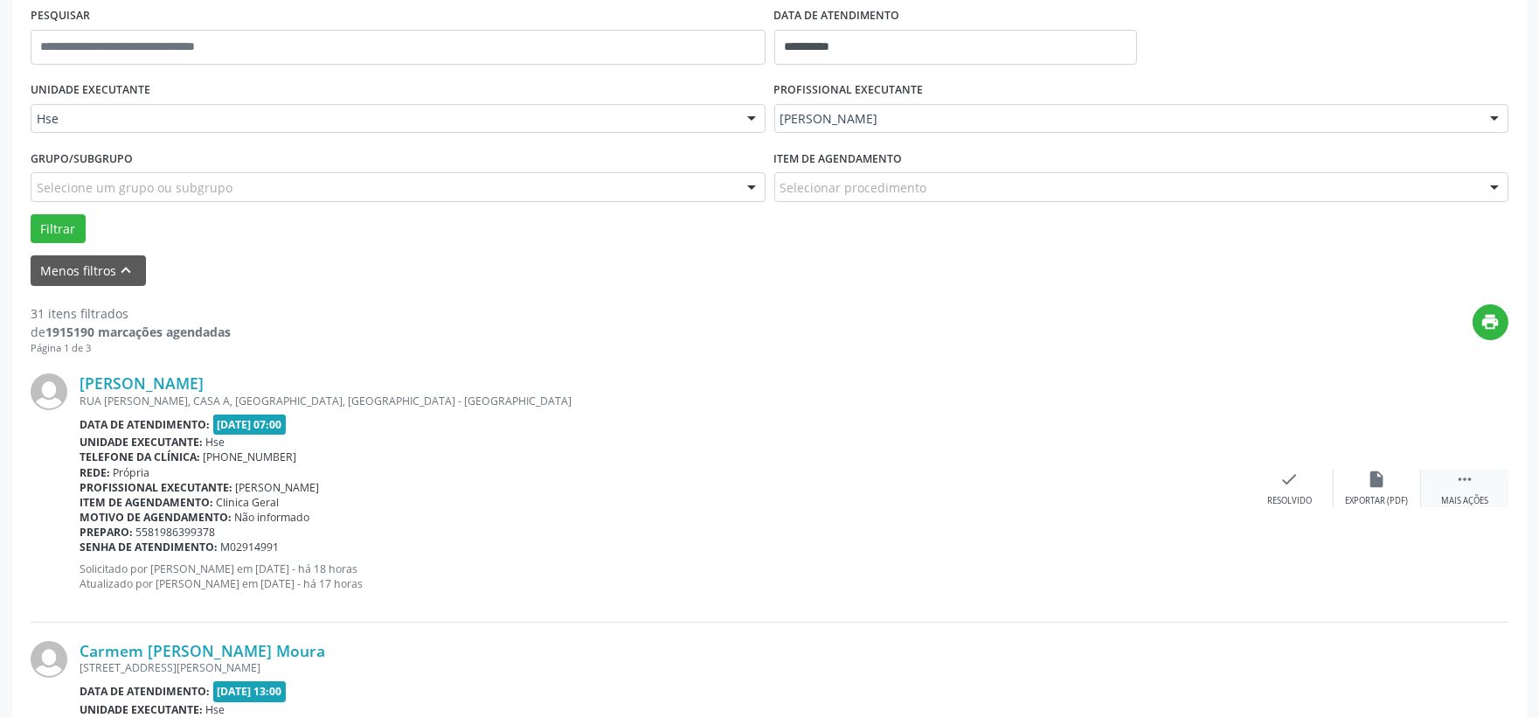
click at [1470, 475] on icon "" at bounding box center [1465, 478] width 19 height 19
click at [1382, 481] on icon "alarm_off" at bounding box center [1377, 478] width 19 height 19
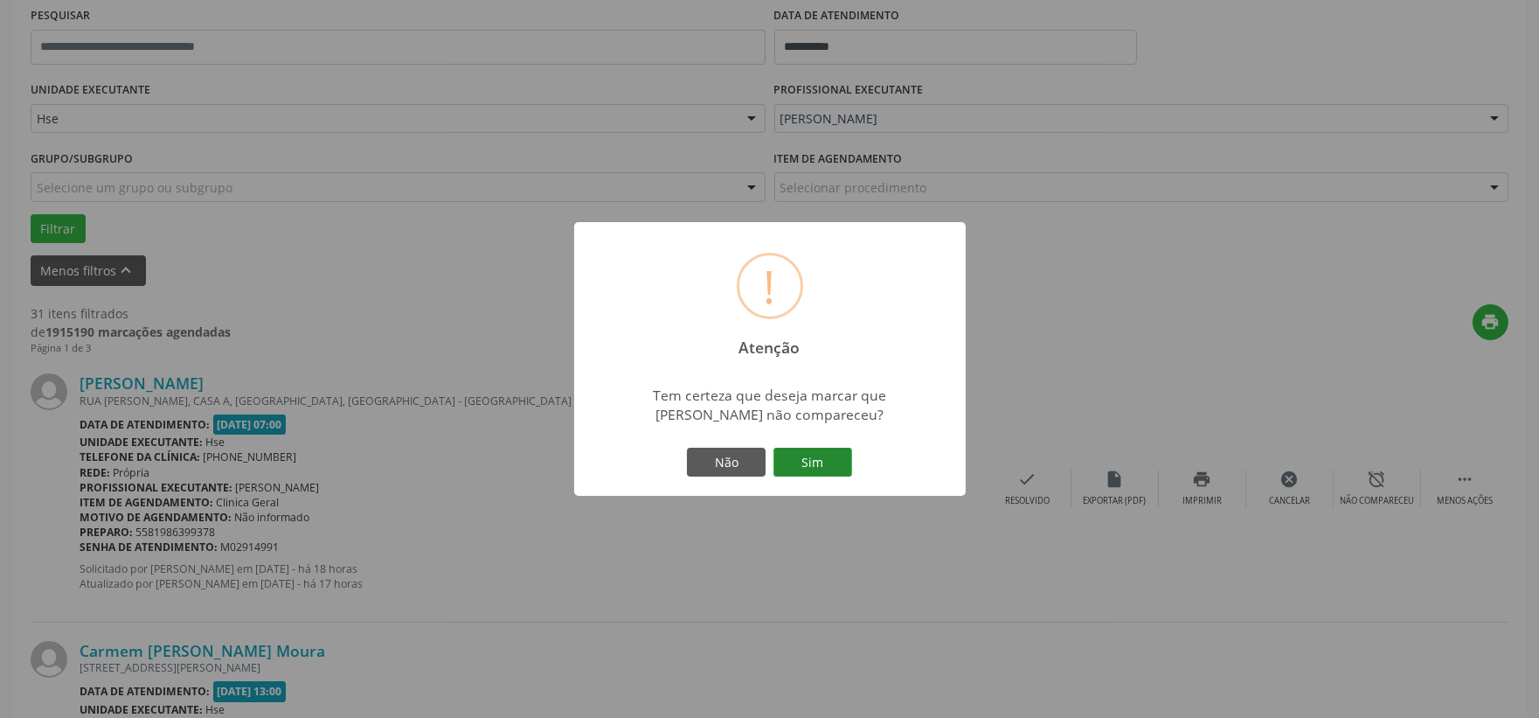
click at [828, 453] on button "Sim" at bounding box center [813, 463] width 79 height 30
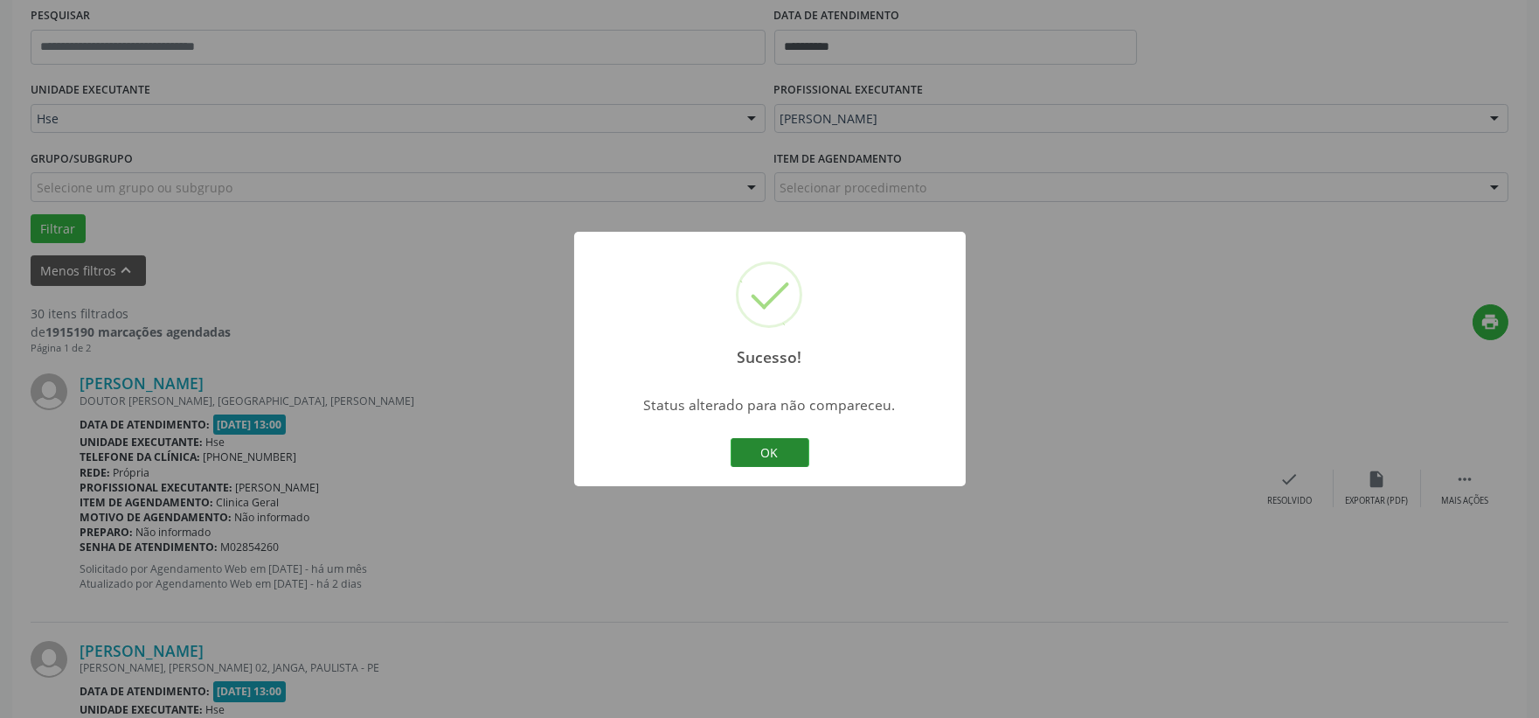
click at [789, 457] on button "OK" at bounding box center [770, 453] width 79 height 30
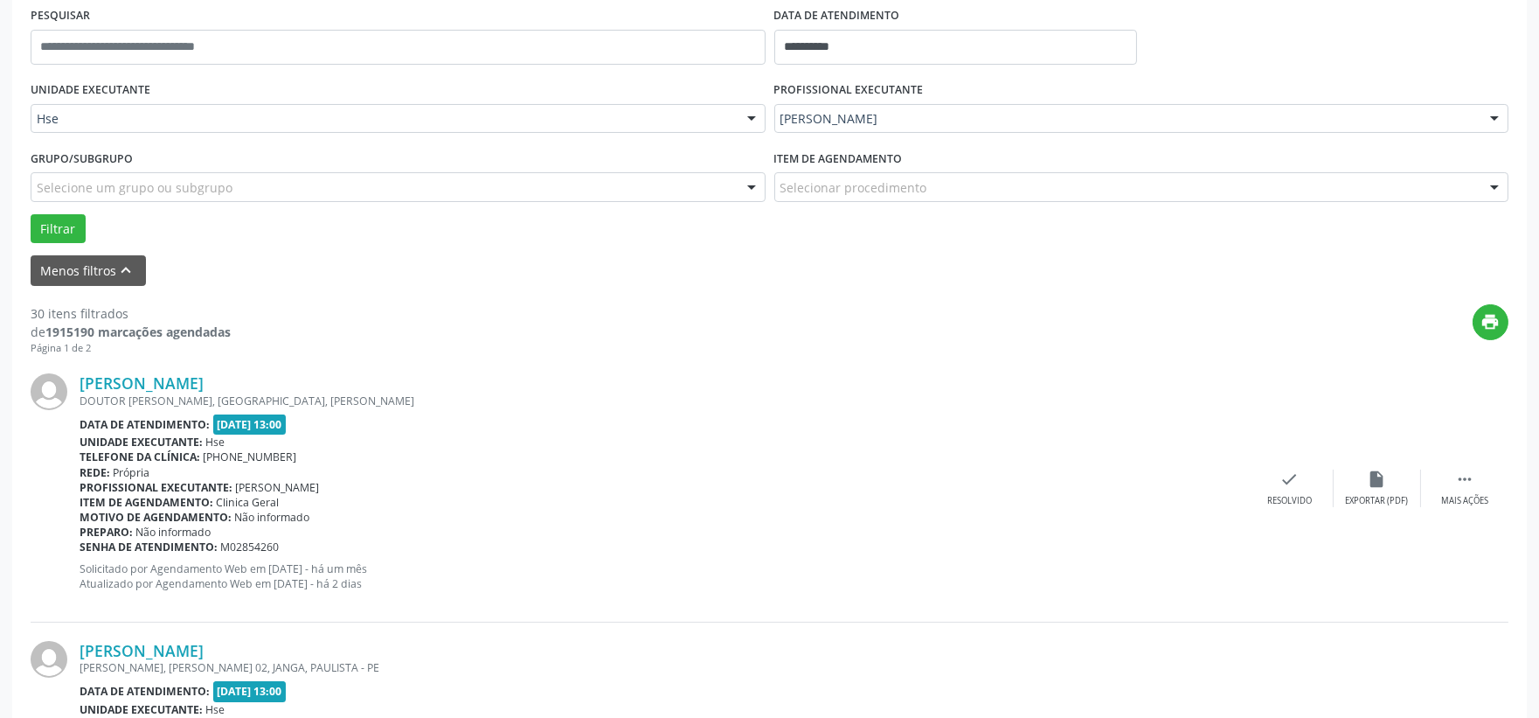
scroll to position [239, 0]
